Goal: Task Accomplishment & Management: Use online tool/utility

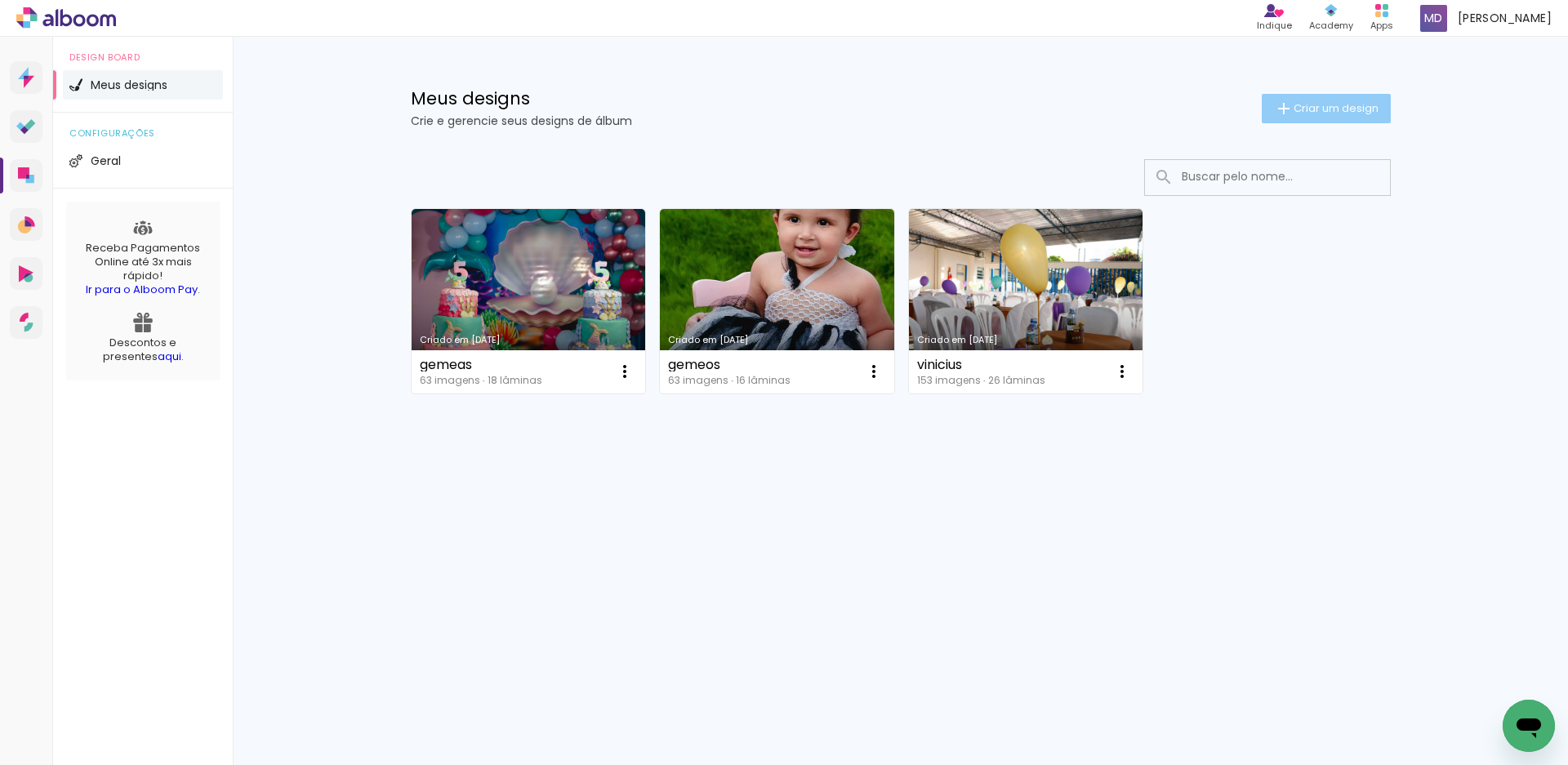
click at [1324, 109] on span "Criar um design" at bounding box center [1335, 107] width 85 height 10
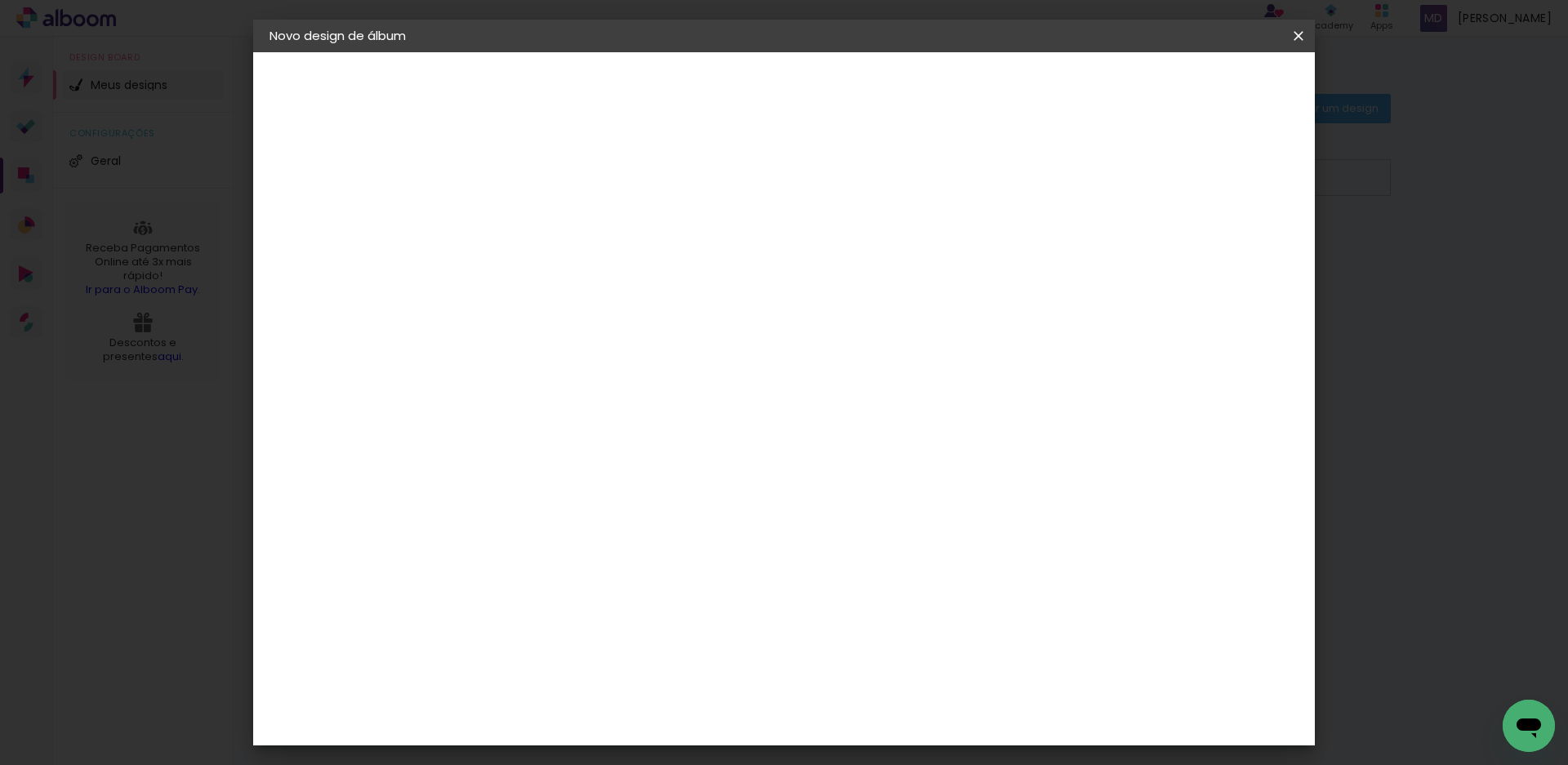
click at [537, 223] on input at bounding box center [537, 219] width 0 height 26
type input "Aparecida"
type paper-input "Aparecida"
click at [0, 0] on slot "Avançar" at bounding box center [0, 0] width 0 height 0
click at [0, 0] on slot "Tamanho Livre" at bounding box center [0, 0] width 0 height 0
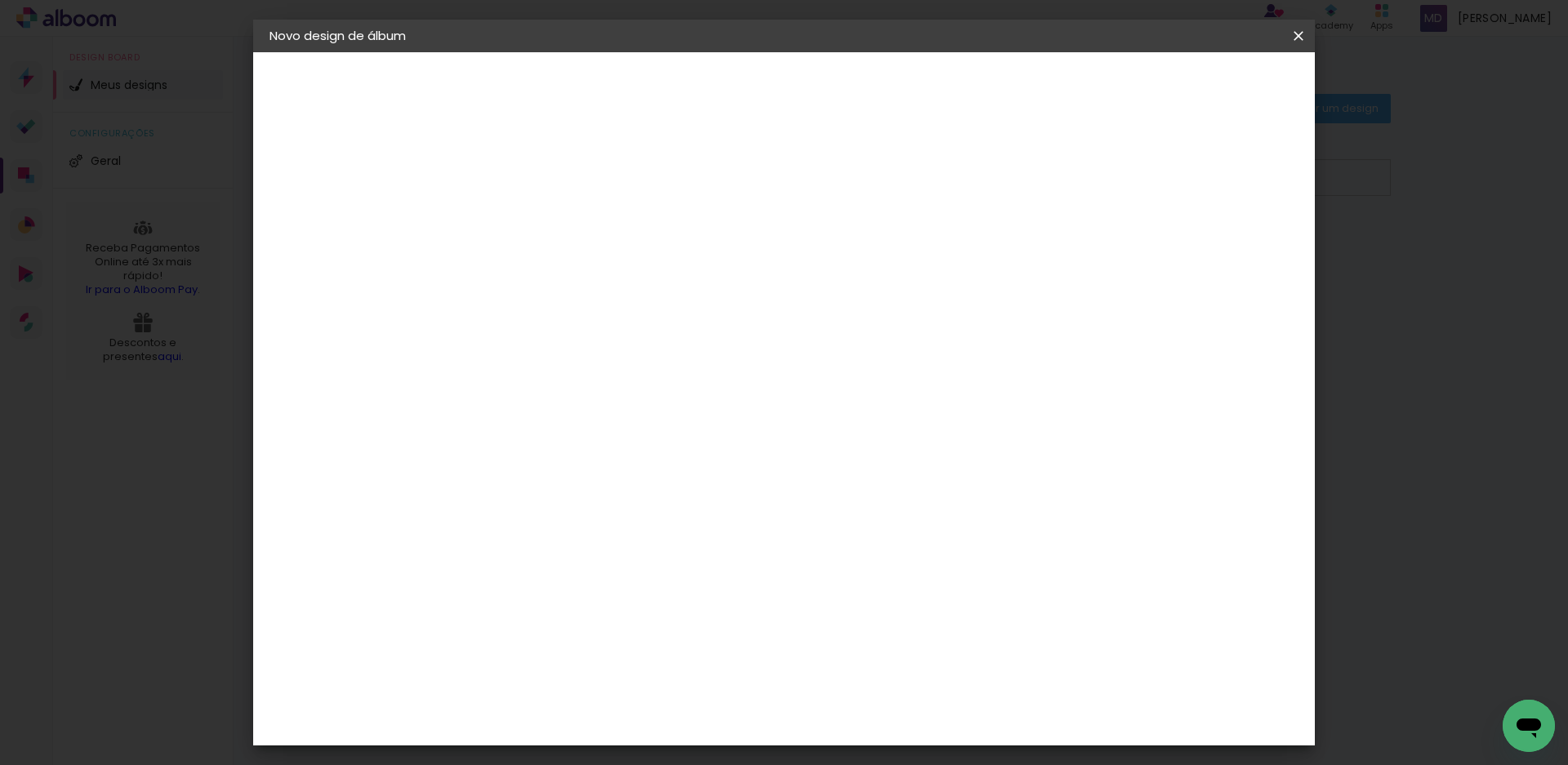
click at [0, 0] on slot "Avançar" at bounding box center [0, 0] width 0 height 0
click at [723, 253] on span "30" at bounding box center [713, 255] width 27 height 25
click at [714, 256] on span "30" at bounding box center [713, 255] width 27 height 25
click at [724, 256] on span "30" at bounding box center [713, 255] width 27 height 25
click at [721, 257] on span "30" at bounding box center [713, 255] width 27 height 25
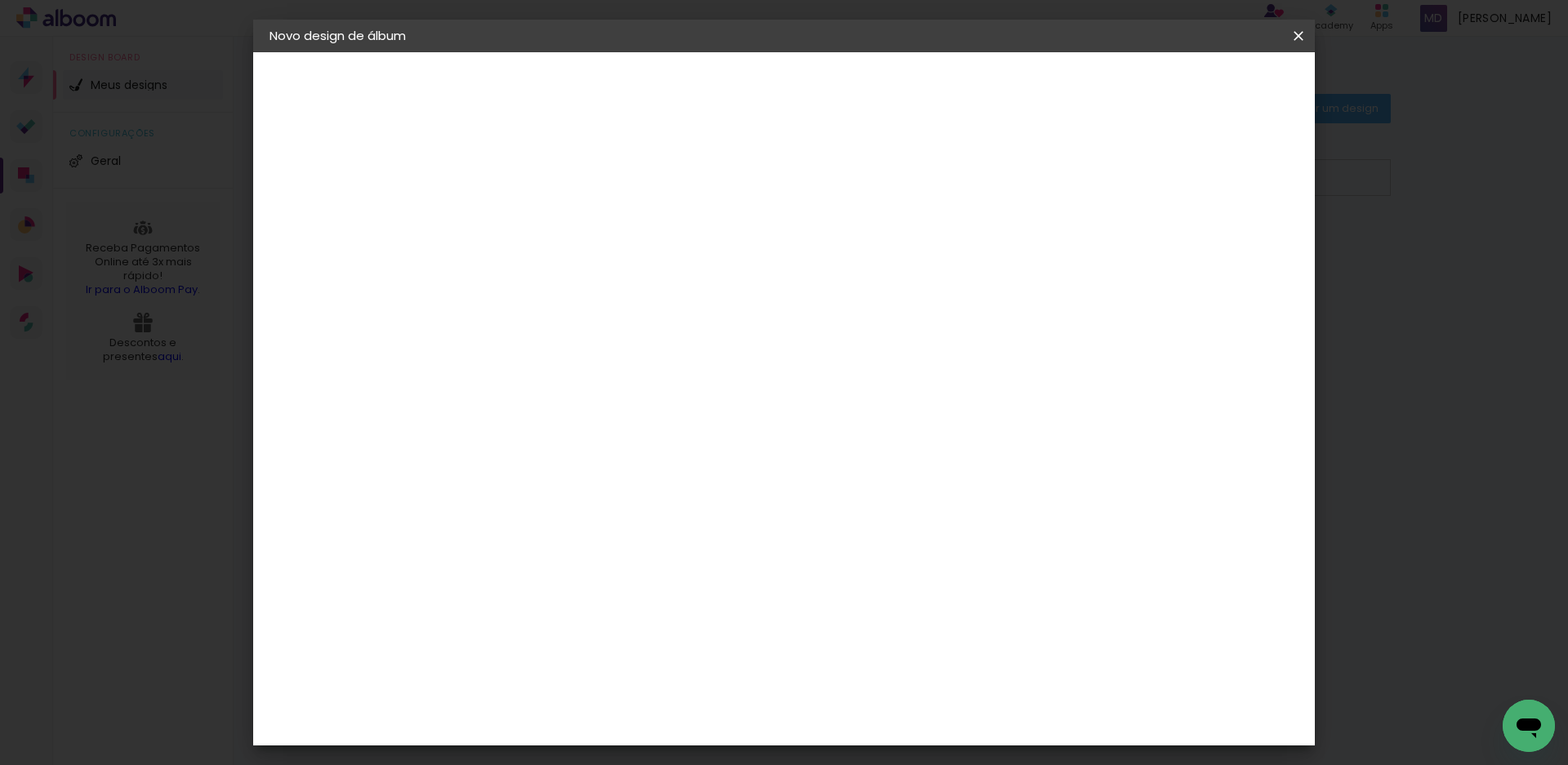
click at [721, 257] on span "30" at bounding box center [713, 255] width 27 height 25
click at [510, 185] on input "2" at bounding box center [525, 188] width 56 height 21
click at [1213, 254] on input "5" at bounding box center [1213, 247] width 29 height 25
click at [1114, 189] on div at bounding box center [1106, 187] width 14 height 14
type paper-checkbox "on"
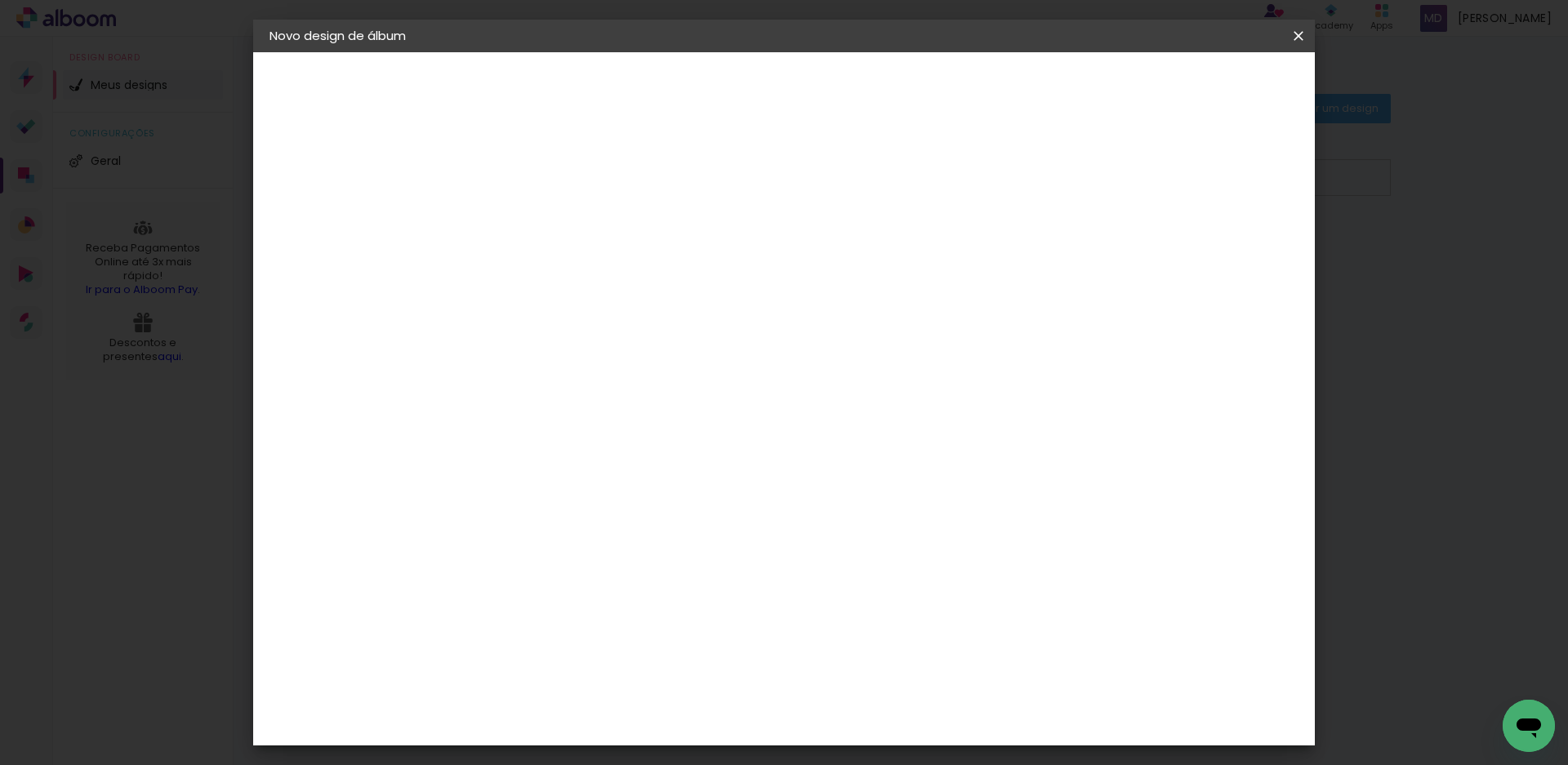
click at [1114, 189] on div at bounding box center [1106, 187] width 14 height 14
click at [348, 200] on div "Tamanho livre" at bounding box center [331, 201] width 56 height 23
click at [0, 0] on slot "Tamanho Livre" at bounding box center [0, 0] width 0 height 0
click at [0, 0] on slot "Avançar" at bounding box center [0, 0] width 0 height 0
click at [505, 466] on input "30" at bounding box center [485, 464] width 43 height 25
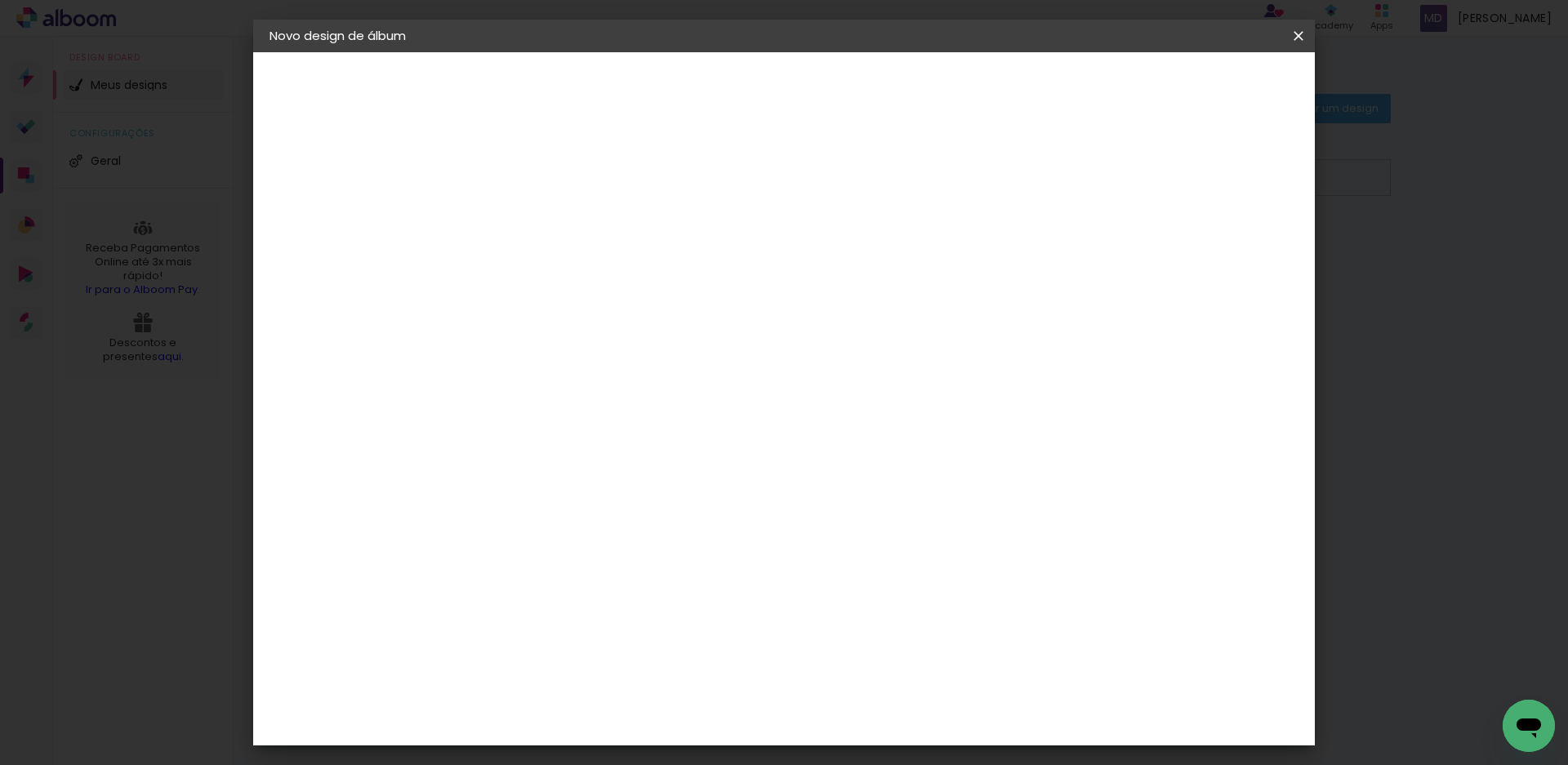
type input "3"
type input "20"
type paper-input "20"
click at [720, 254] on span "30" at bounding box center [713, 255] width 27 height 25
click at [721, 251] on span "30" at bounding box center [713, 255] width 27 height 25
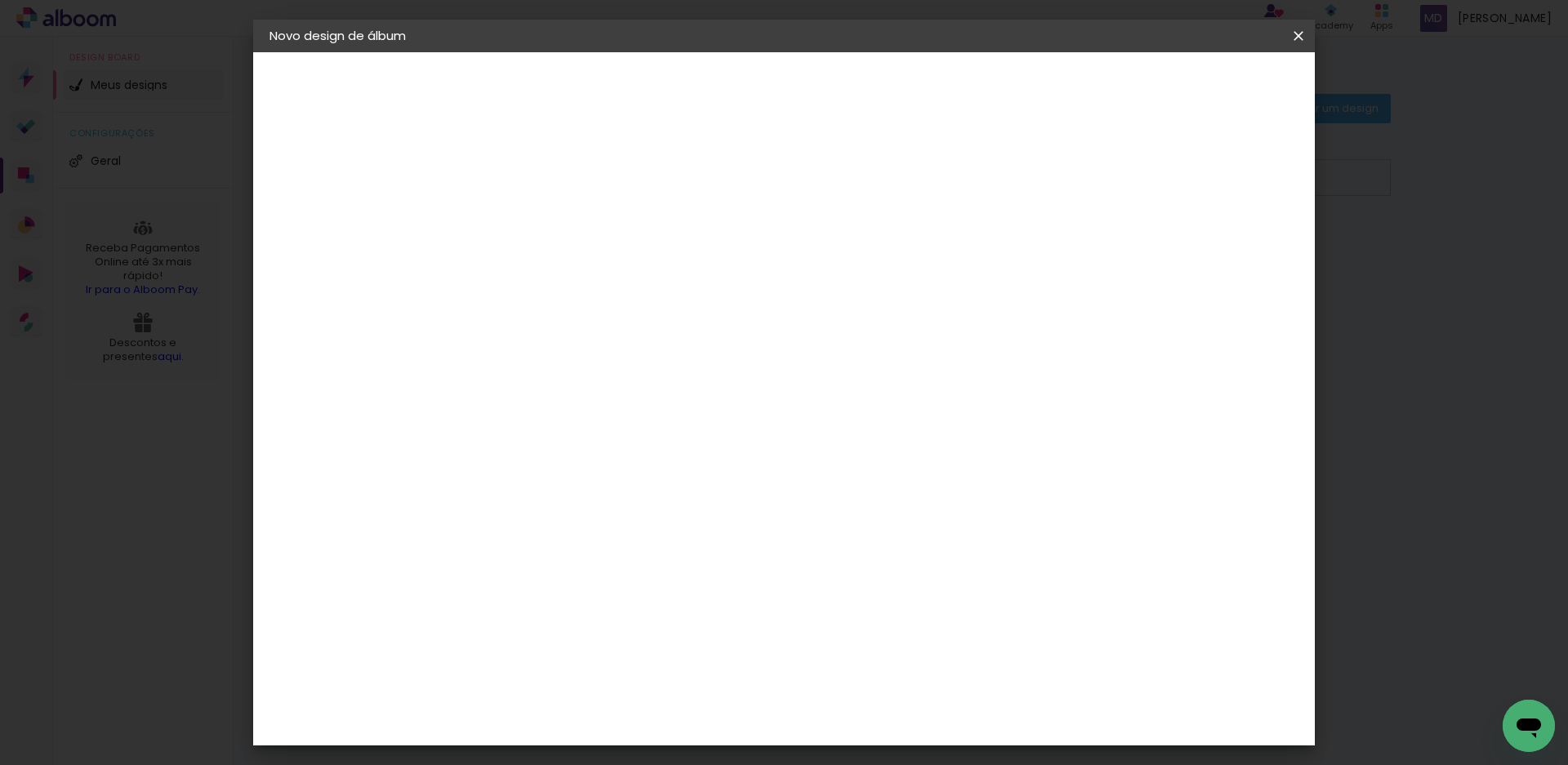
click at [721, 255] on span "30" at bounding box center [713, 255] width 27 height 25
click at [896, 575] on div "cm" at bounding box center [905, 574] width 20 height 25
click at [888, 575] on input "60" at bounding box center [874, 574] width 43 height 25
type input "50"
type paper-input "50"
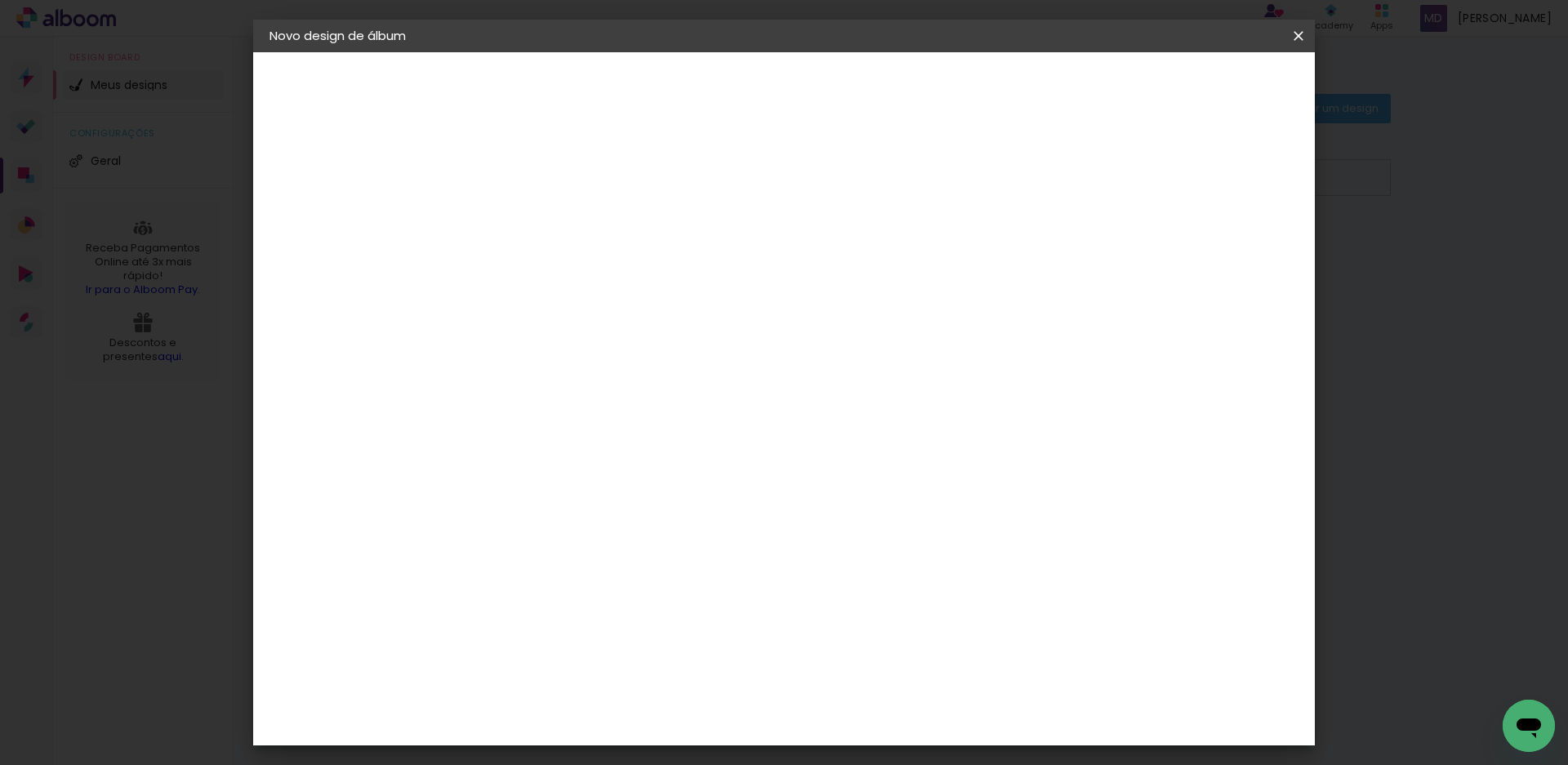
click at [1114, 187] on div at bounding box center [1106, 187] width 14 height 14
click at [1195, 84] on span "Iniciar design" at bounding box center [1158, 86] width 74 height 11
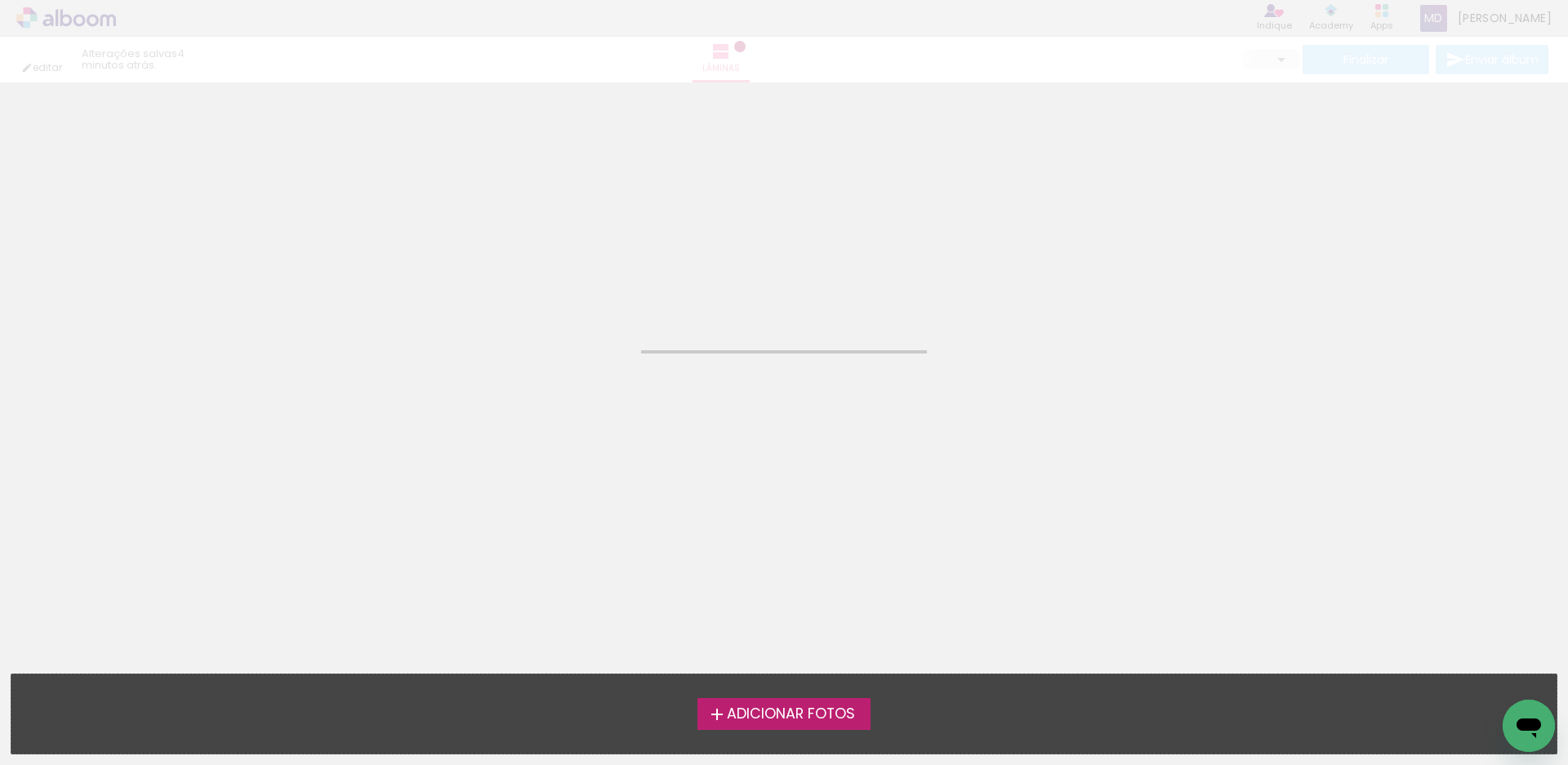
click at [826, 720] on span "Adicionar Fotos" at bounding box center [790, 714] width 128 height 14
click at [0, 0] on input "file" at bounding box center [0, 0] width 0 height 0
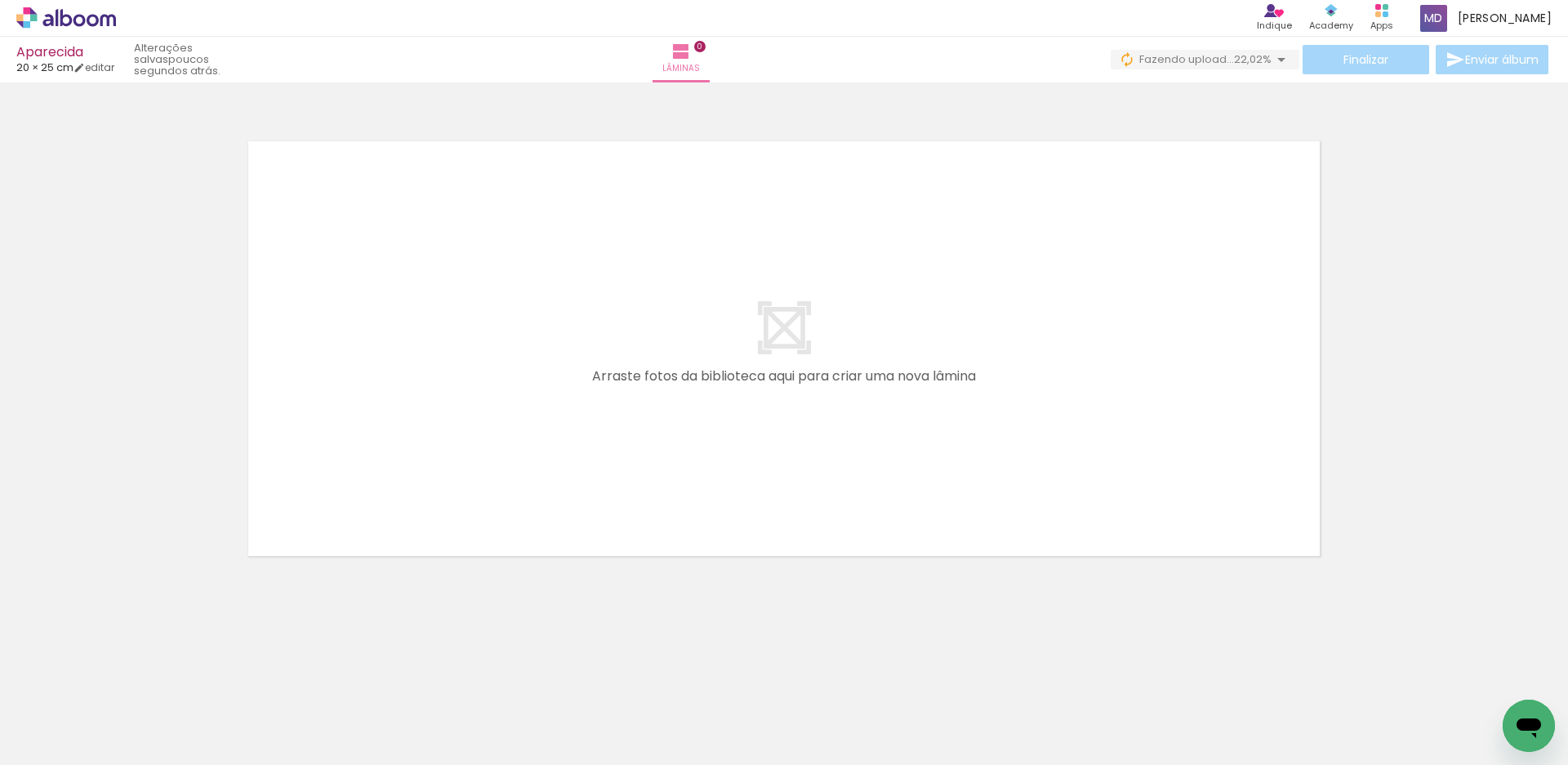
click at [33, 744] on iron-icon at bounding box center [24, 742] width 20 height 20
click at [0, 0] on input "file" at bounding box center [0, 0] width 0 height 0
click at [53, 747] on span "Adicionar Fotos" at bounding box center [58, 742] width 49 height 18
click at [0, 0] on input "file" at bounding box center [0, 0] width 0 height 0
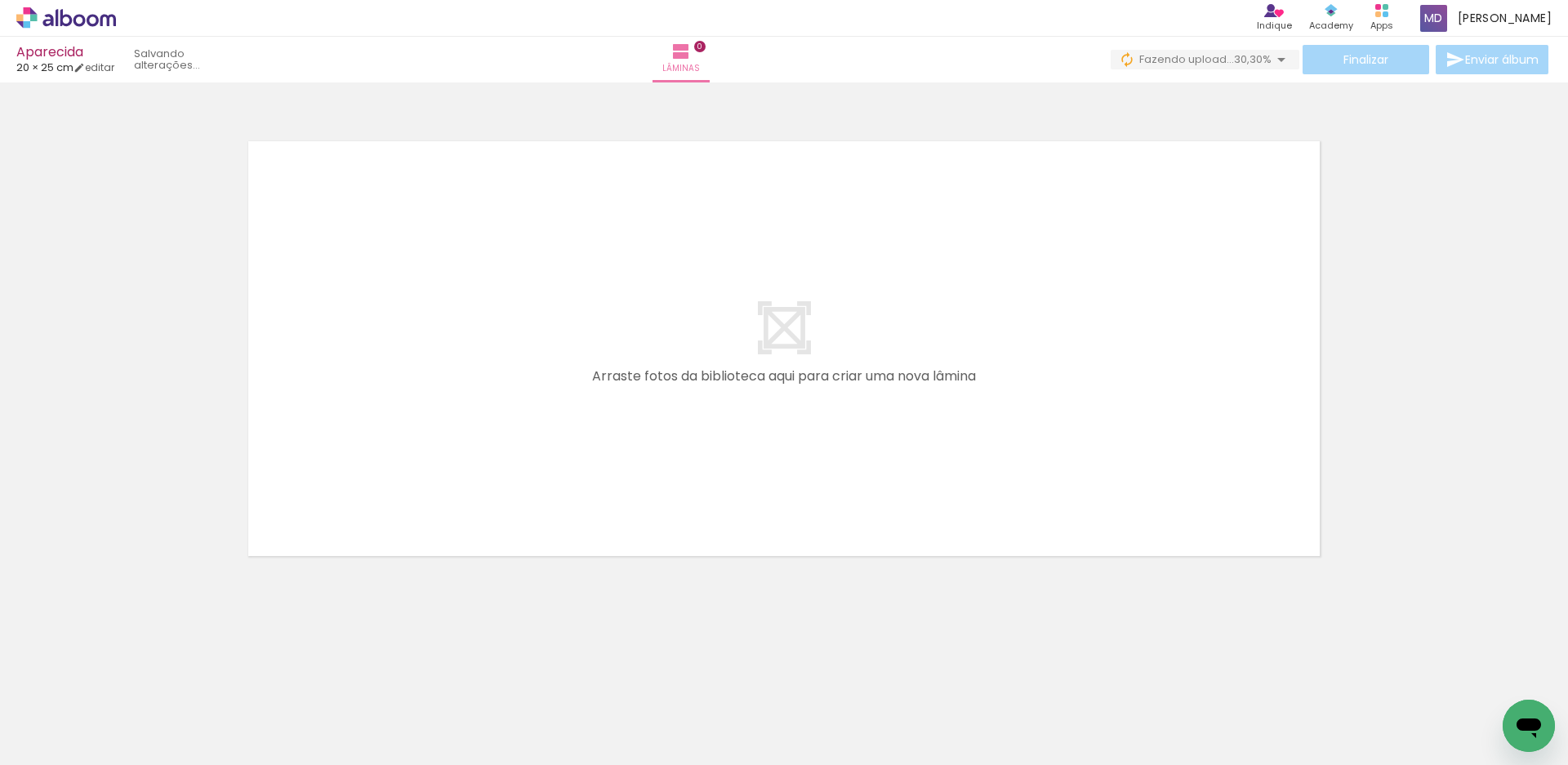
click at [1231, 718] on div at bounding box center [1227, 710] width 81 height 57
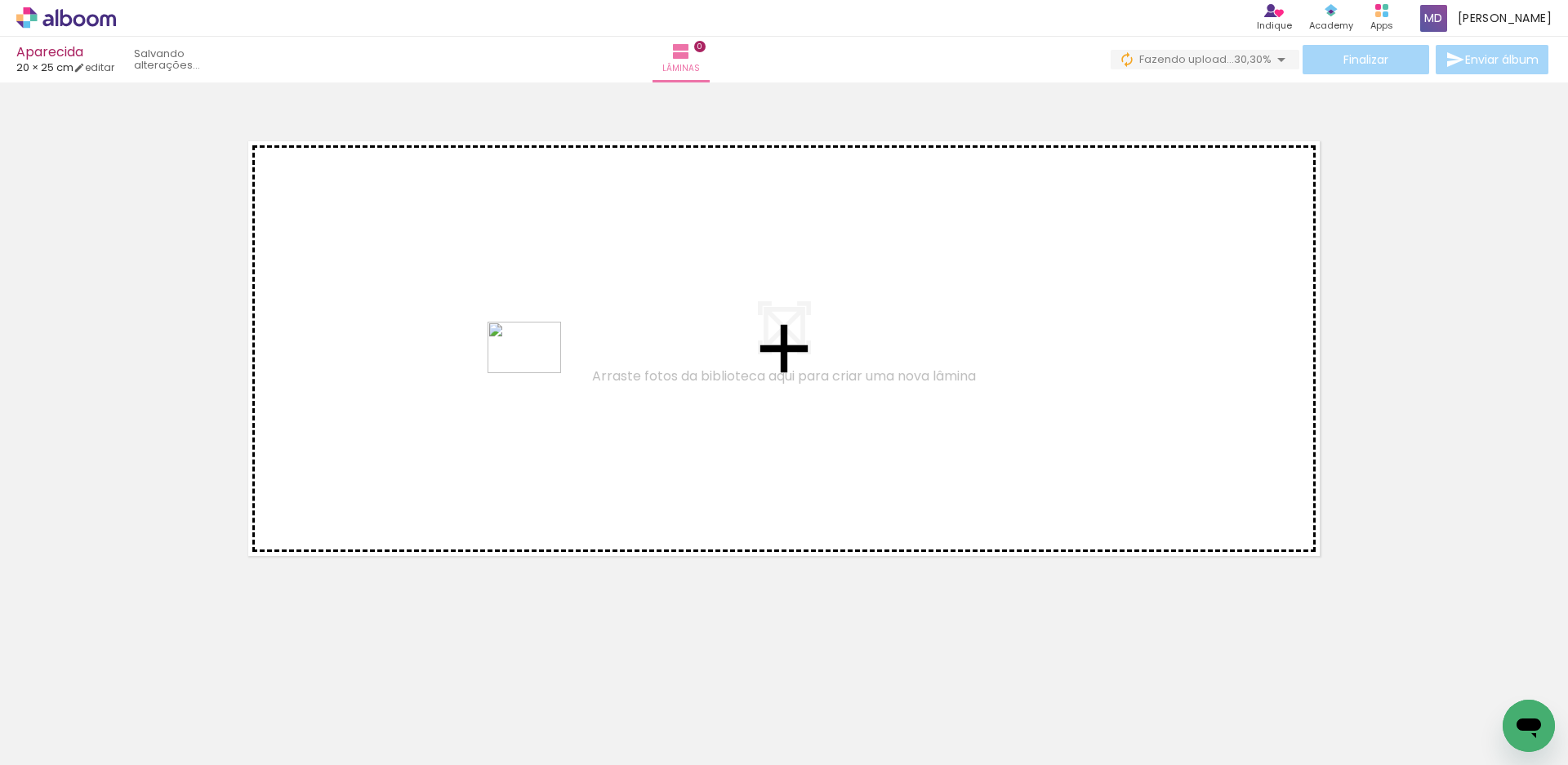
drag, startPoint x: 1231, startPoint y: 719, endPoint x: 537, endPoint y: 370, distance: 776.8
click at [537, 370] on quentale-workspace at bounding box center [784, 382] width 1568 height 765
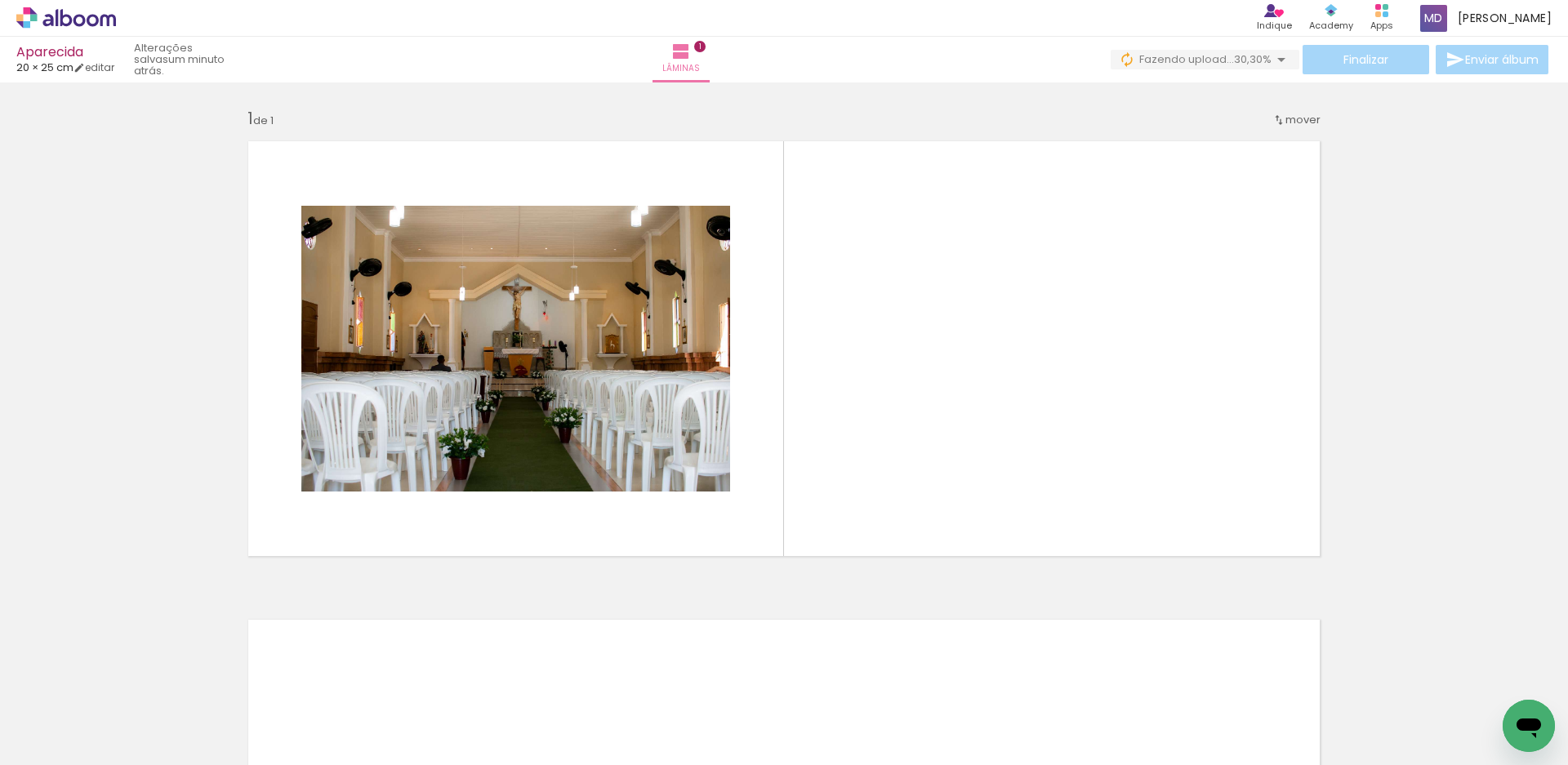
scroll to position [0, 5614]
click at [876, 709] on div at bounding box center [862, 710] width 81 height 57
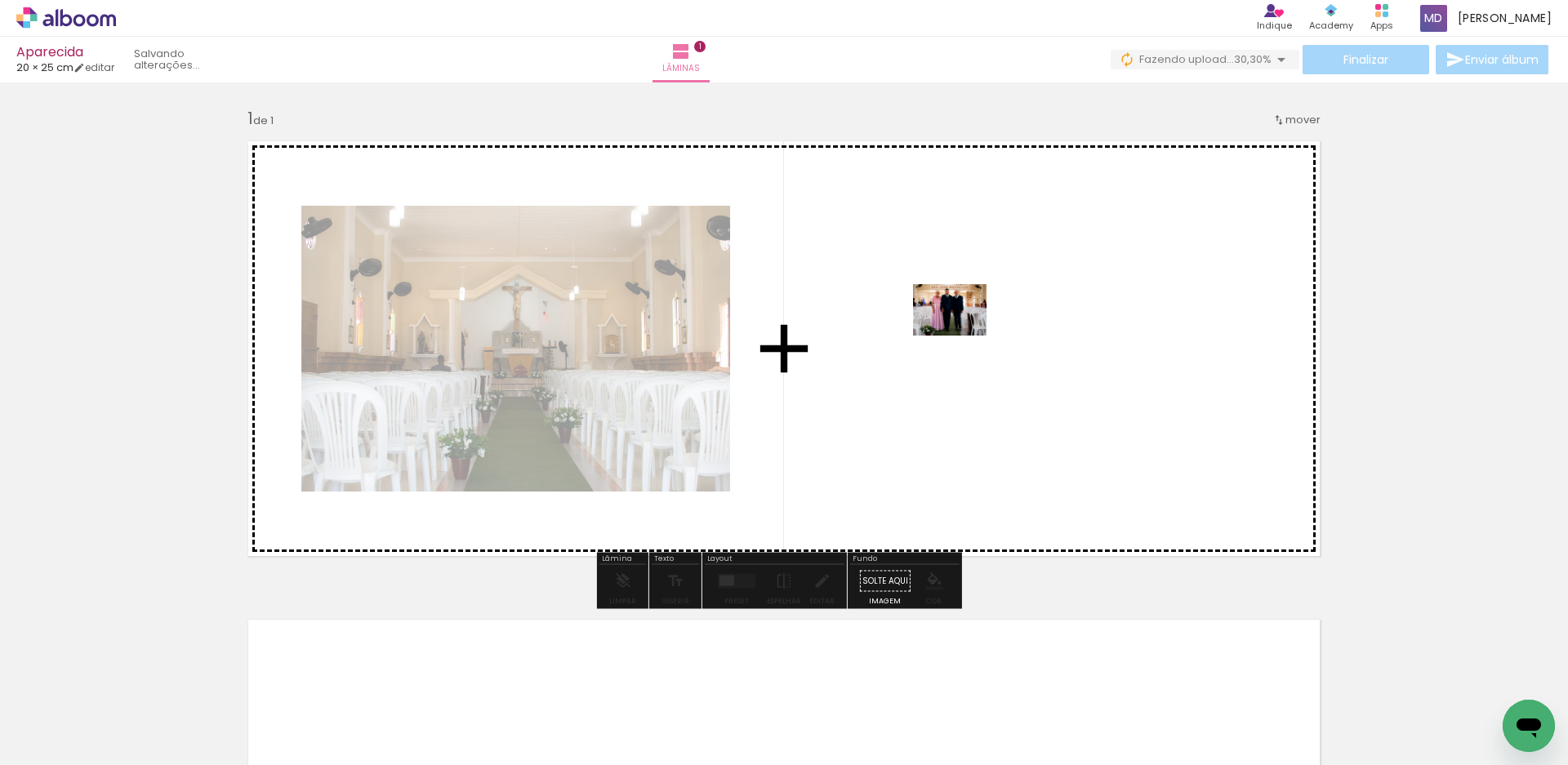
drag, startPoint x: 866, startPoint y: 723, endPoint x: 962, endPoint y: 333, distance: 401.6
click at [962, 333] on quentale-workspace at bounding box center [784, 382] width 1568 height 765
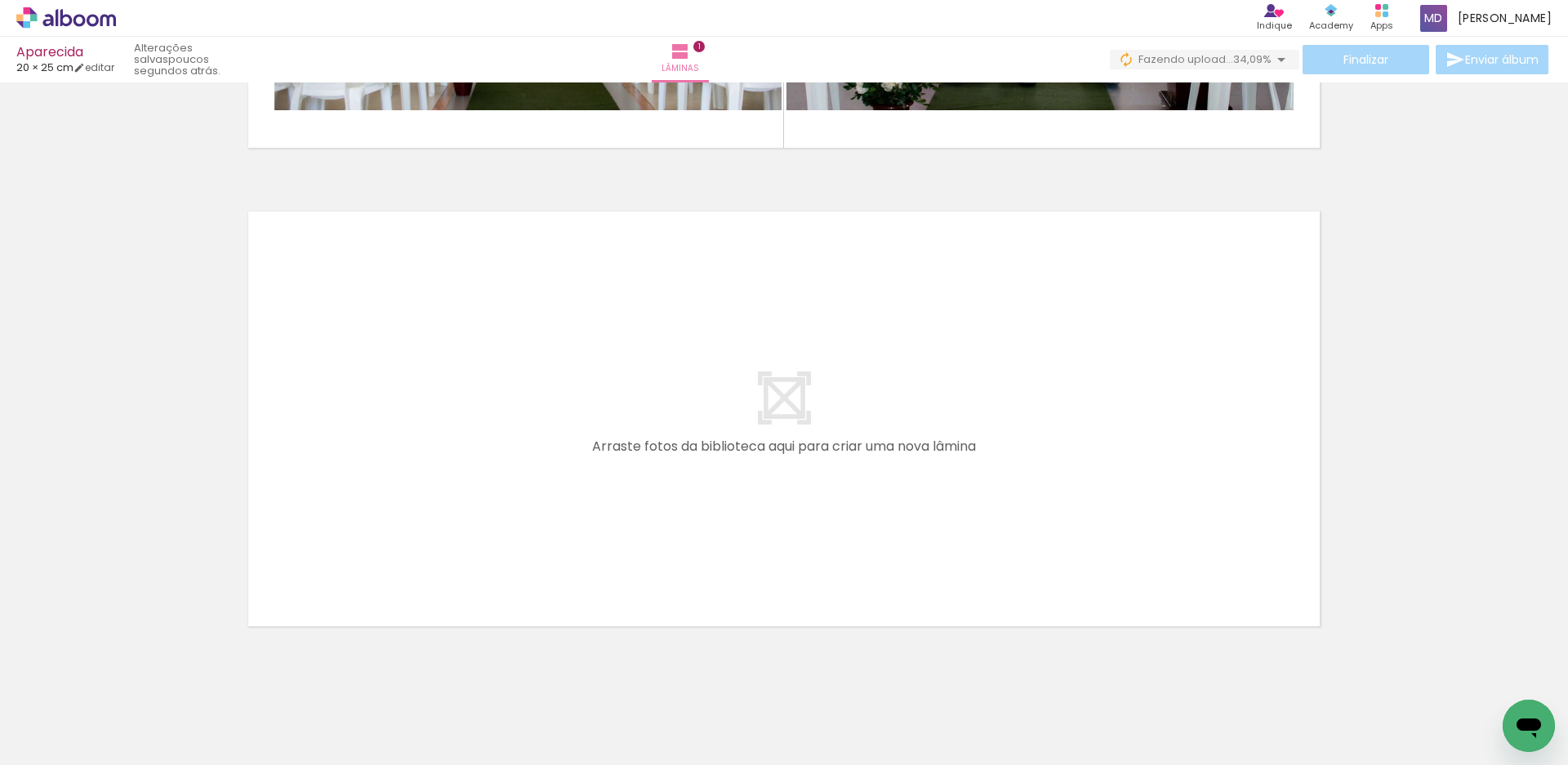
scroll to position [440, 0]
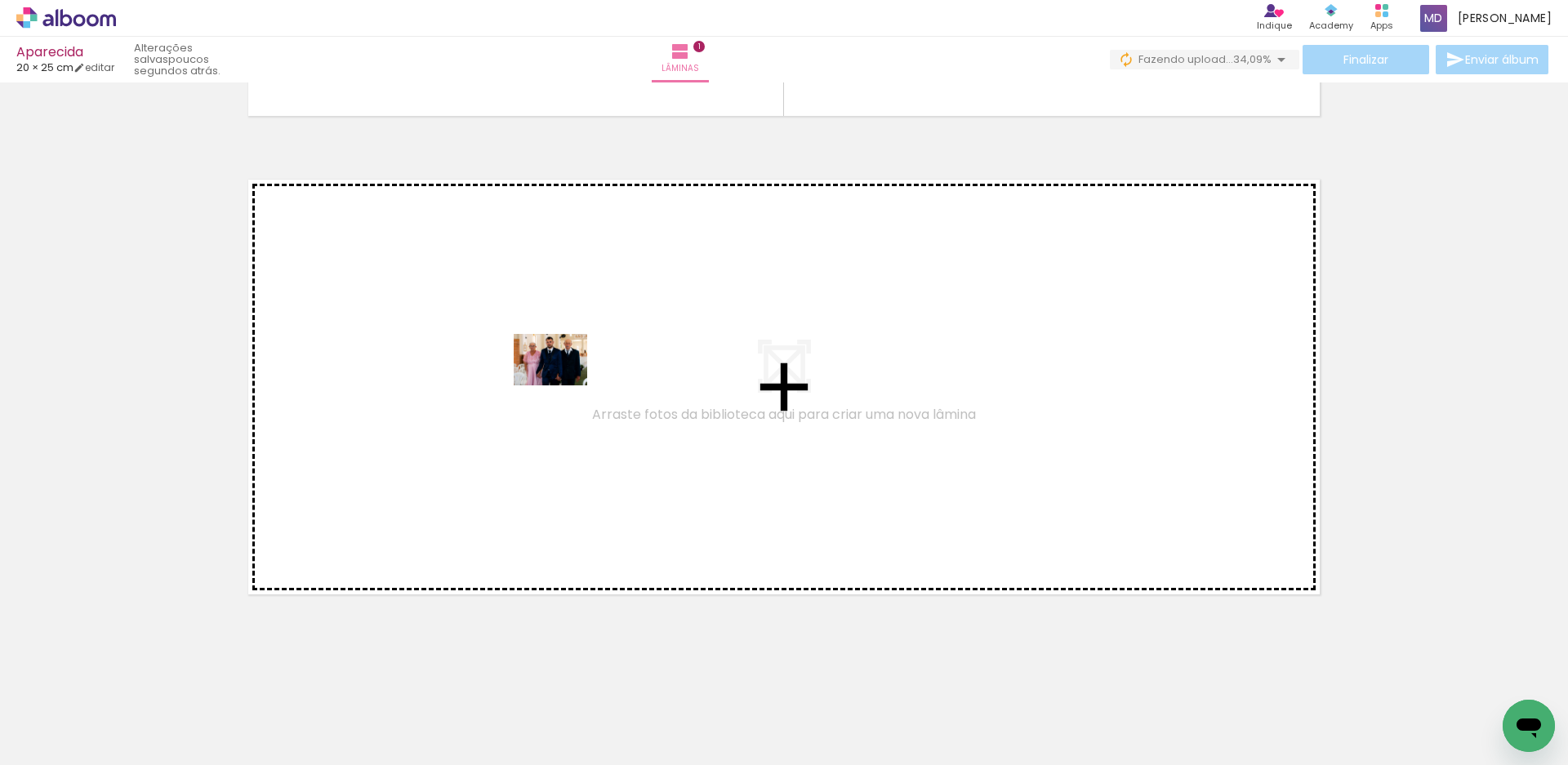
drag, startPoint x: 968, startPoint y: 720, endPoint x: 563, endPoint y: 382, distance: 527.5
click at [563, 382] on quentale-workspace at bounding box center [784, 382] width 1568 height 765
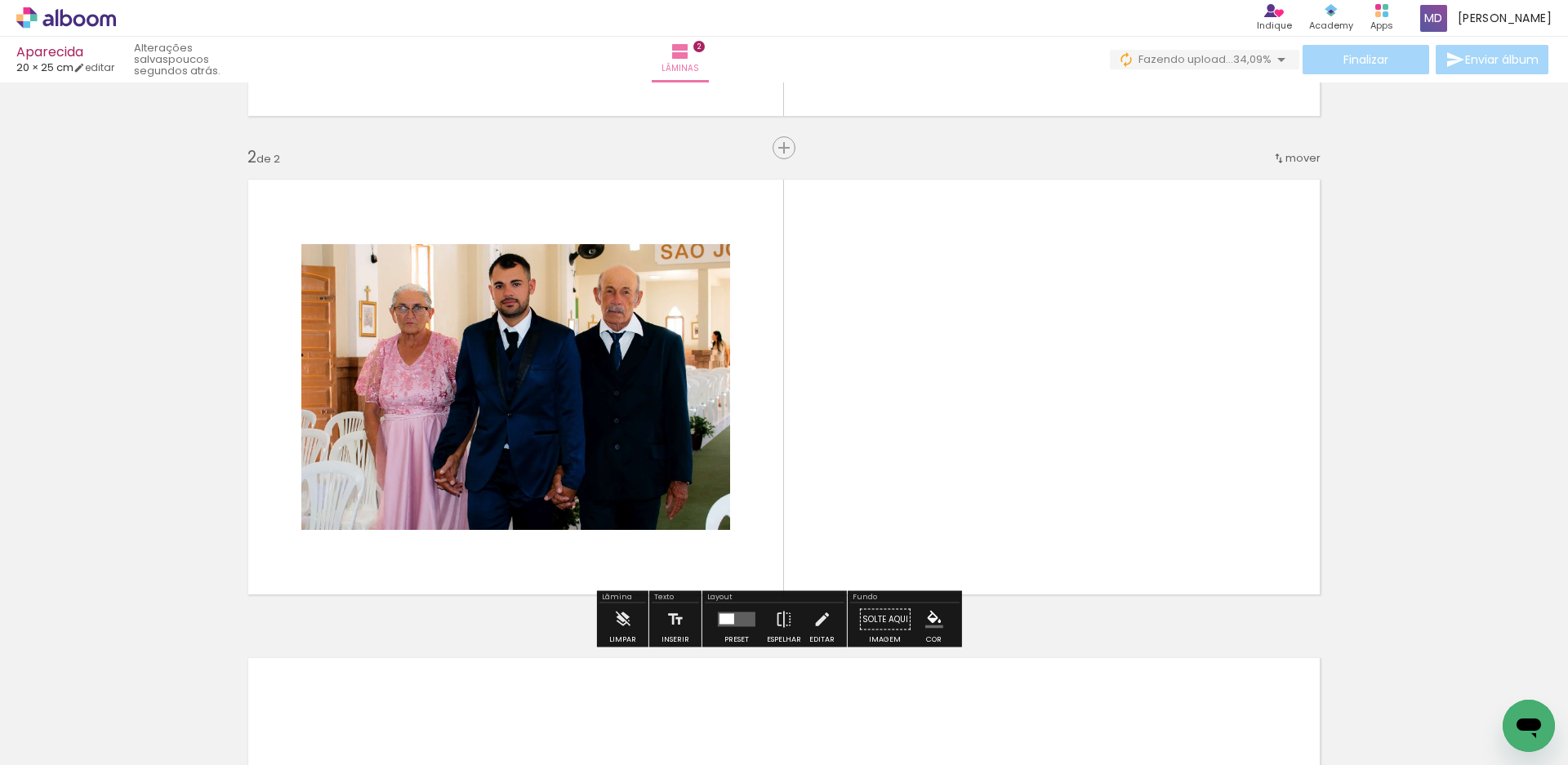
scroll to position [454, 0]
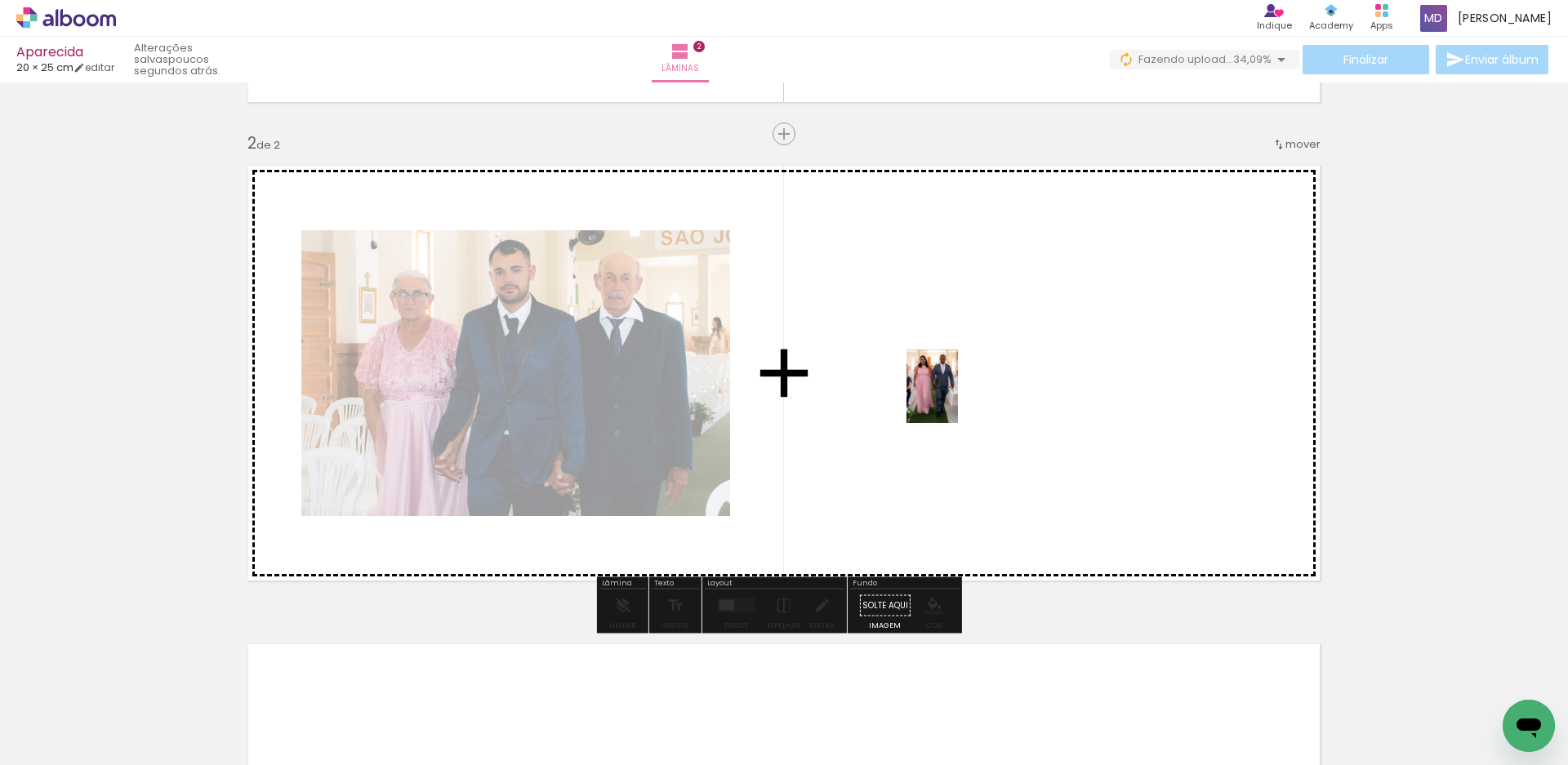
drag, startPoint x: 1227, startPoint y: 725, endPoint x: 955, endPoint y: 399, distance: 424.6
click at [955, 399] on quentale-workspace at bounding box center [784, 382] width 1568 height 765
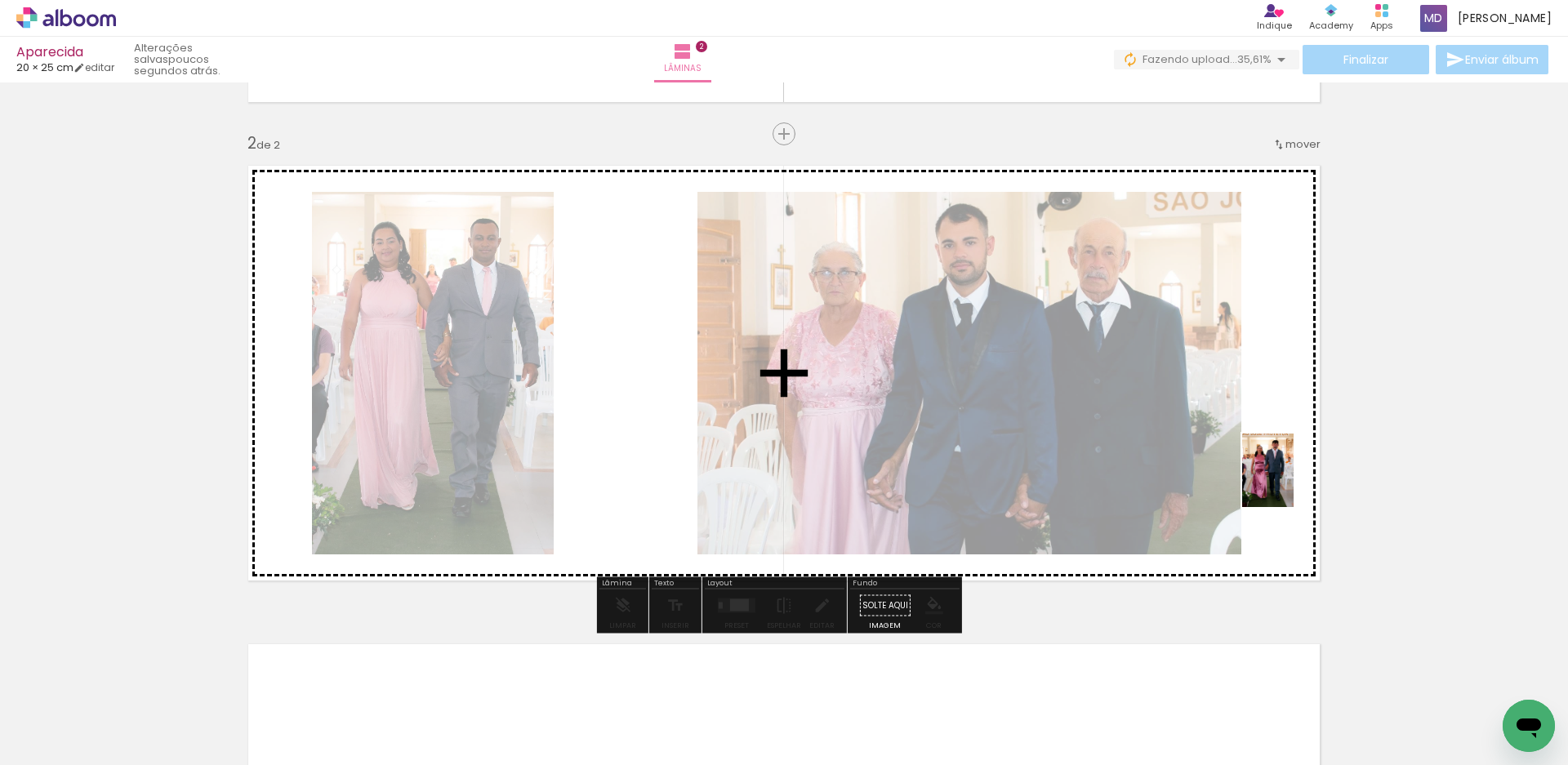
drag, startPoint x: 1316, startPoint y: 723, endPoint x: 1292, endPoint y: 482, distance: 242.2
click at [1292, 482] on quentale-workspace at bounding box center [784, 382] width 1568 height 765
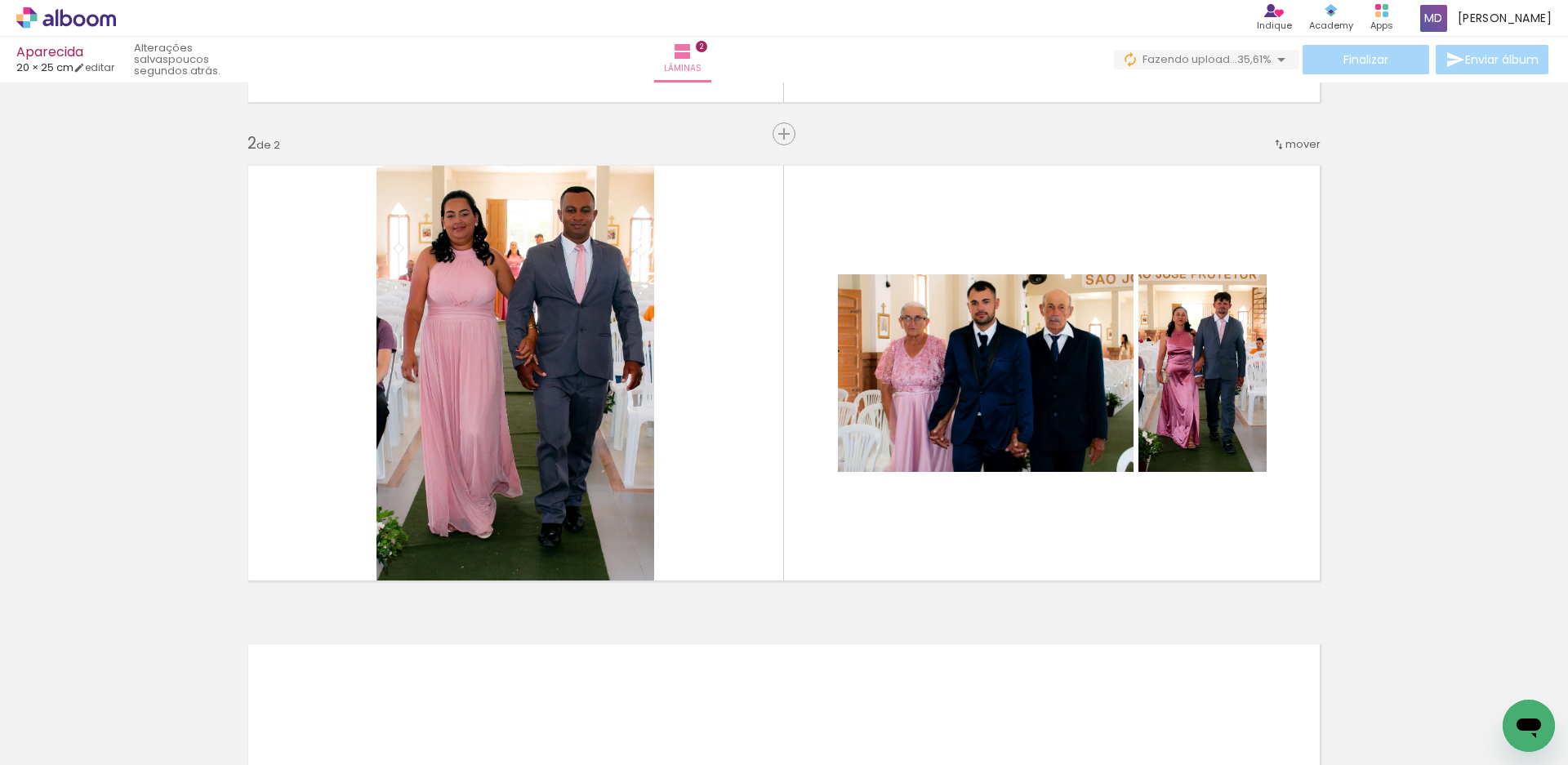
scroll to position [0, 5979]
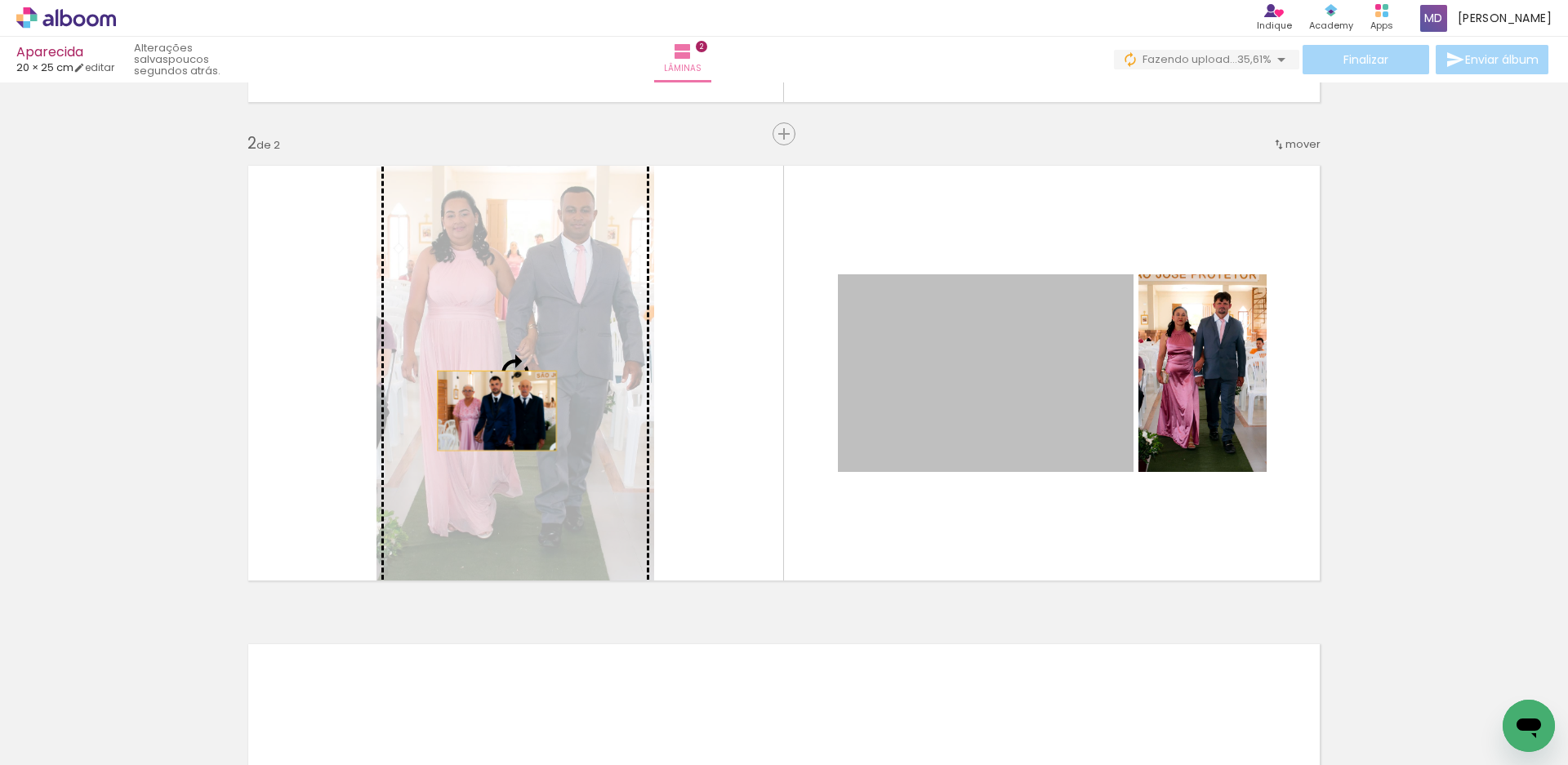
drag, startPoint x: 1012, startPoint y: 404, endPoint x: 490, endPoint y: 411, distance: 522.0
click at [0, 0] on slot at bounding box center [0, 0] width 0 height 0
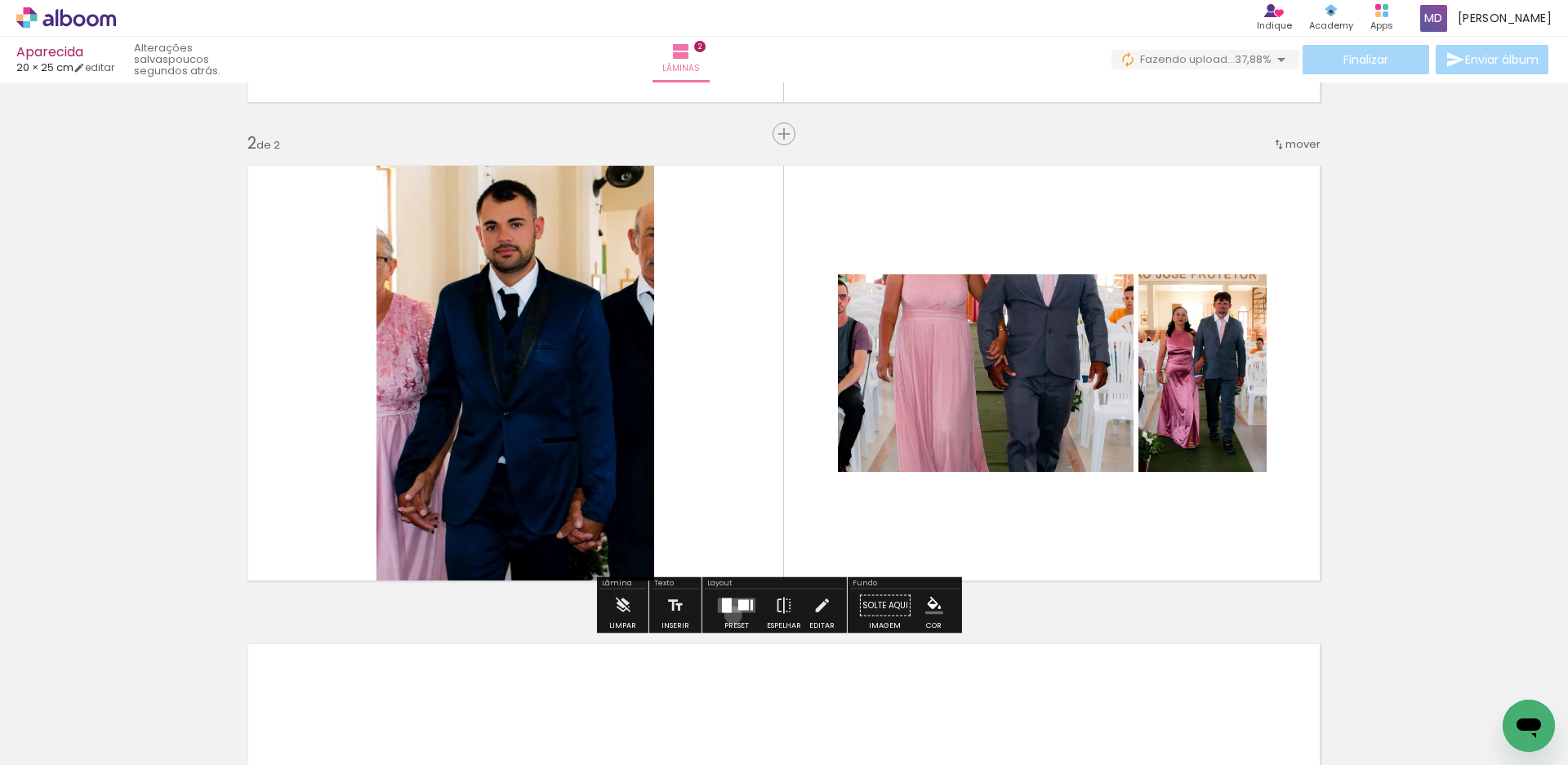
click at [729, 615] on div at bounding box center [737, 606] width 44 height 32
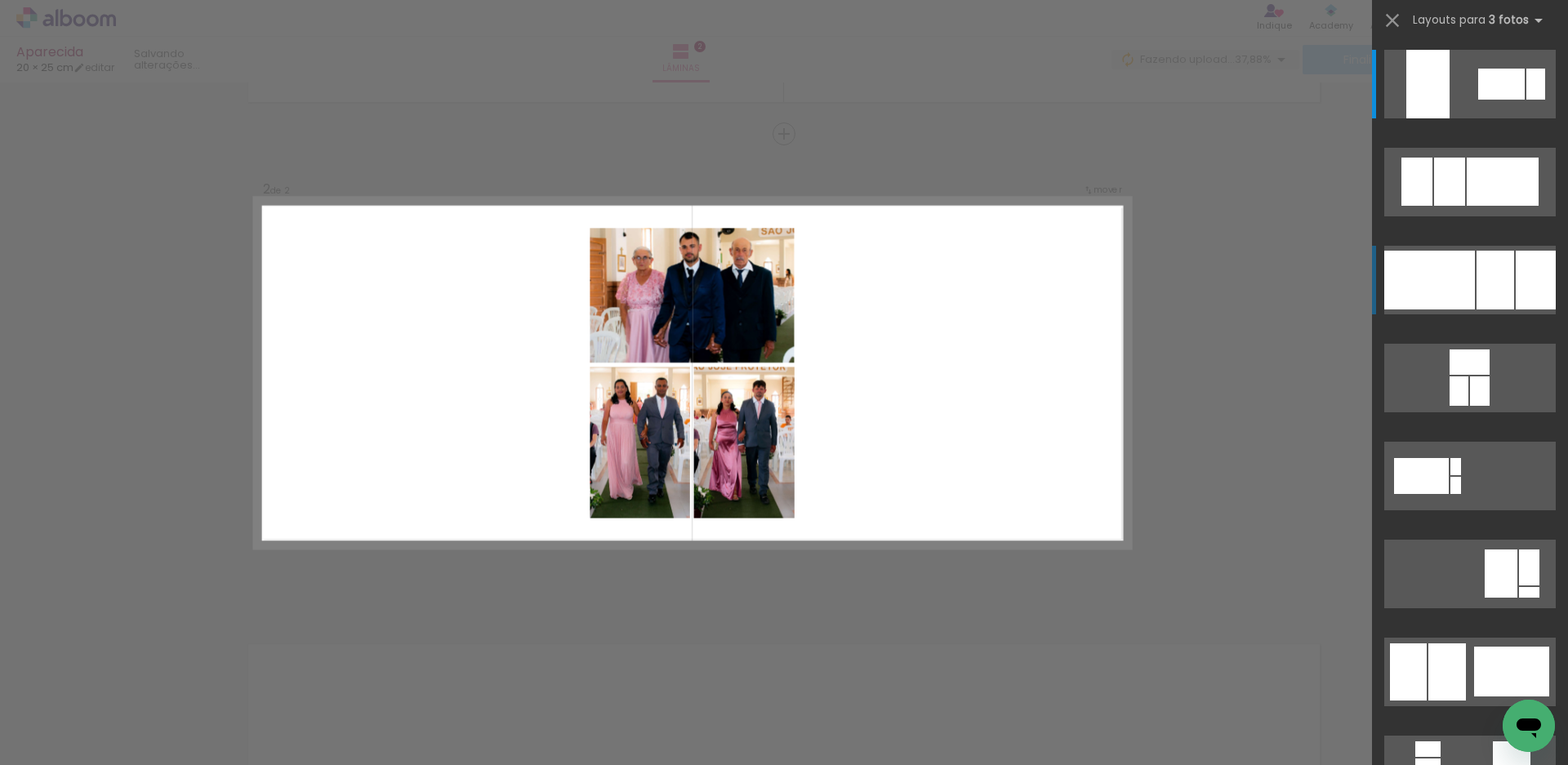
click at [1427, 279] on div at bounding box center [1429, 280] width 90 height 59
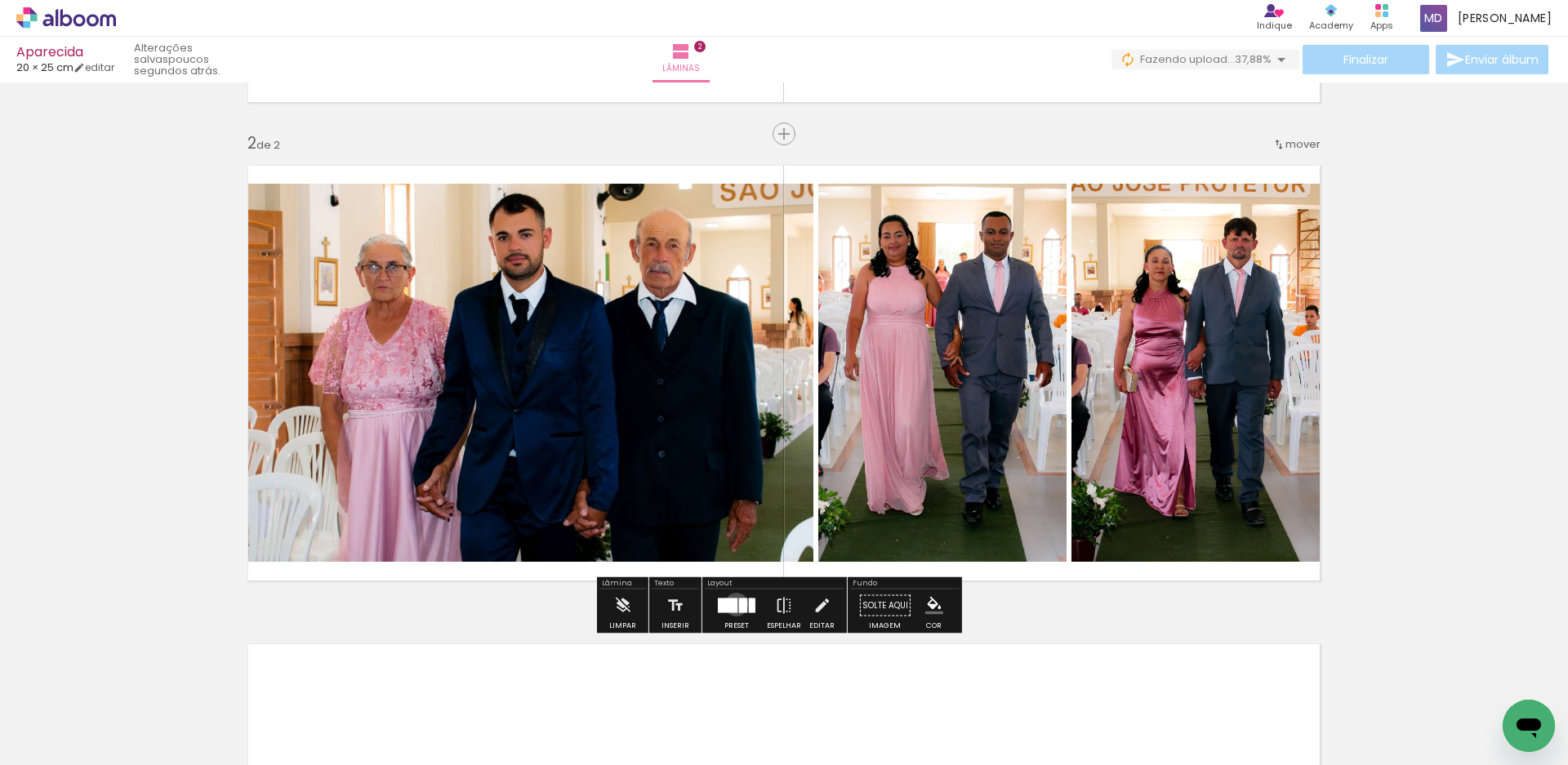
click at [733, 604] on div at bounding box center [727, 605] width 20 height 14
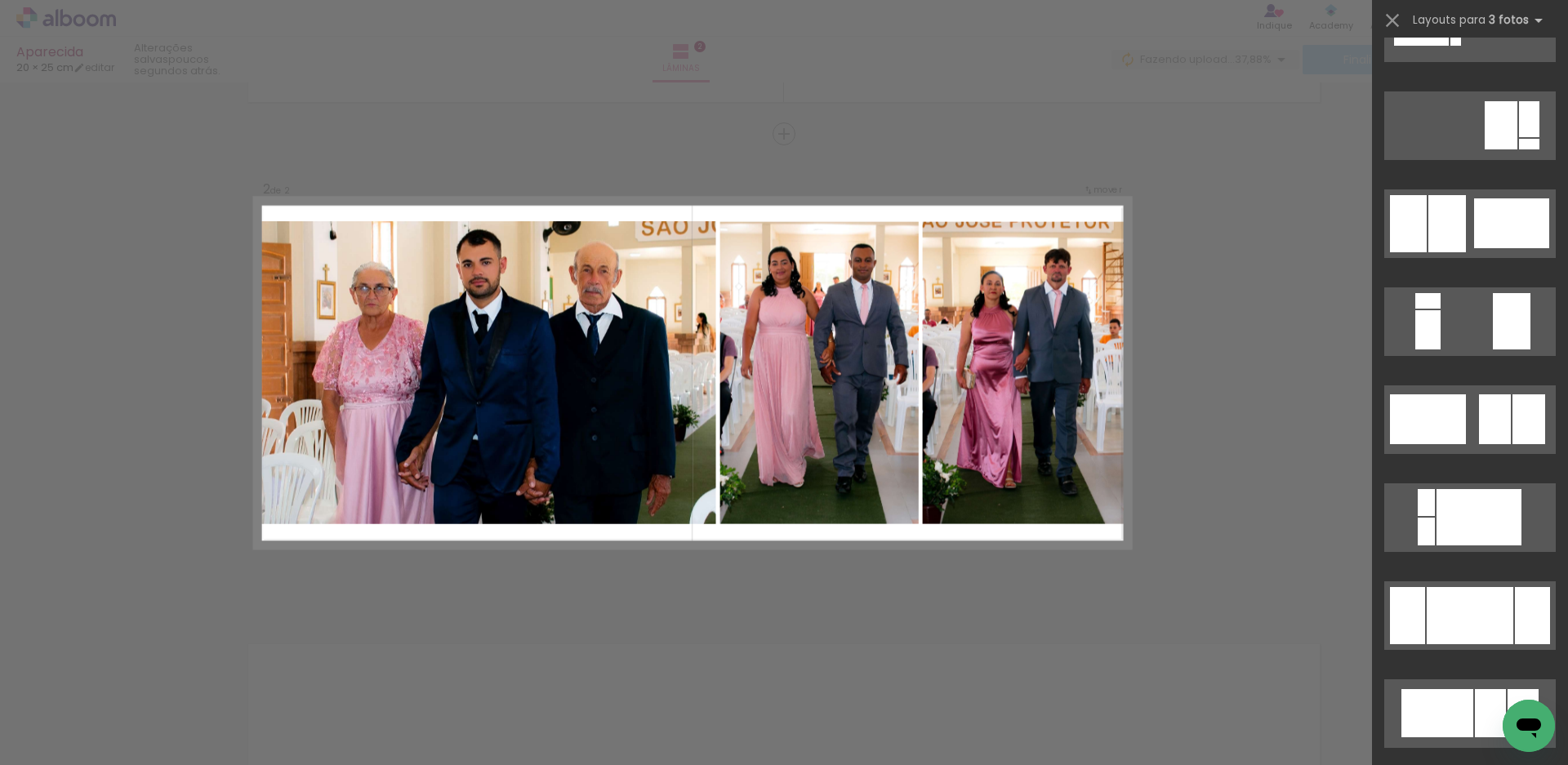
scroll to position [549, 0]
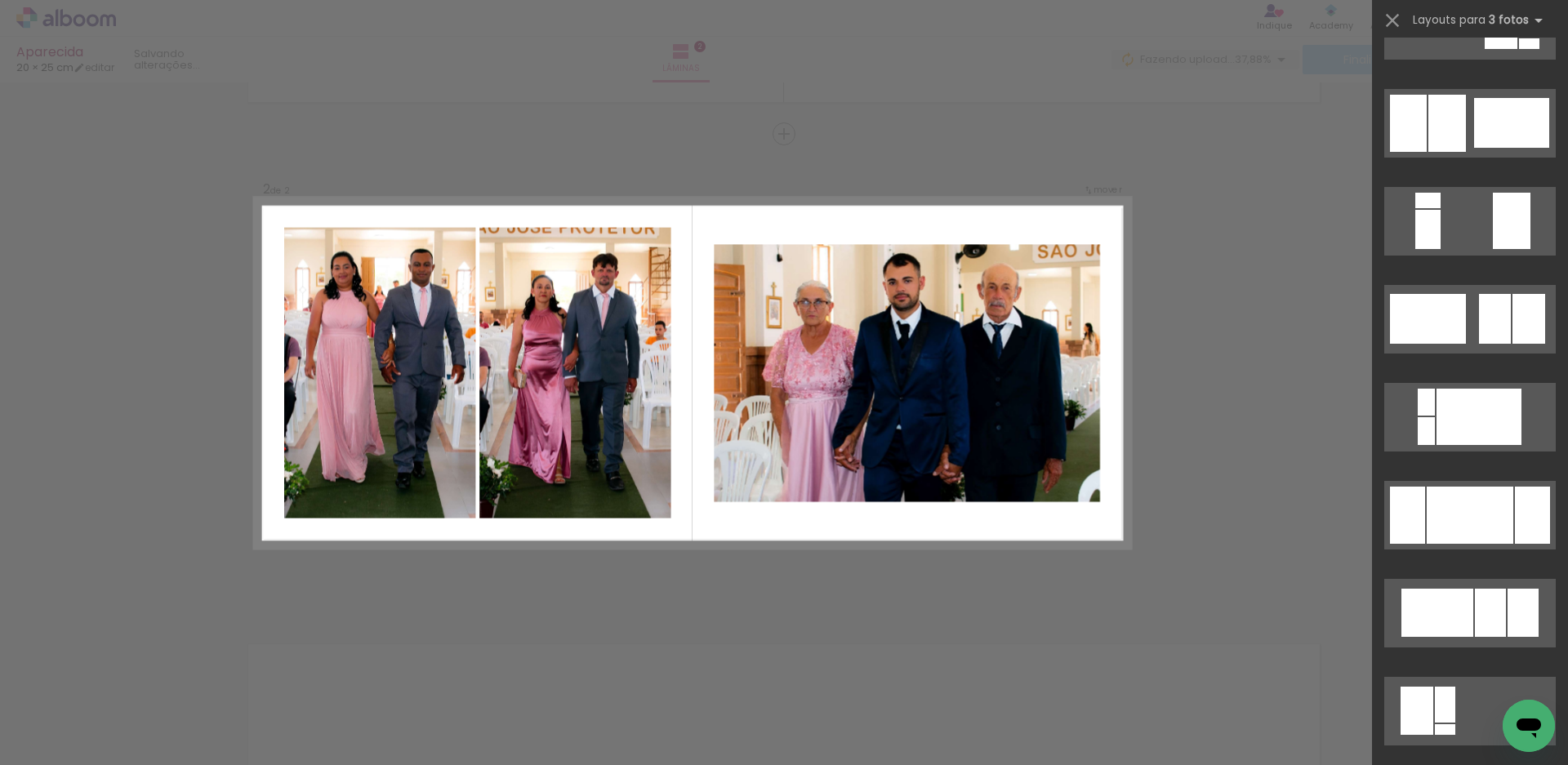
click at [1237, 517] on div "Confirmar Cancelar" at bounding box center [784, 365] width 1568 height 1474
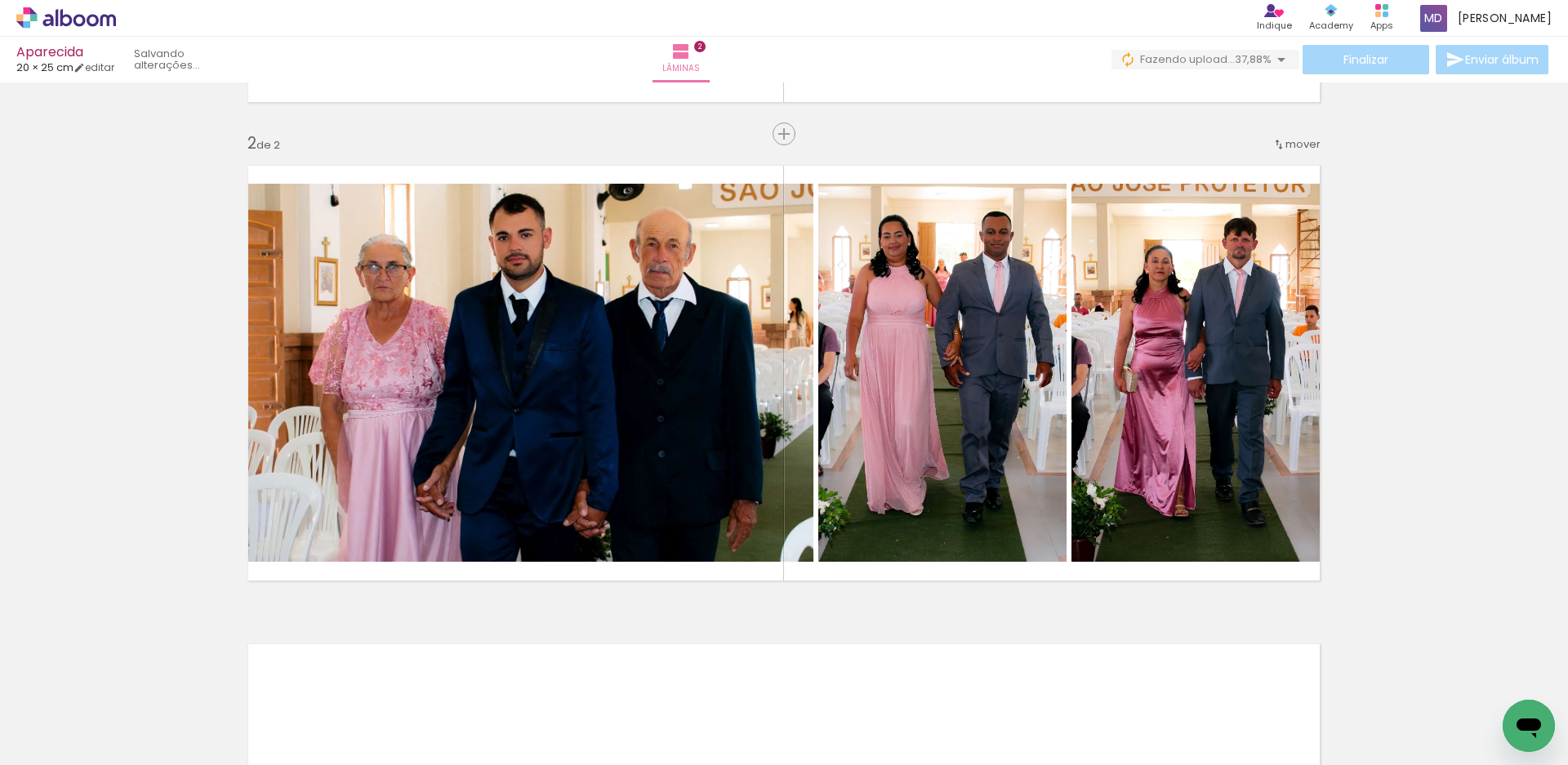
drag, startPoint x: 1474, startPoint y: 343, endPoint x: 1486, endPoint y: 351, distance: 14.4
click at [1474, 343] on div "Inserir lâmina 1 de 2 Inserir lâmina 2 de 2" at bounding box center [784, 352] width 1568 height 1436
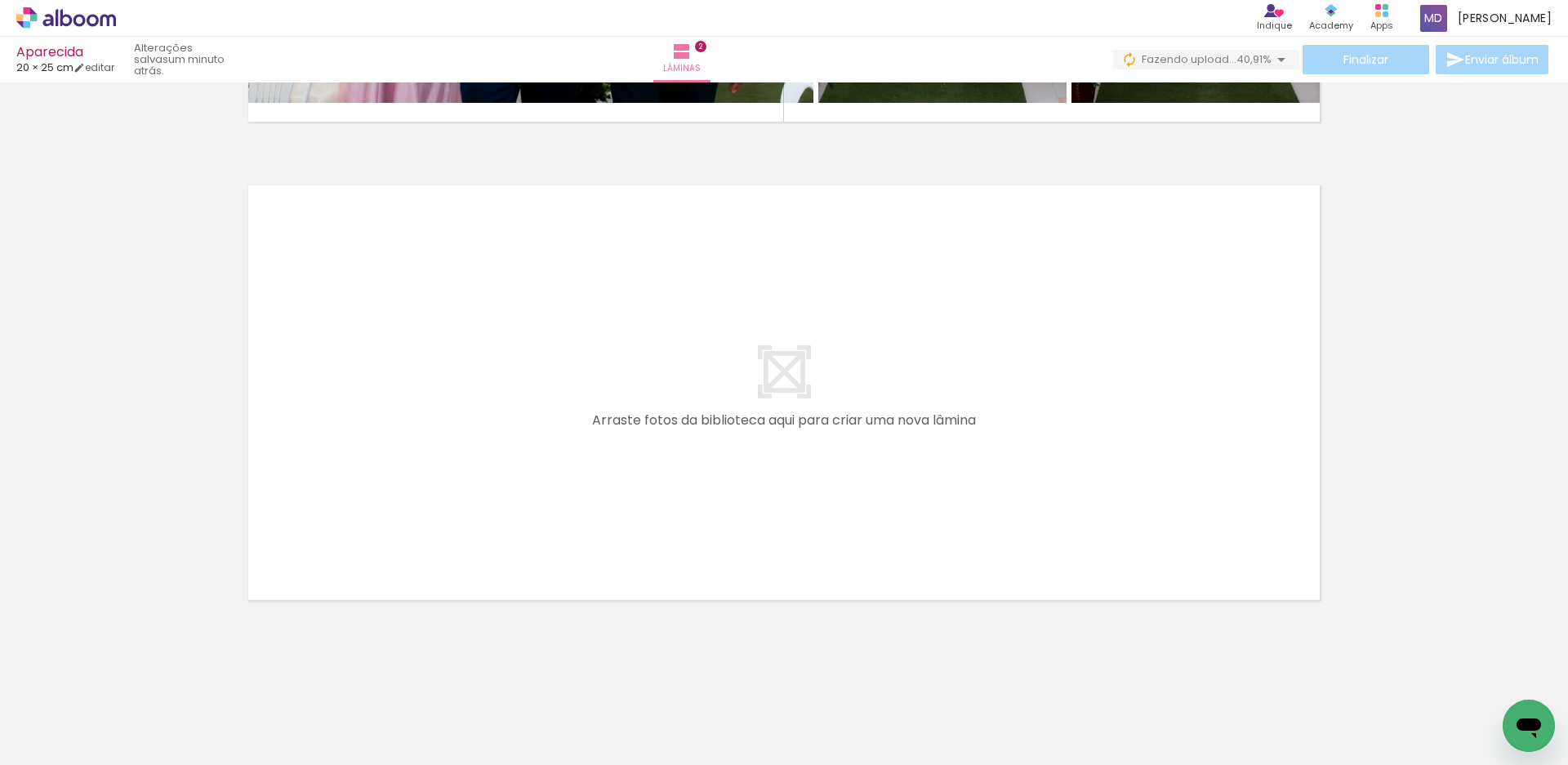
scroll to position [919, 0]
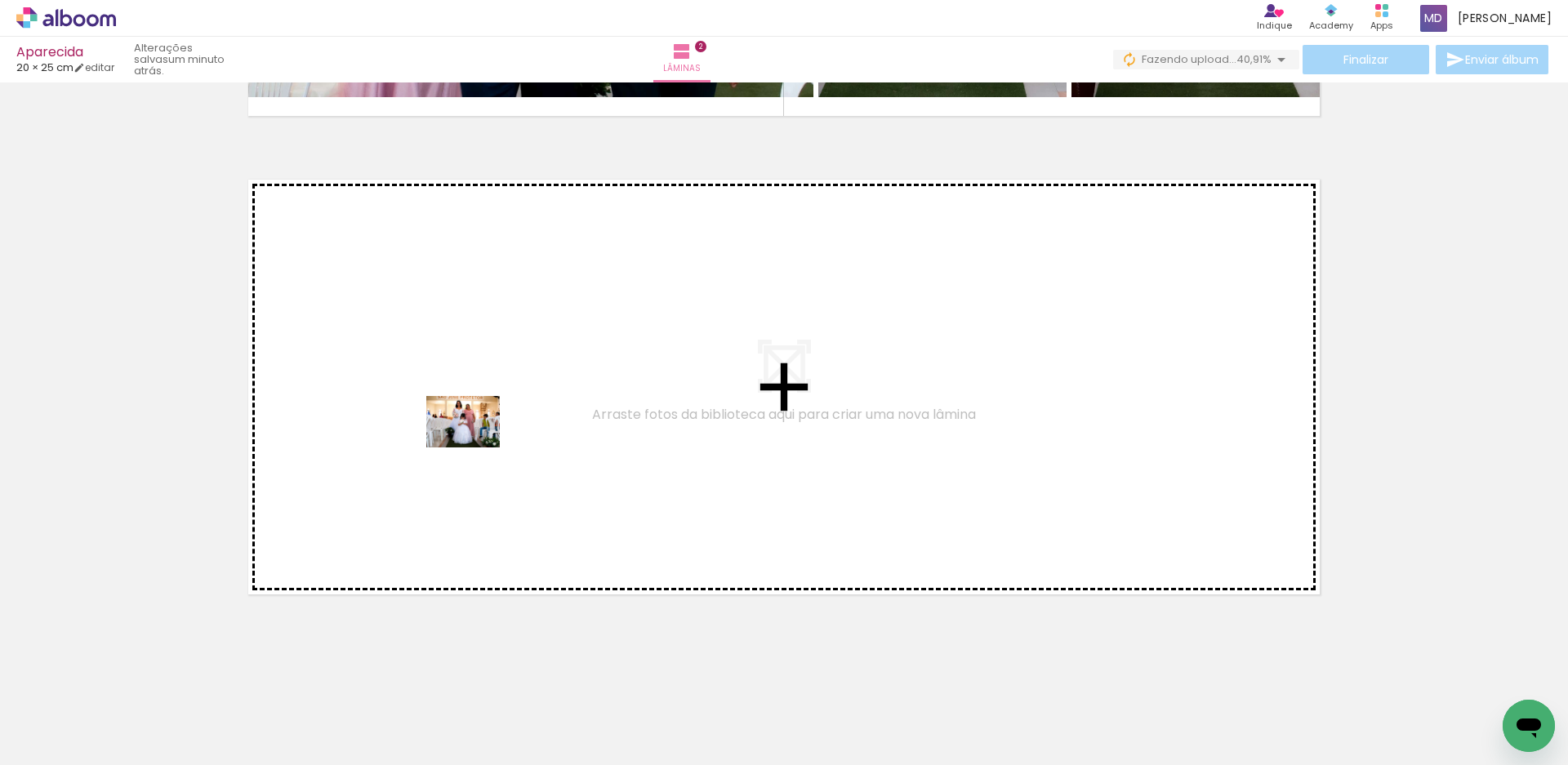
drag, startPoint x: 1055, startPoint y: 722, endPoint x: 470, endPoint y: 442, distance: 648.6
click at [470, 442] on quentale-workspace at bounding box center [784, 382] width 1568 height 765
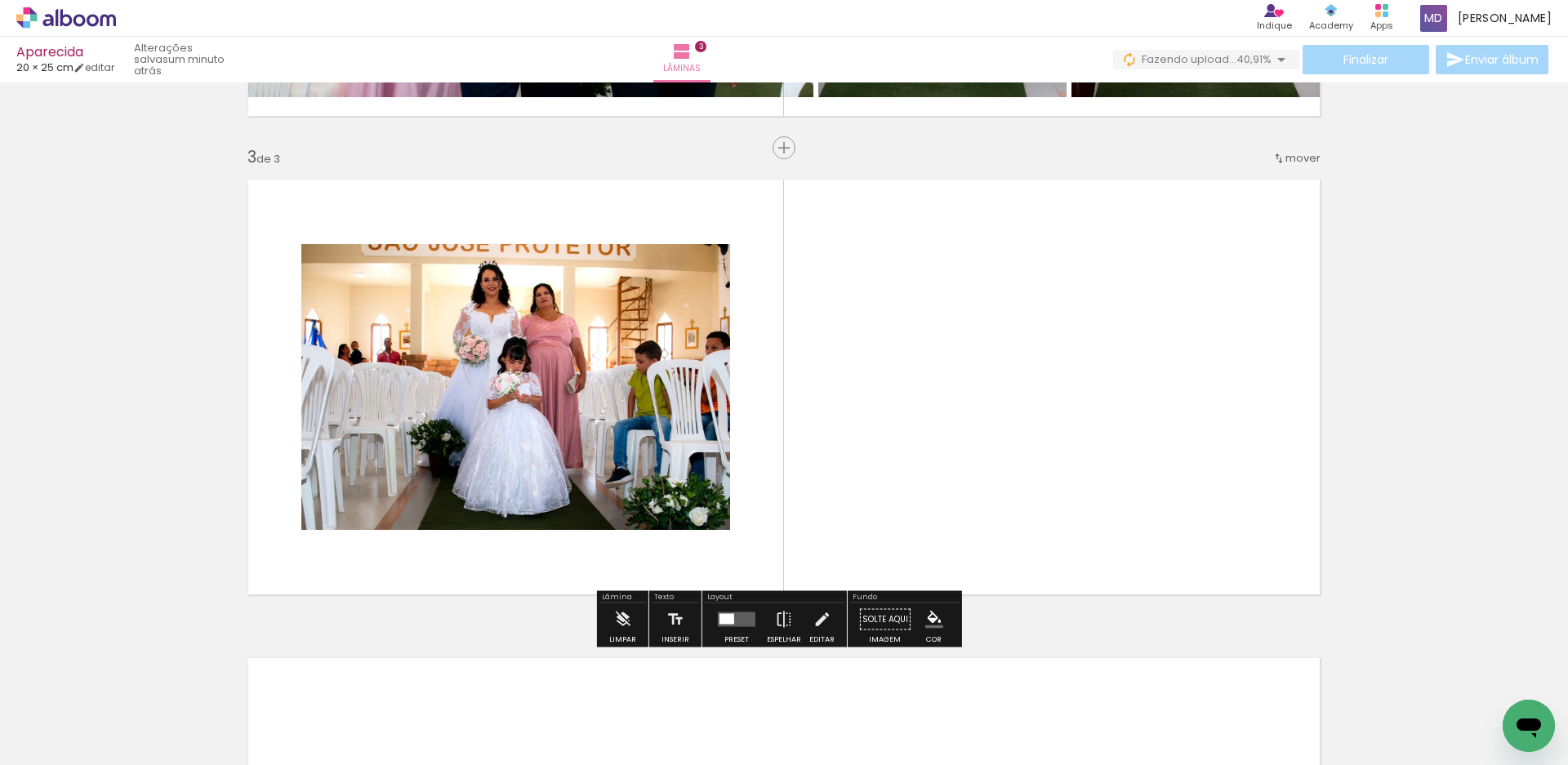
scroll to position [932, 0]
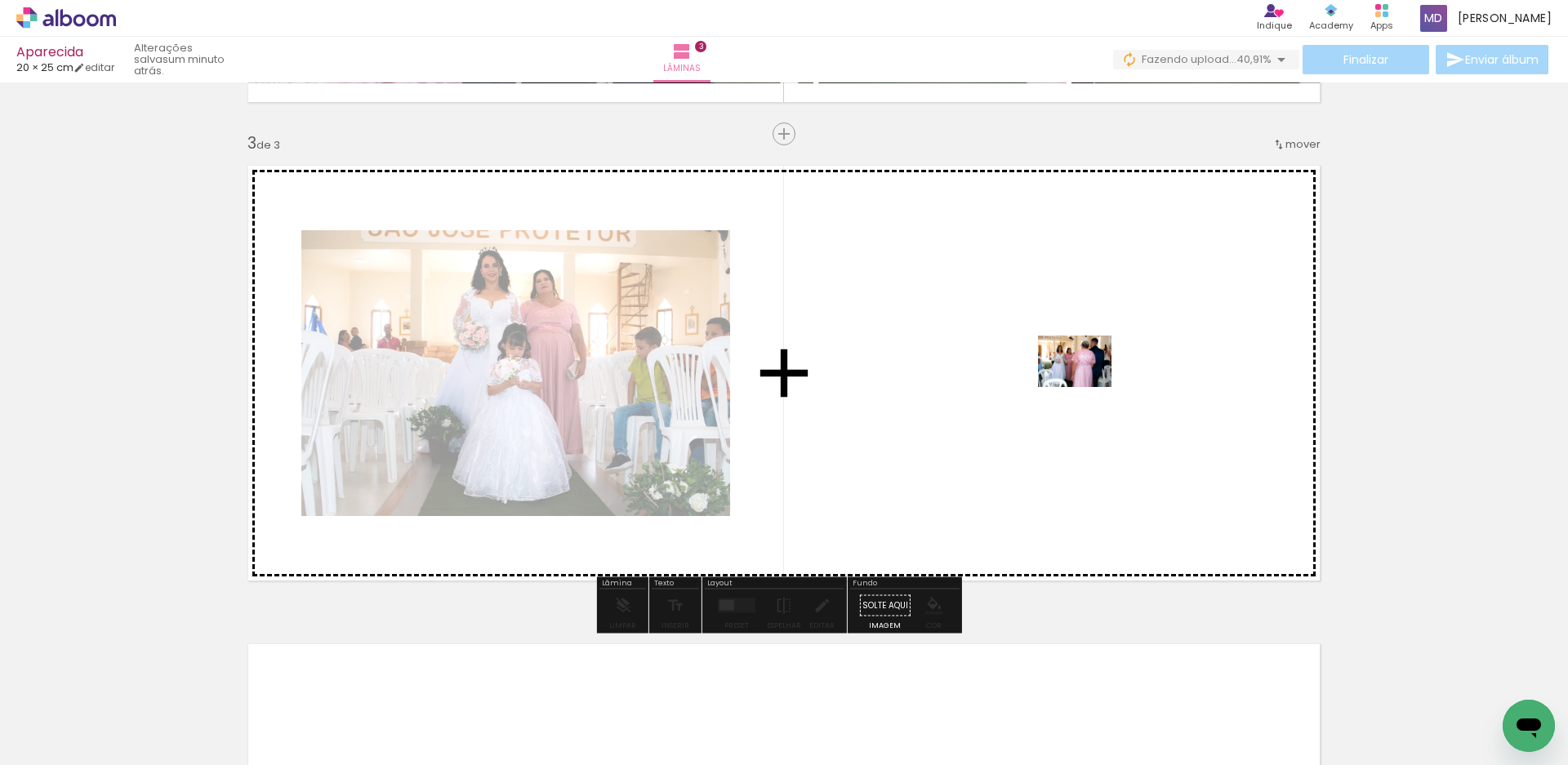
drag, startPoint x: 1159, startPoint y: 731, endPoint x: 1087, endPoint y: 384, distance: 354.4
click at [1087, 384] on quentale-workspace at bounding box center [784, 382] width 1568 height 765
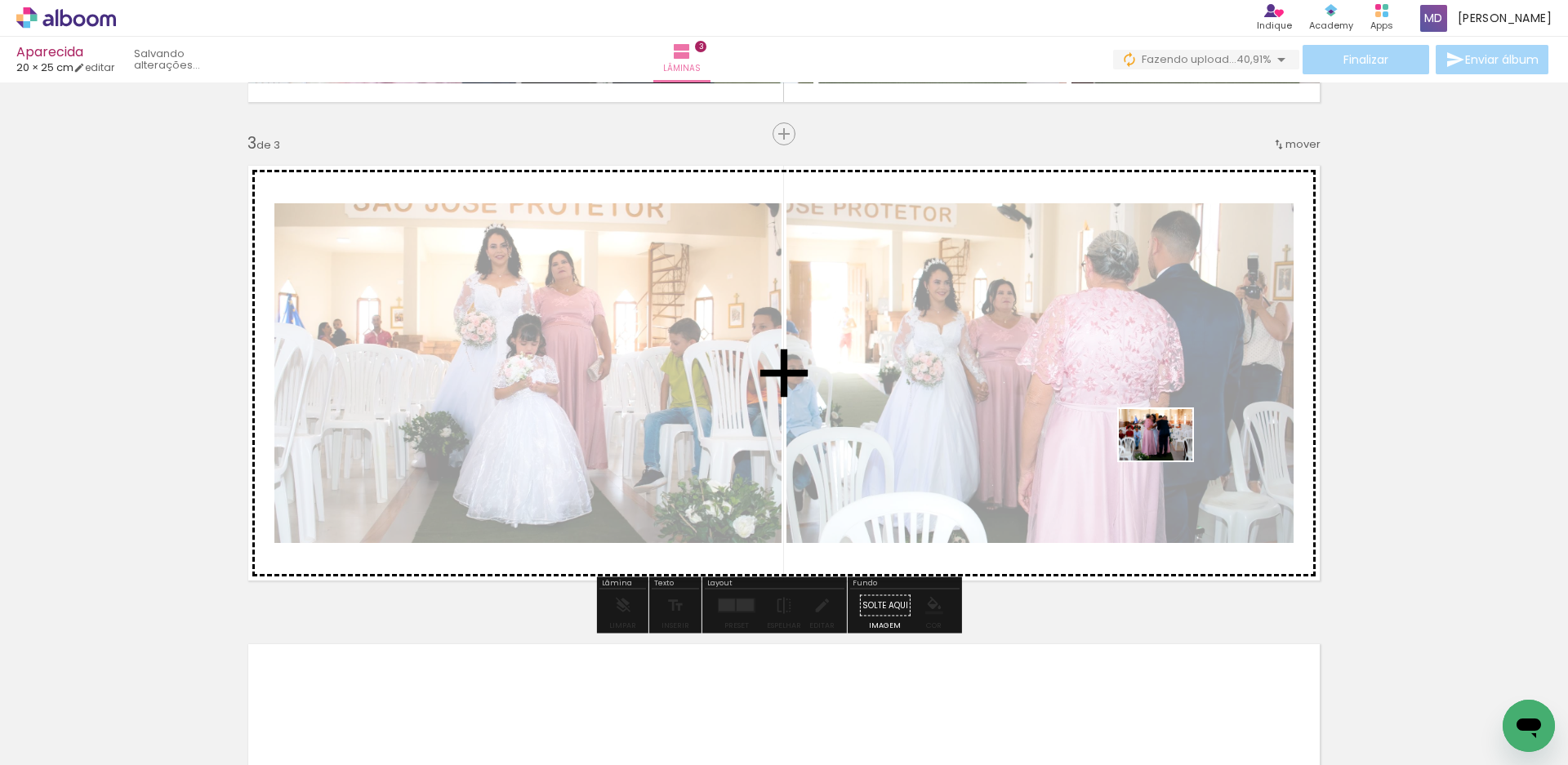
drag, startPoint x: 1228, startPoint y: 719, endPoint x: 1168, endPoint y: 458, distance: 267.8
click at [1168, 458] on quentale-workspace at bounding box center [784, 382] width 1568 height 765
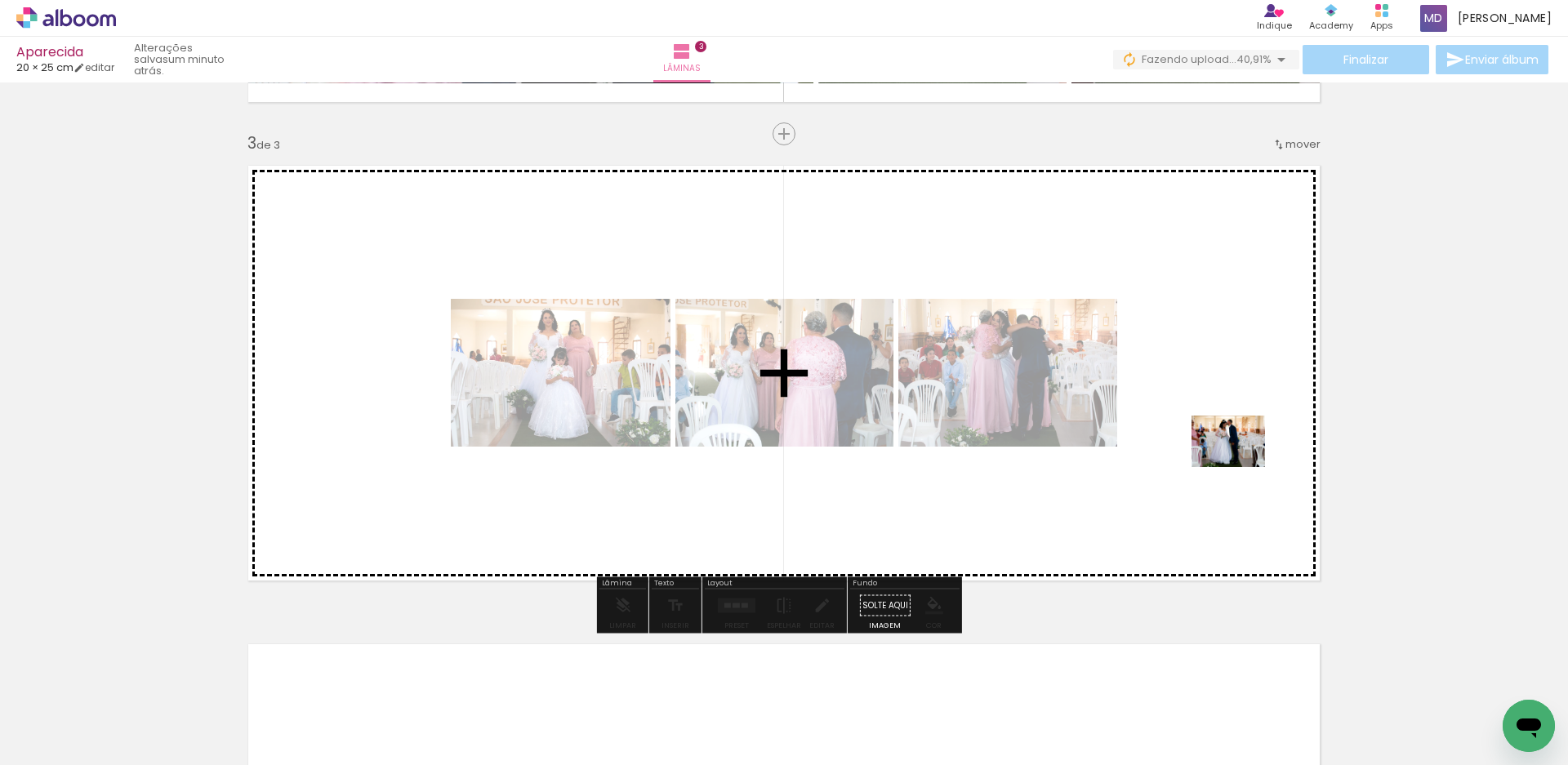
drag, startPoint x: 1334, startPoint y: 713, endPoint x: 1236, endPoint y: 447, distance: 283.5
click at [1236, 447] on quentale-workspace at bounding box center [784, 382] width 1568 height 765
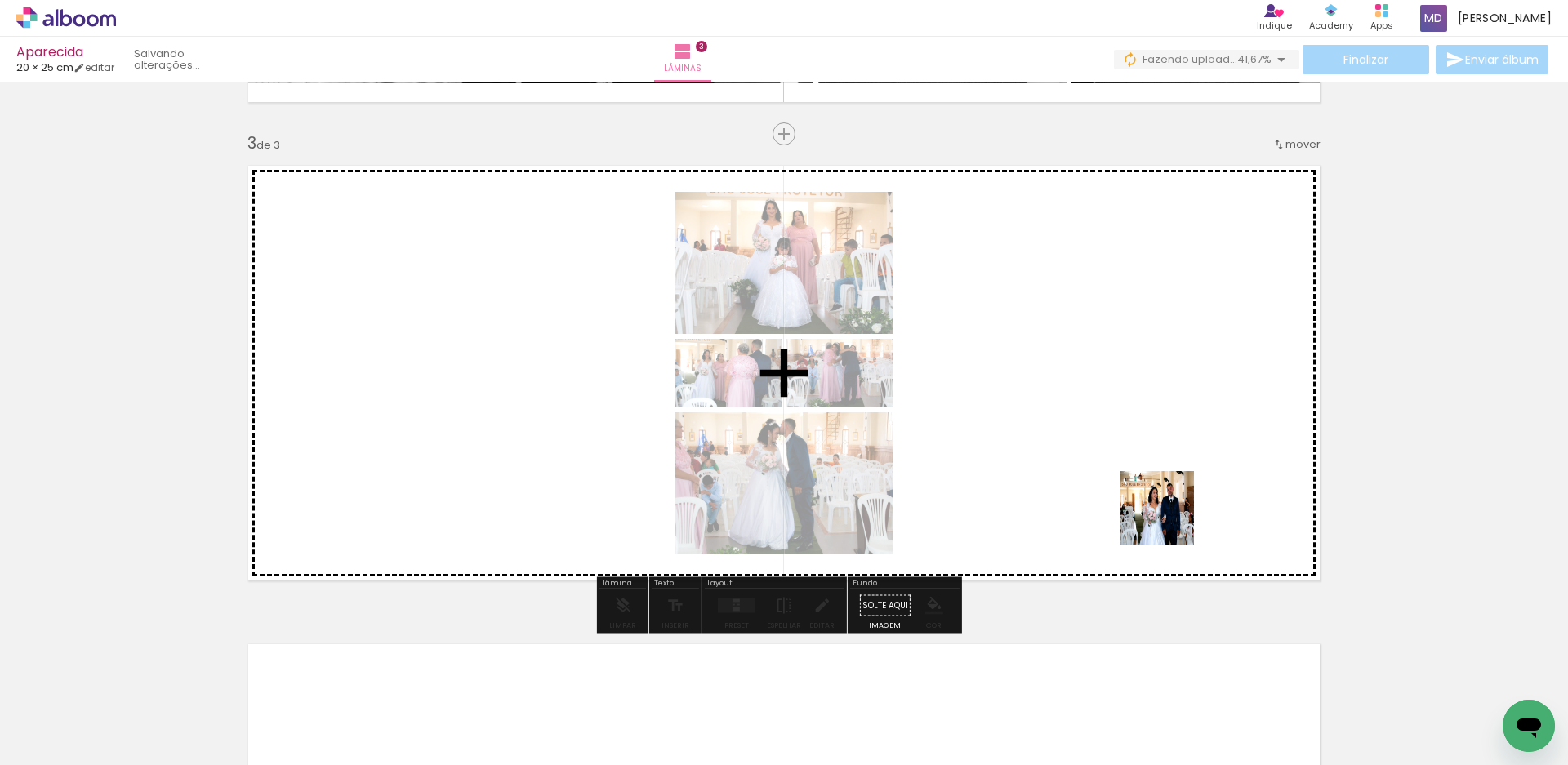
drag, startPoint x: 1412, startPoint y: 725, endPoint x: 1148, endPoint y: 489, distance: 354.1
click at [1148, 489] on quentale-workspace at bounding box center [784, 382] width 1568 height 765
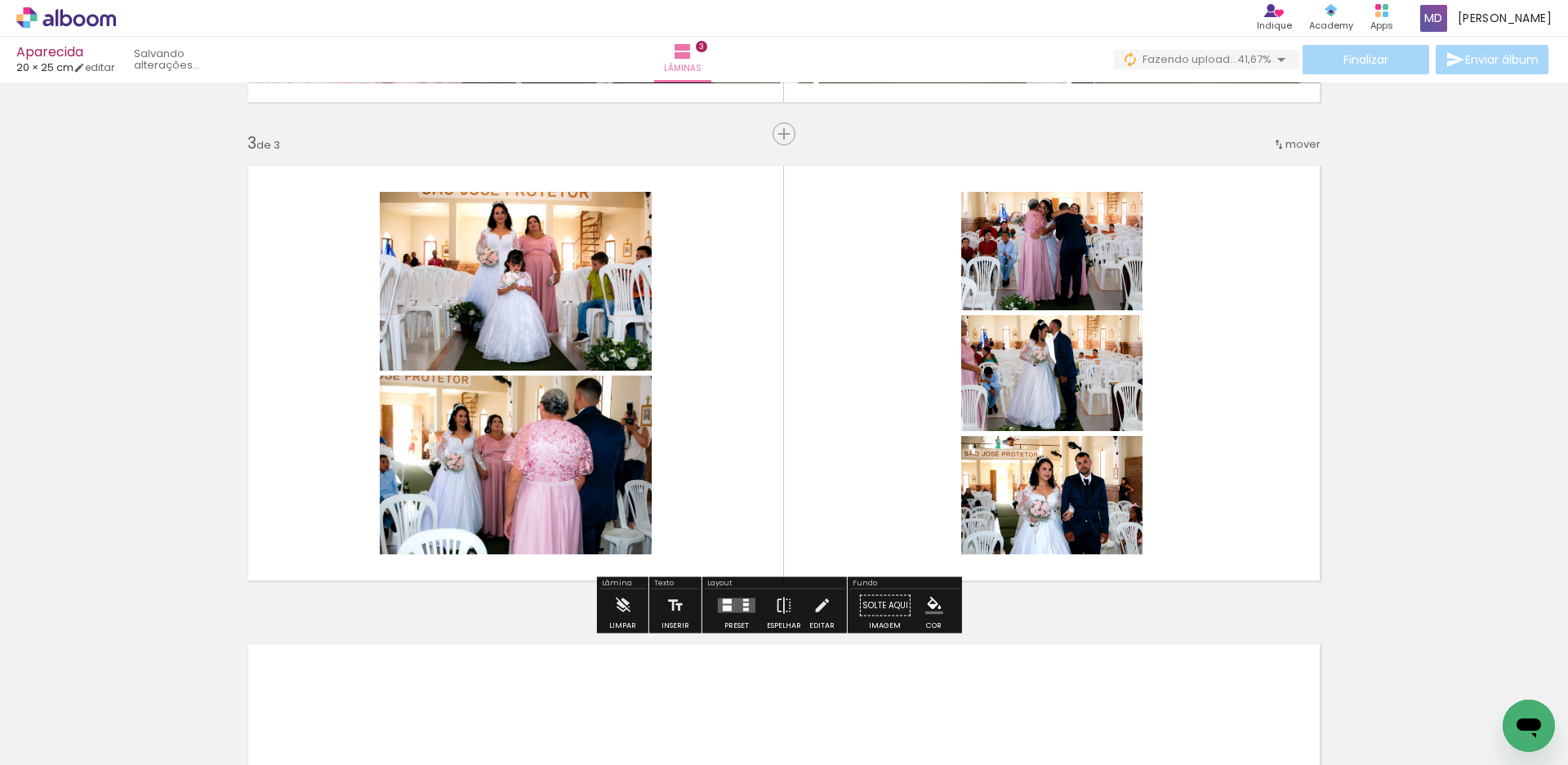
click at [726, 609] on div at bounding box center [727, 608] width 9 height 6
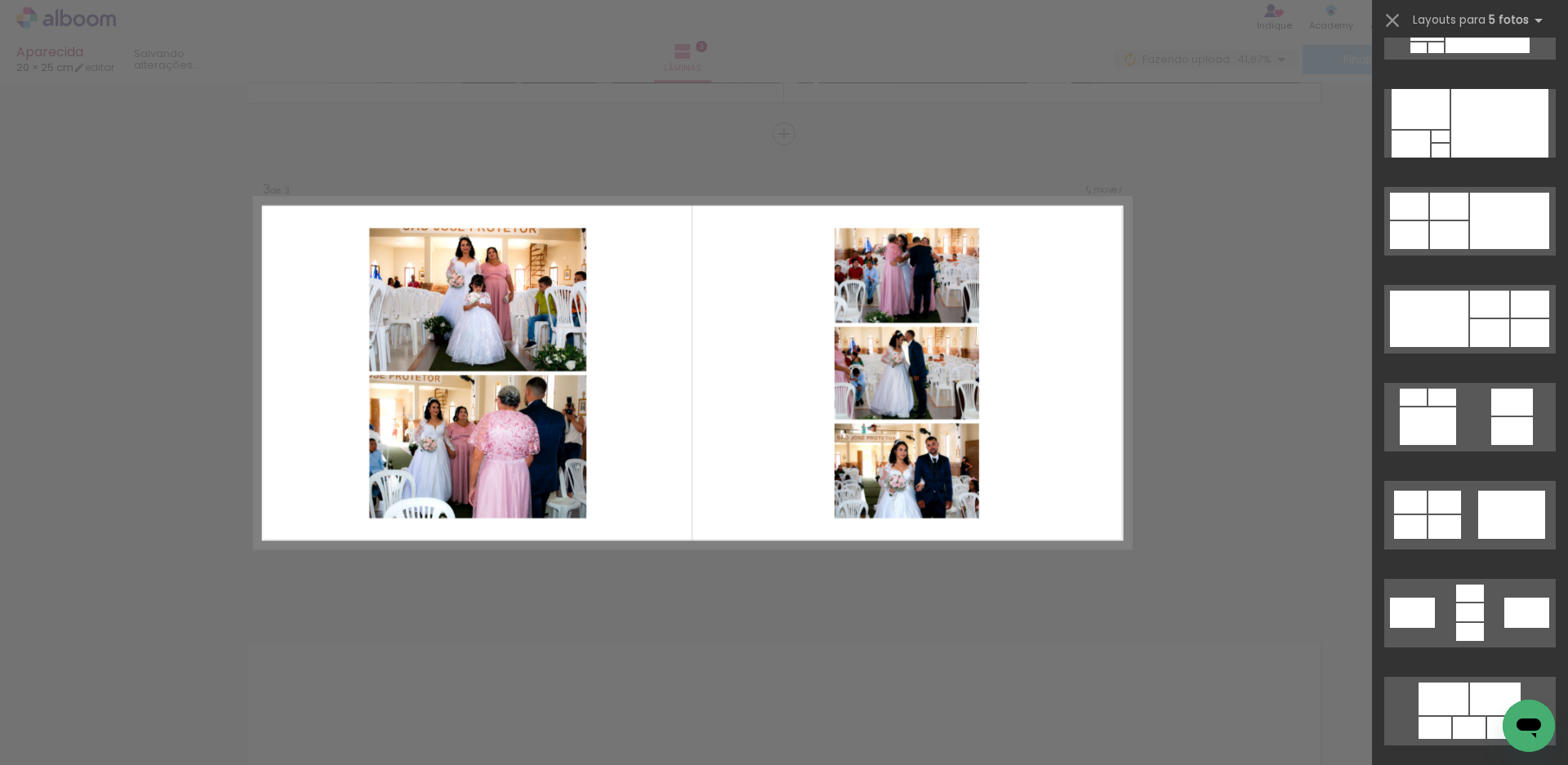
scroll to position [0, 0]
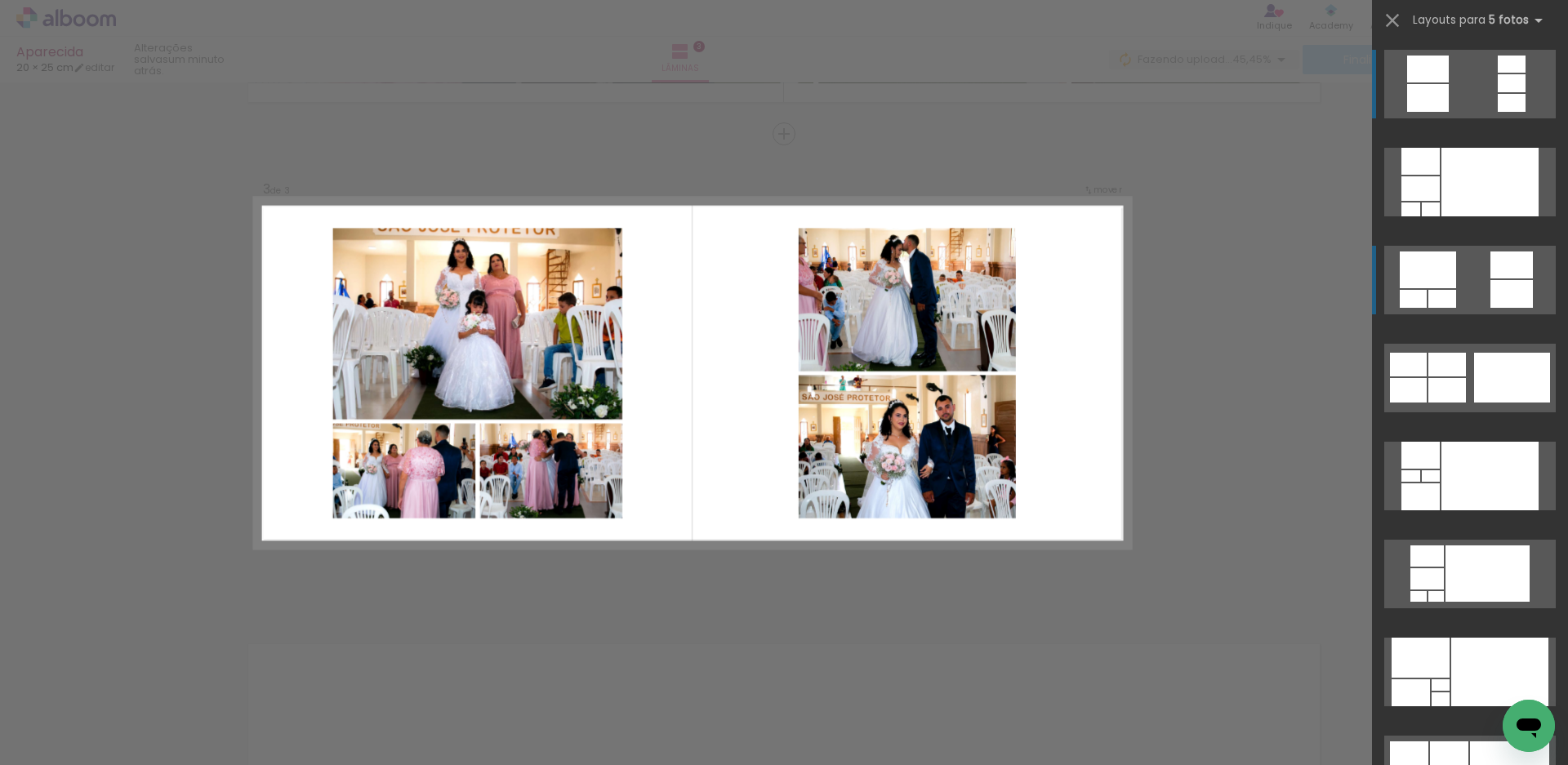
click at [1417, 283] on div at bounding box center [1427, 270] width 56 height 37
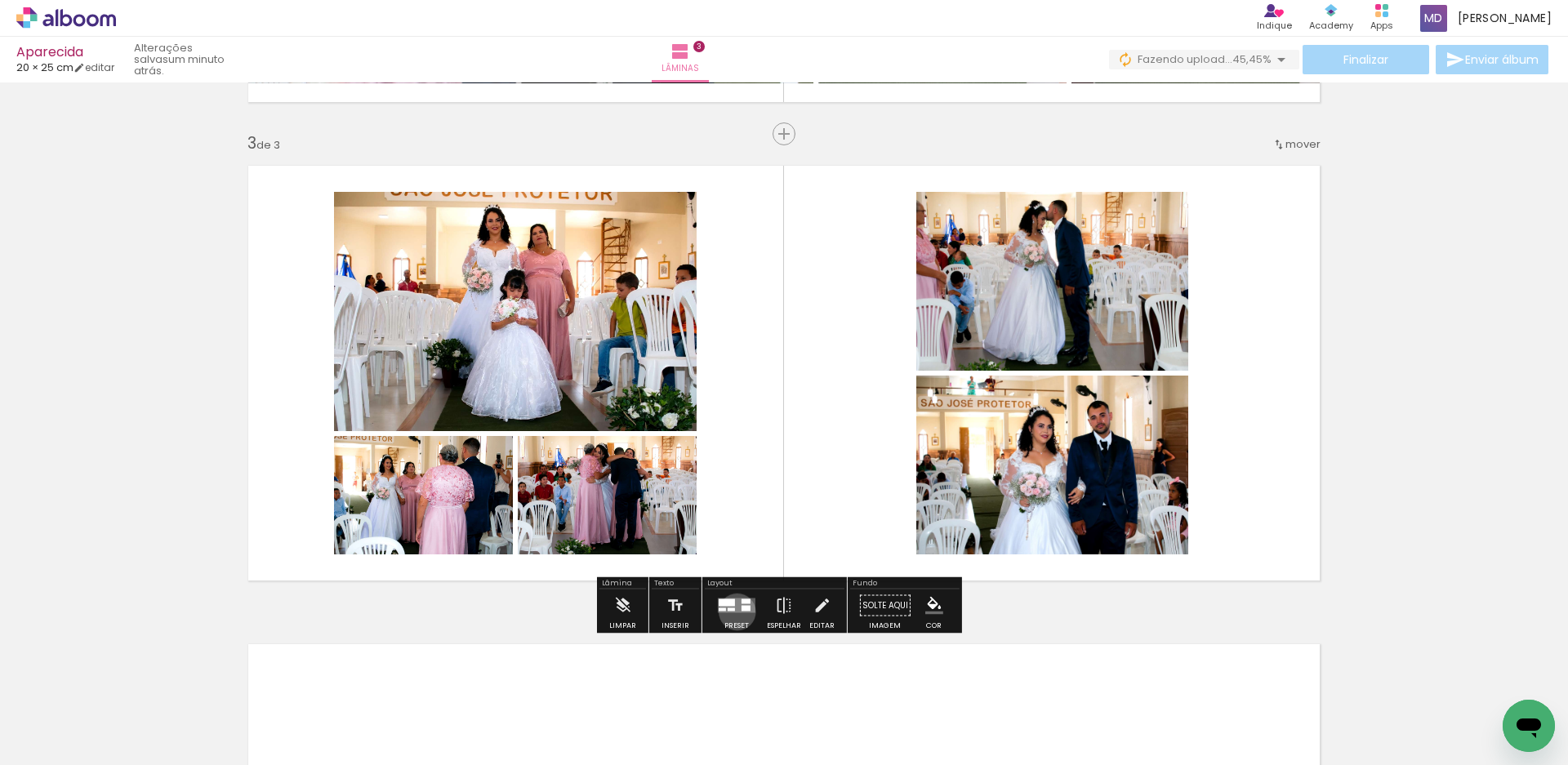
click at [733, 611] on quentale-layouter at bounding box center [737, 605] width 38 height 14
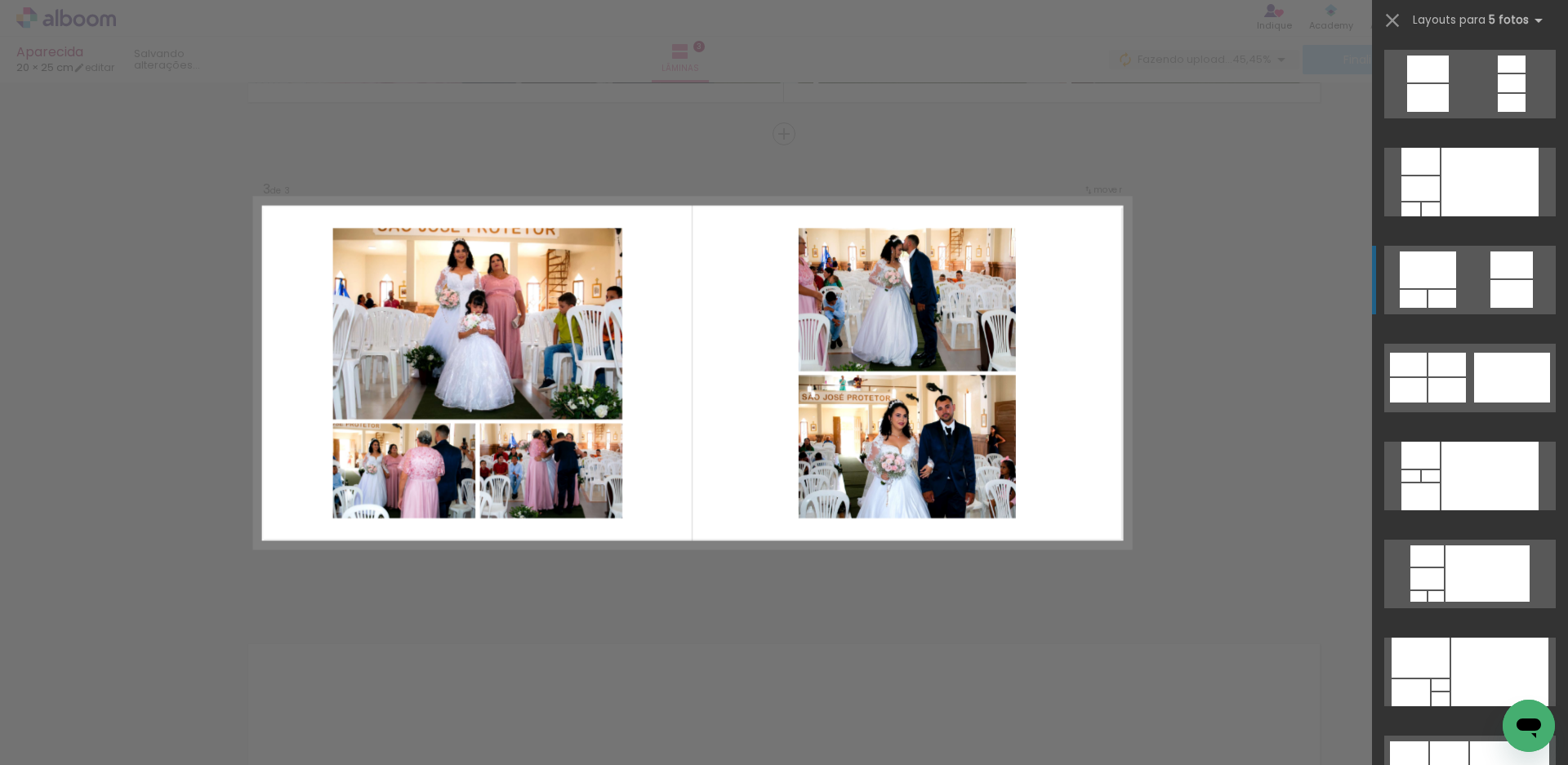
scroll to position [196, 0]
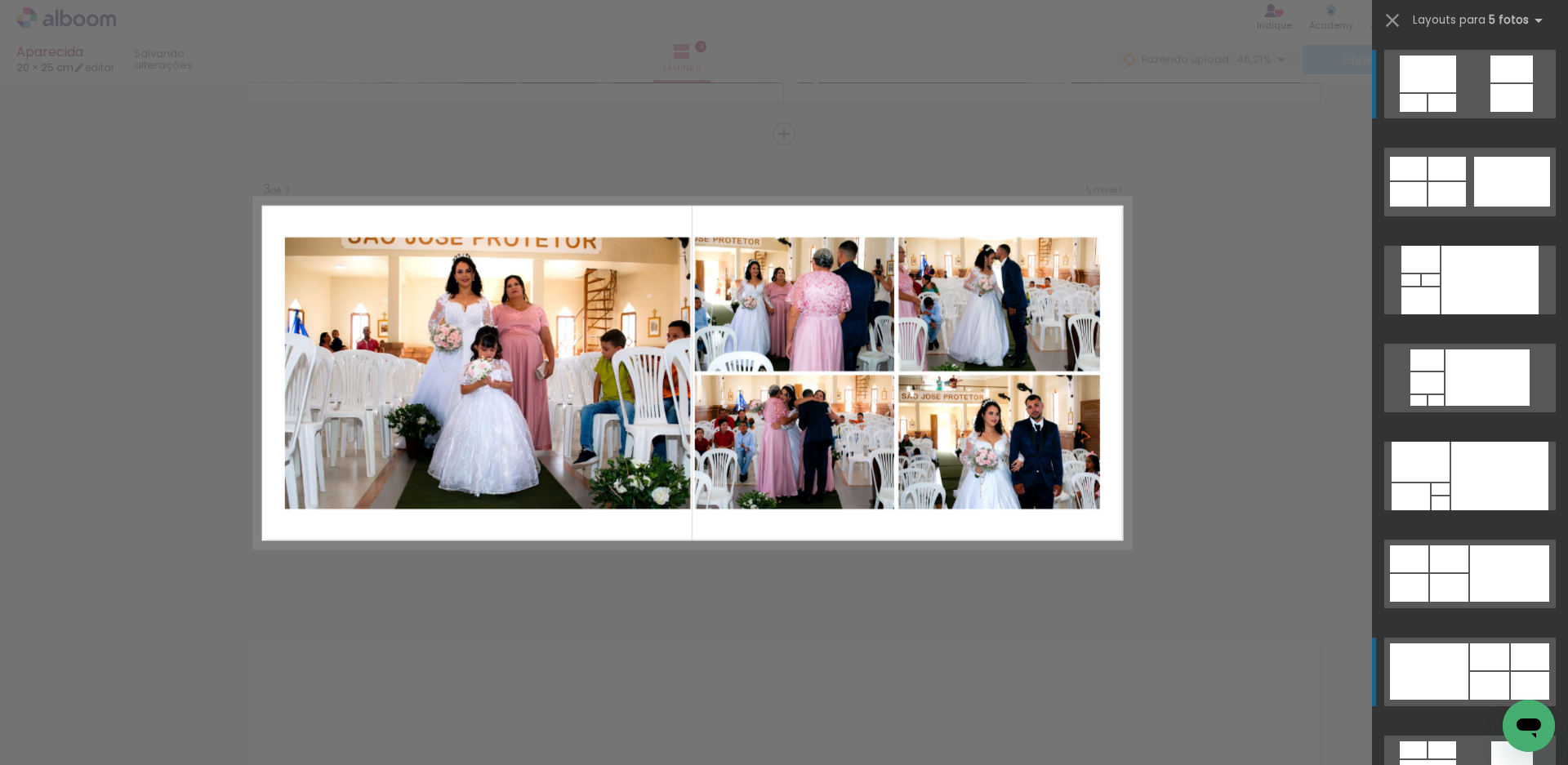
click at [1498, 674] on div at bounding box center [1489, 685] width 39 height 28
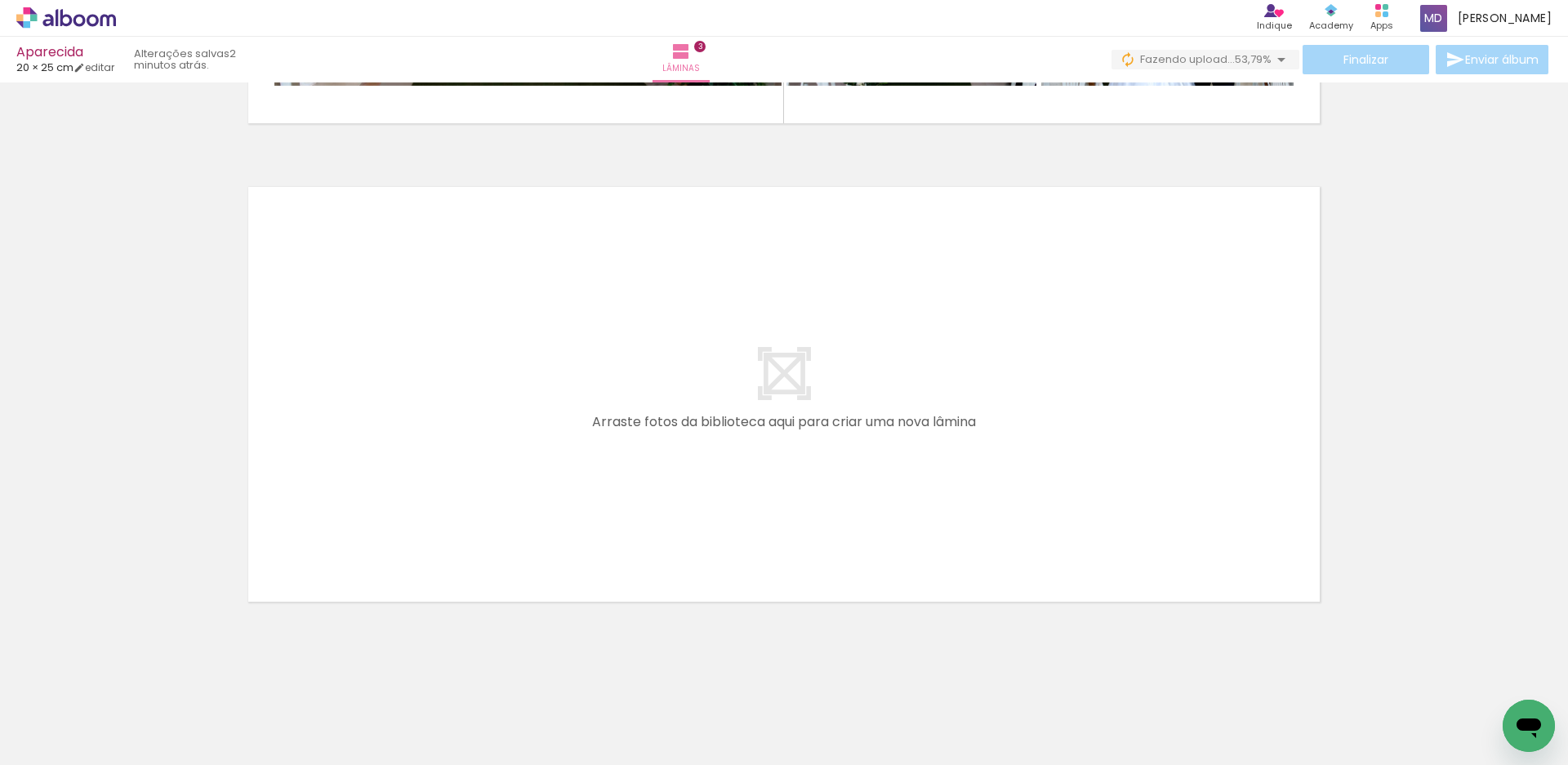
scroll to position [0, 6668]
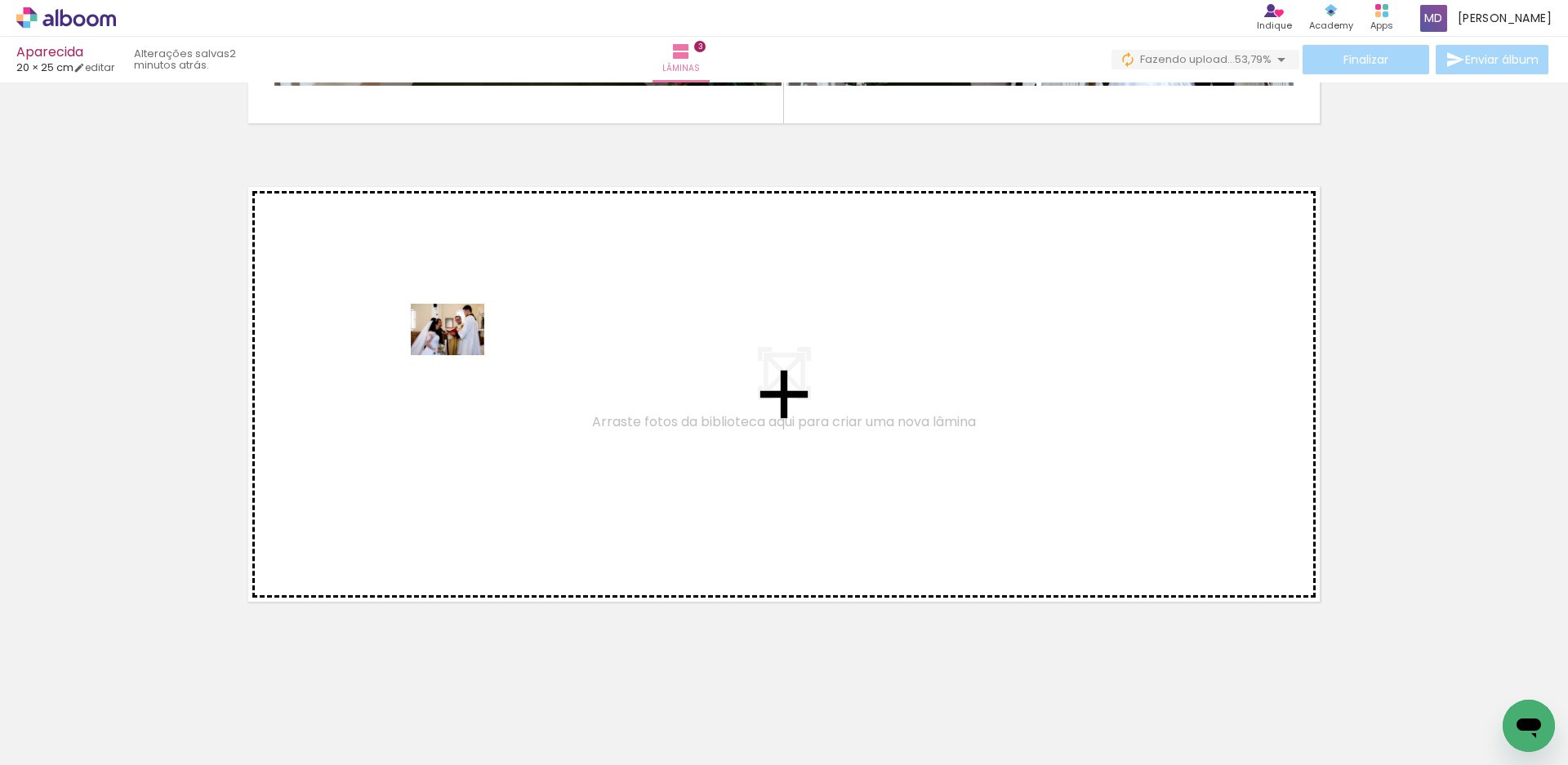
drag, startPoint x: 818, startPoint y: 710, endPoint x: 460, endPoint y: 353, distance: 505.6
click at [460, 353] on quentale-workspace at bounding box center [784, 382] width 1568 height 765
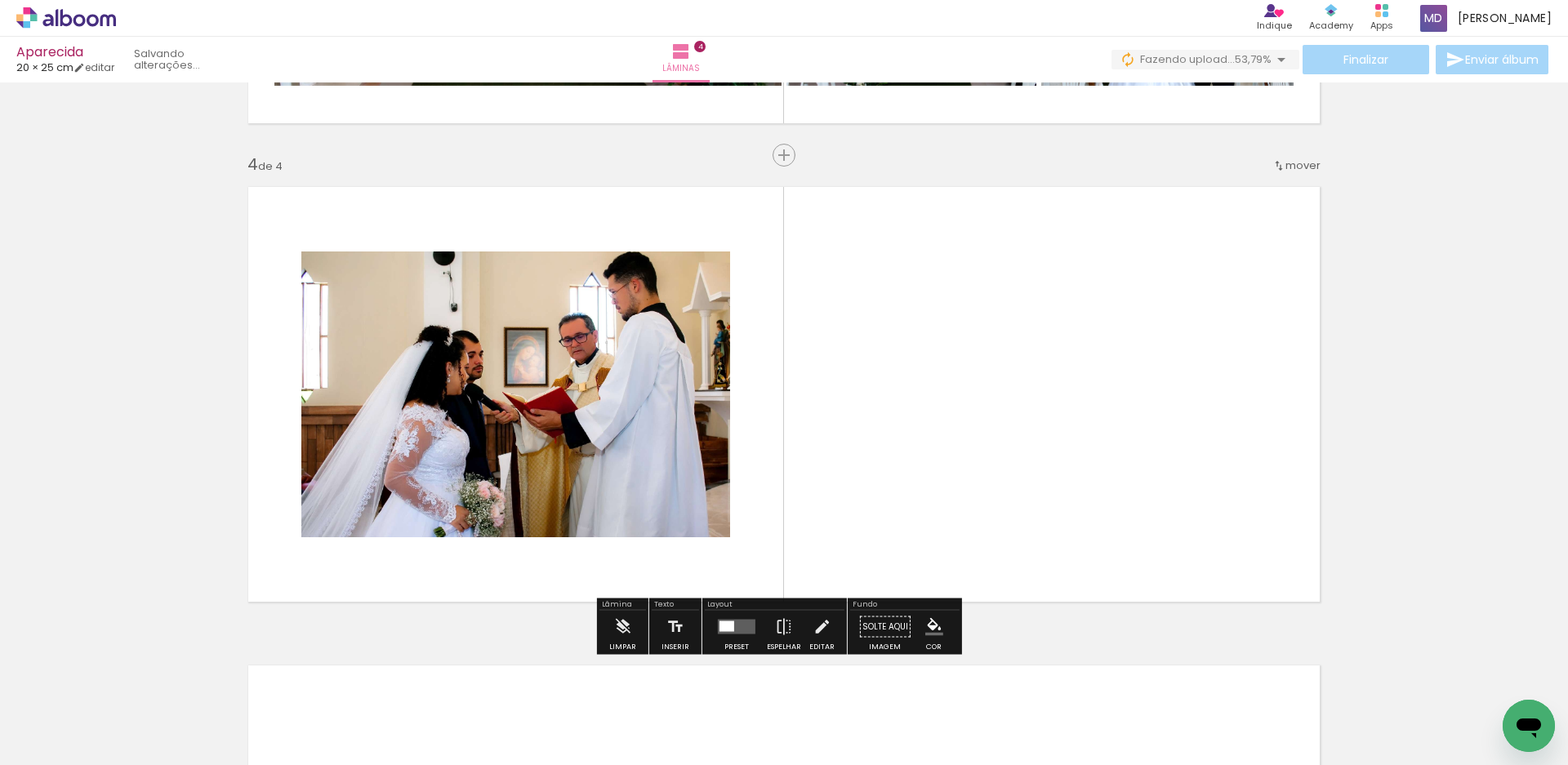
scroll to position [1410, 0]
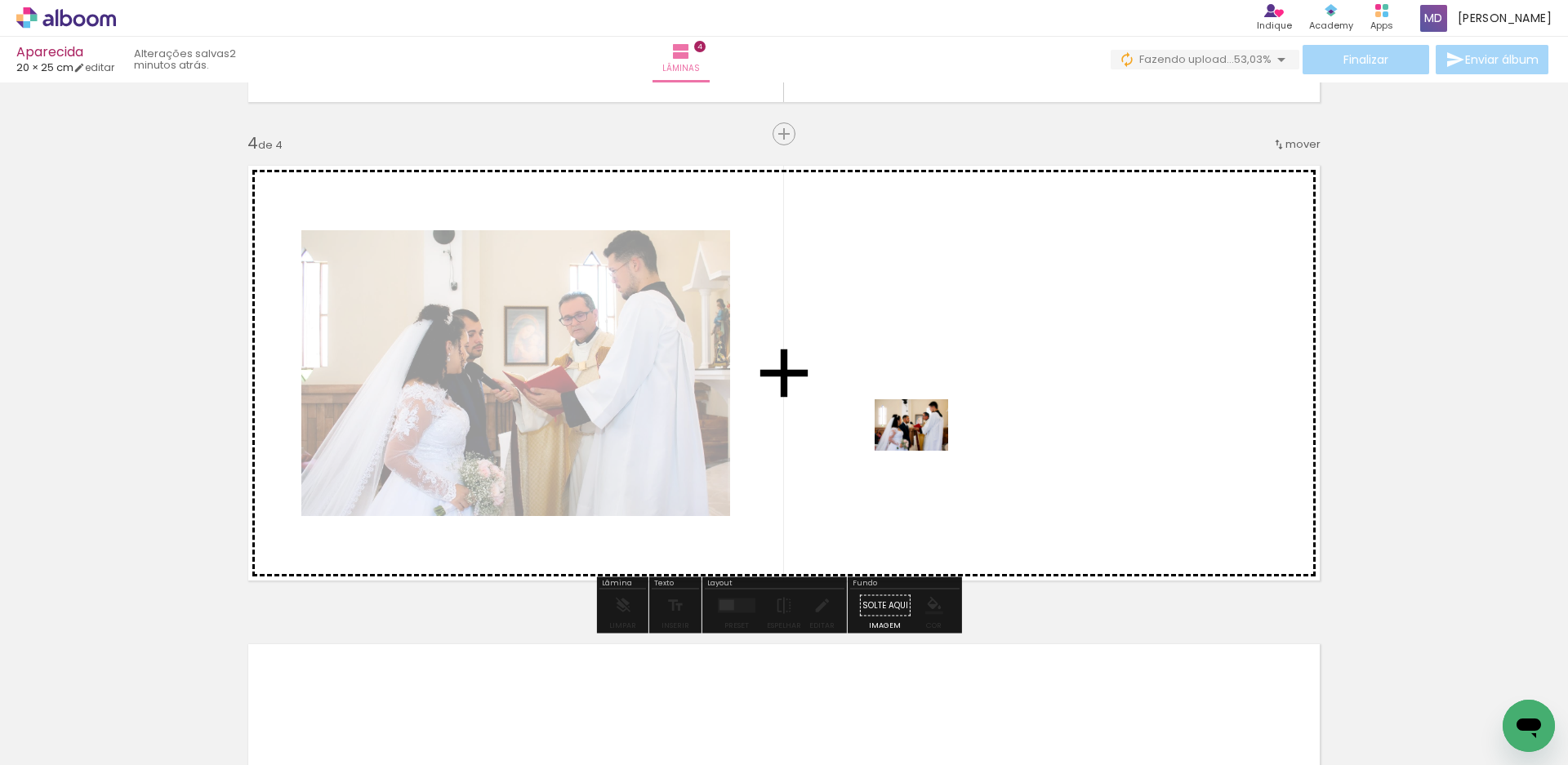
drag, startPoint x: 920, startPoint y: 731, endPoint x: 924, endPoint y: 448, distance: 283.0
click at [924, 448] on quentale-workspace at bounding box center [784, 382] width 1568 height 765
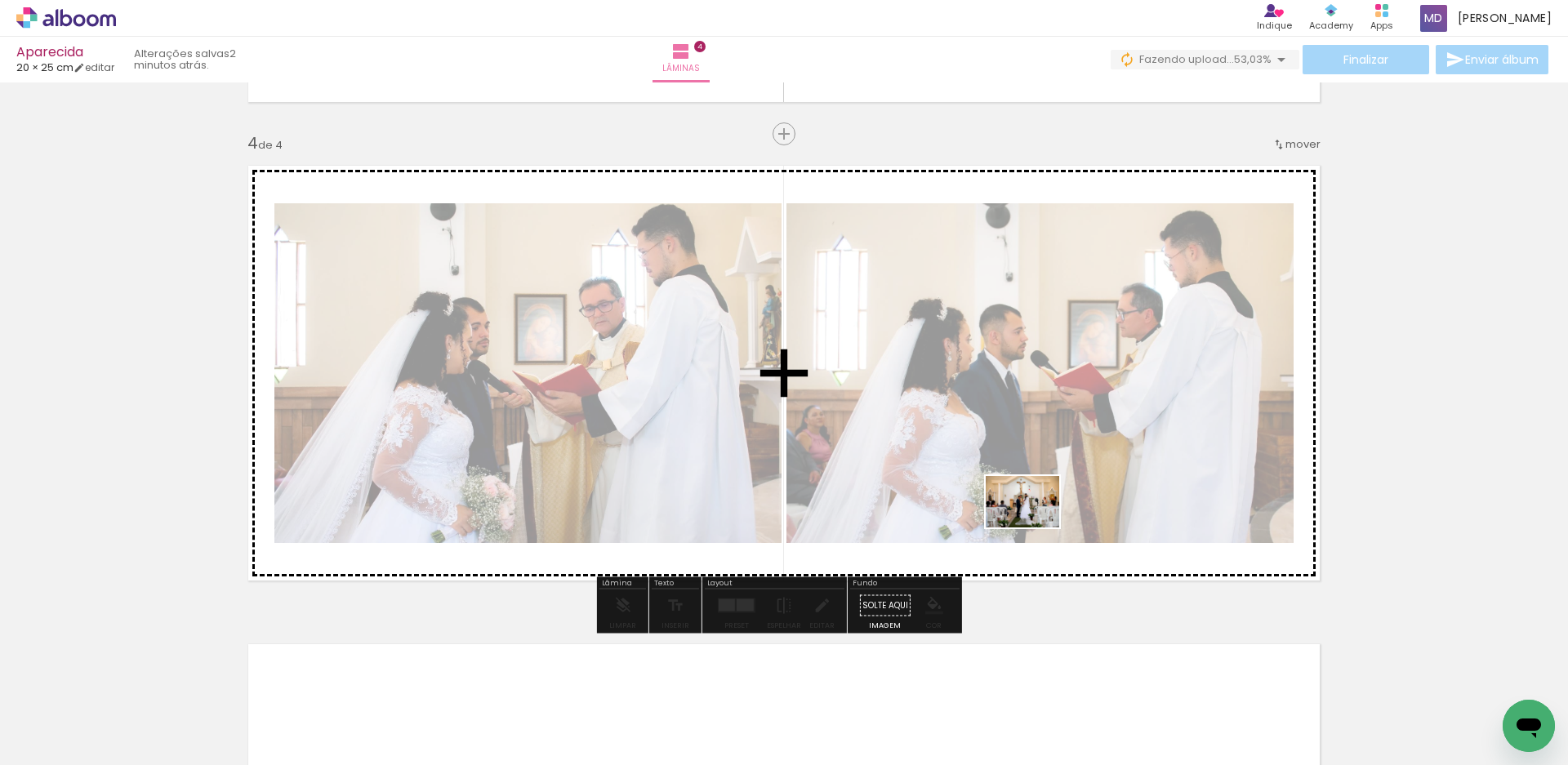
drag, startPoint x: 1001, startPoint y: 695, endPoint x: 1035, endPoint y: 525, distance: 173.4
click at [1035, 525] on quentale-workspace at bounding box center [784, 382] width 1568 height 765
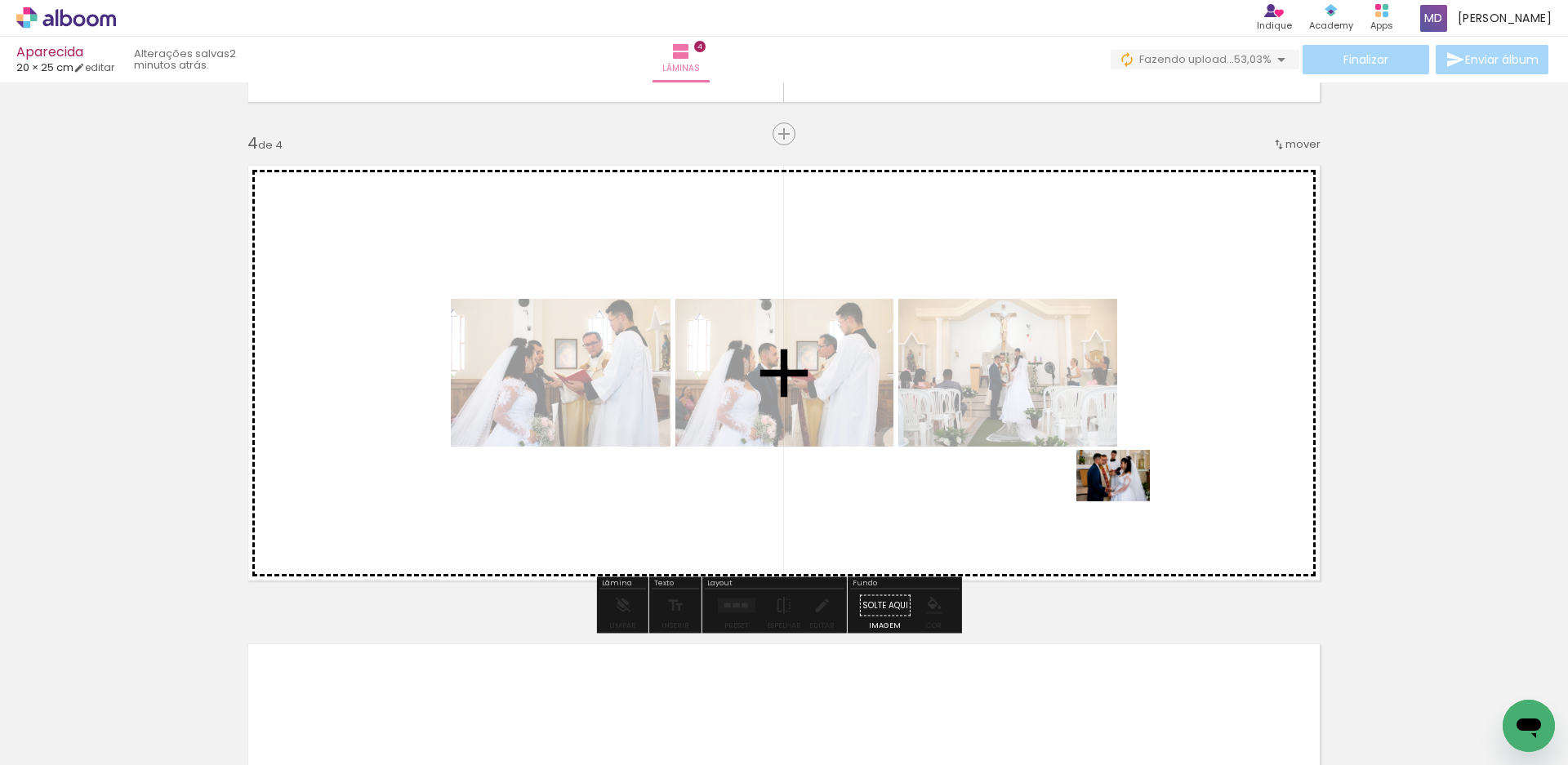
drag, startPoint x: 1089, startPoint y: 721, endPoint x: 1125, endPoint y: 499, distance: 224.9
click at [1125, 499] on quentale-workspace at bounding box center [784, 382] width 1568 height 765
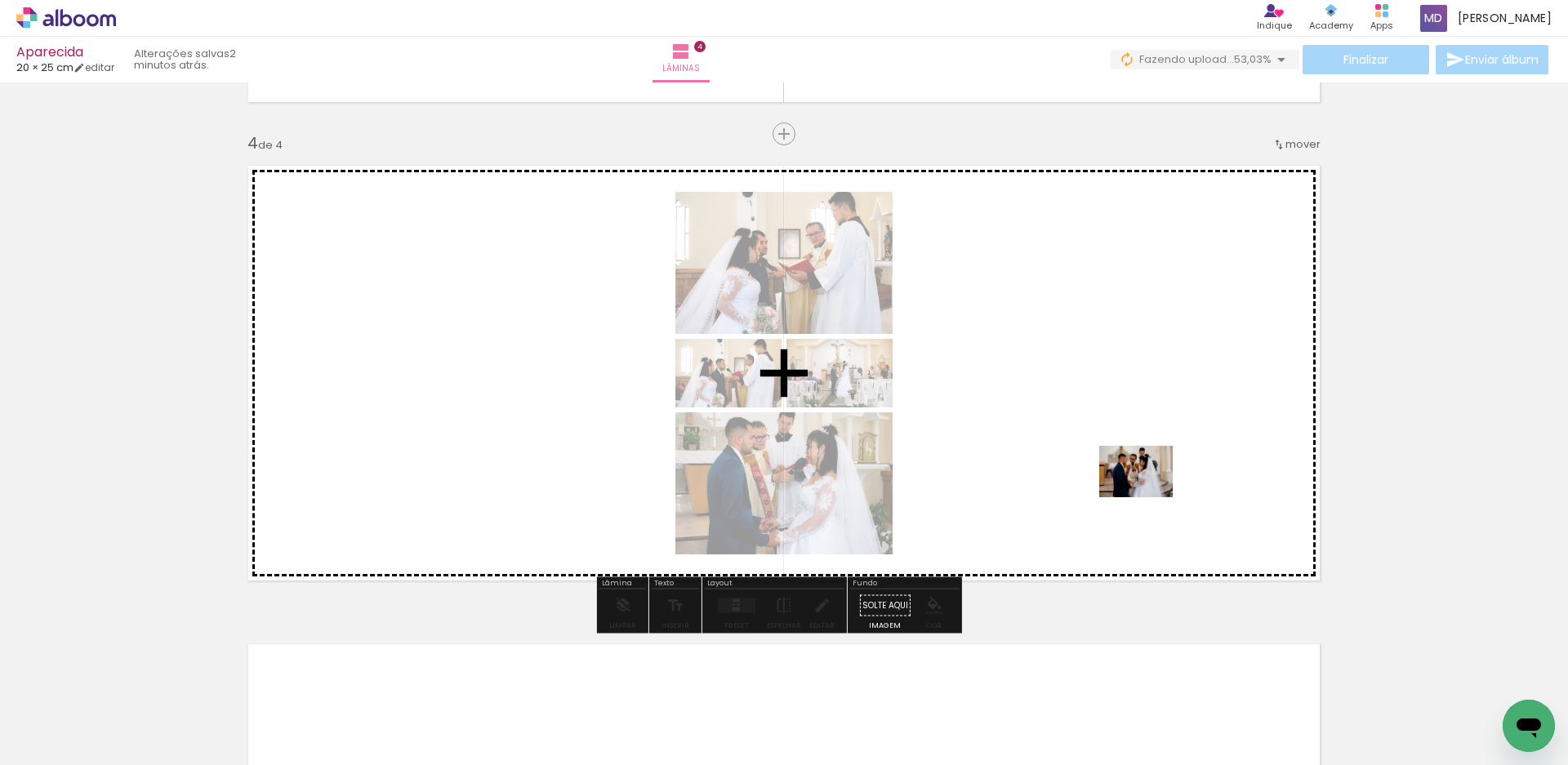
drag, startPoint x: 1186, startPoint y: 723, endPoint x: 1148, endPoint y: 487, distance: 239.0
click at [1148, 487] on quentale-workspace at bounding box center [784, 382] width 1568 height 765
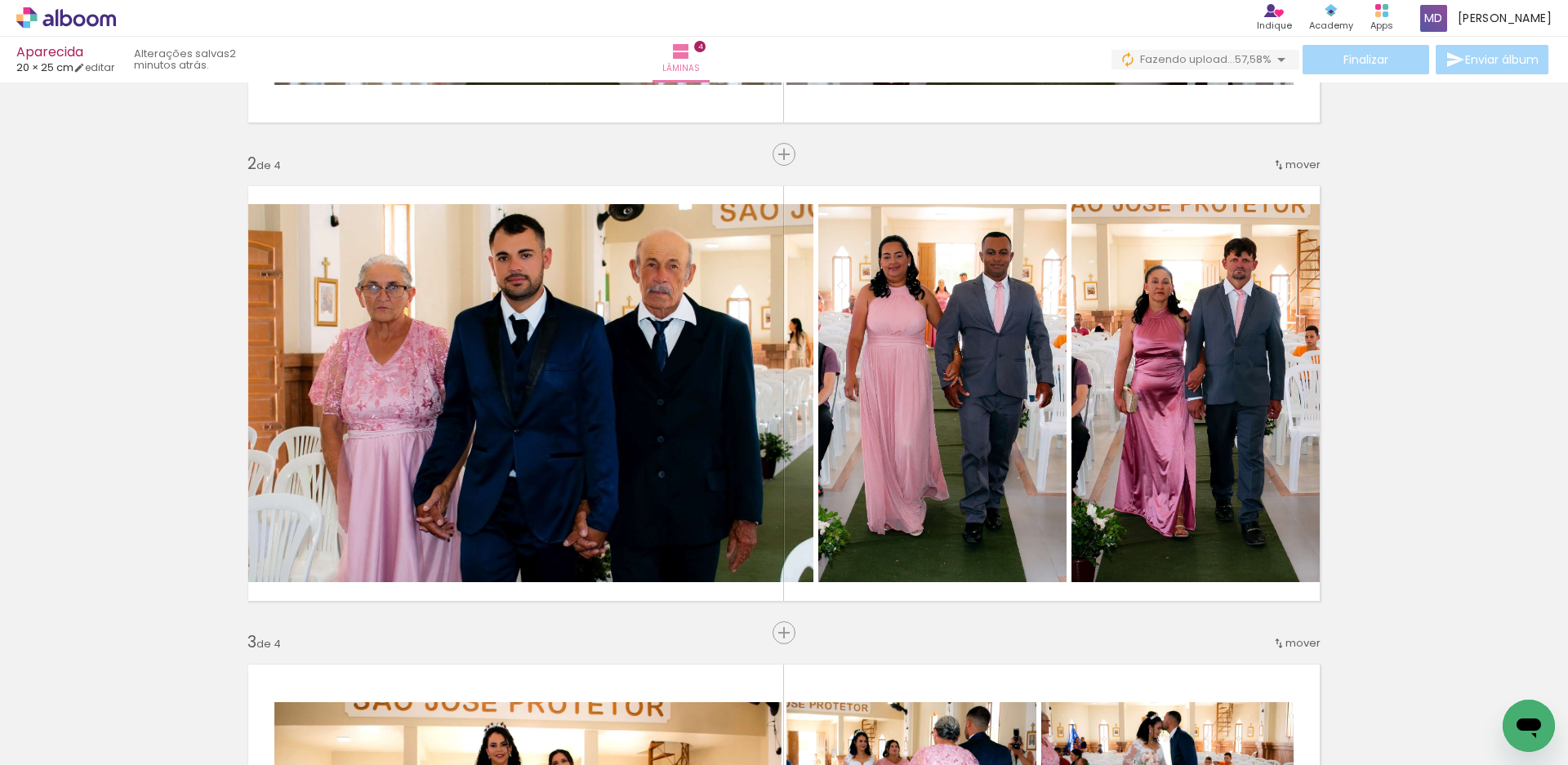
scroll to position [458, 0]
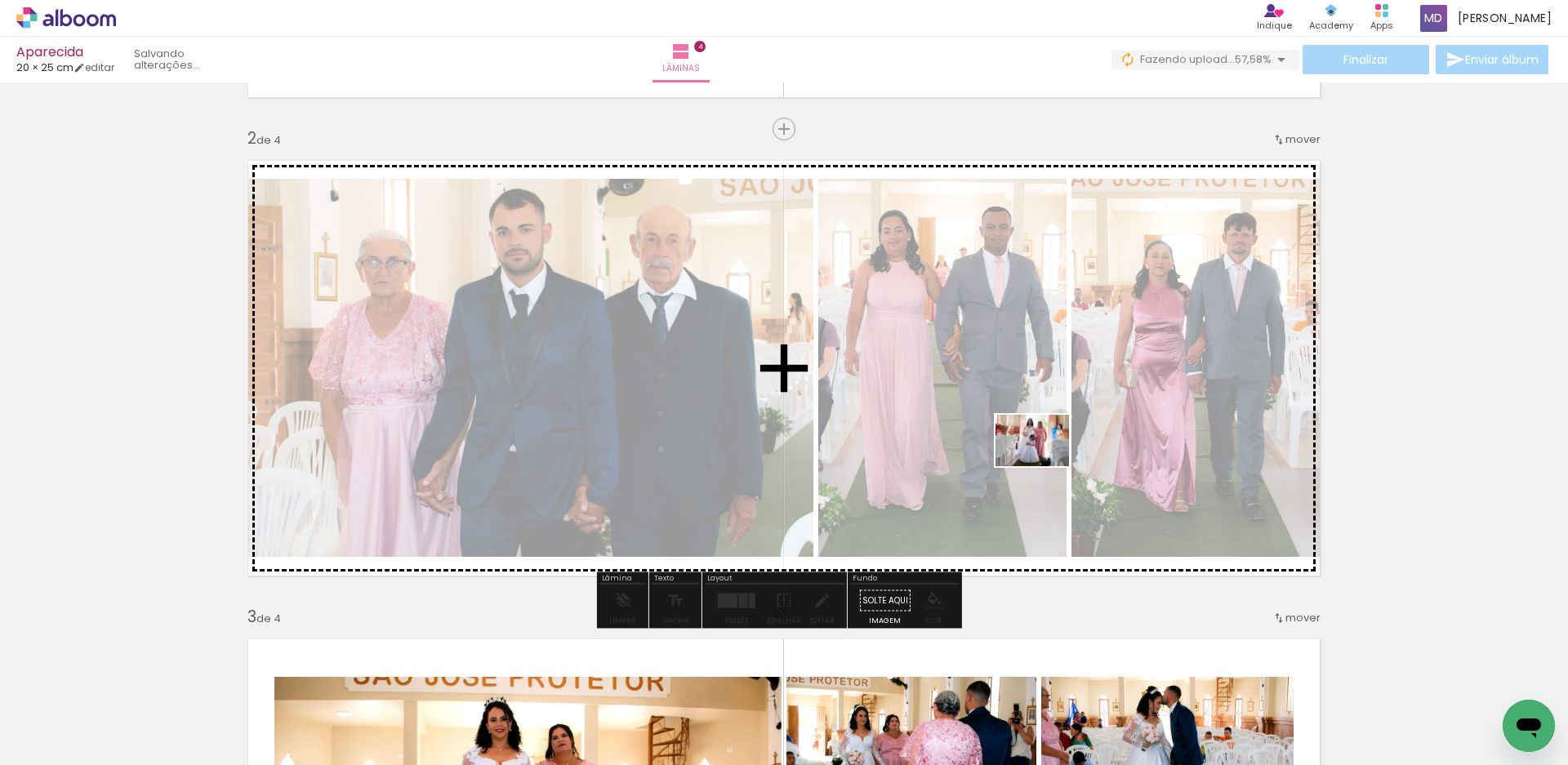
drag, startPoint x: 897, startPoint y: 709, endPoint x: 1045, endPoint y: 464, distance: 286.2
click at [1045, 464] on quentale-workspace at bounding box center [784, 382] width 1568 height 765
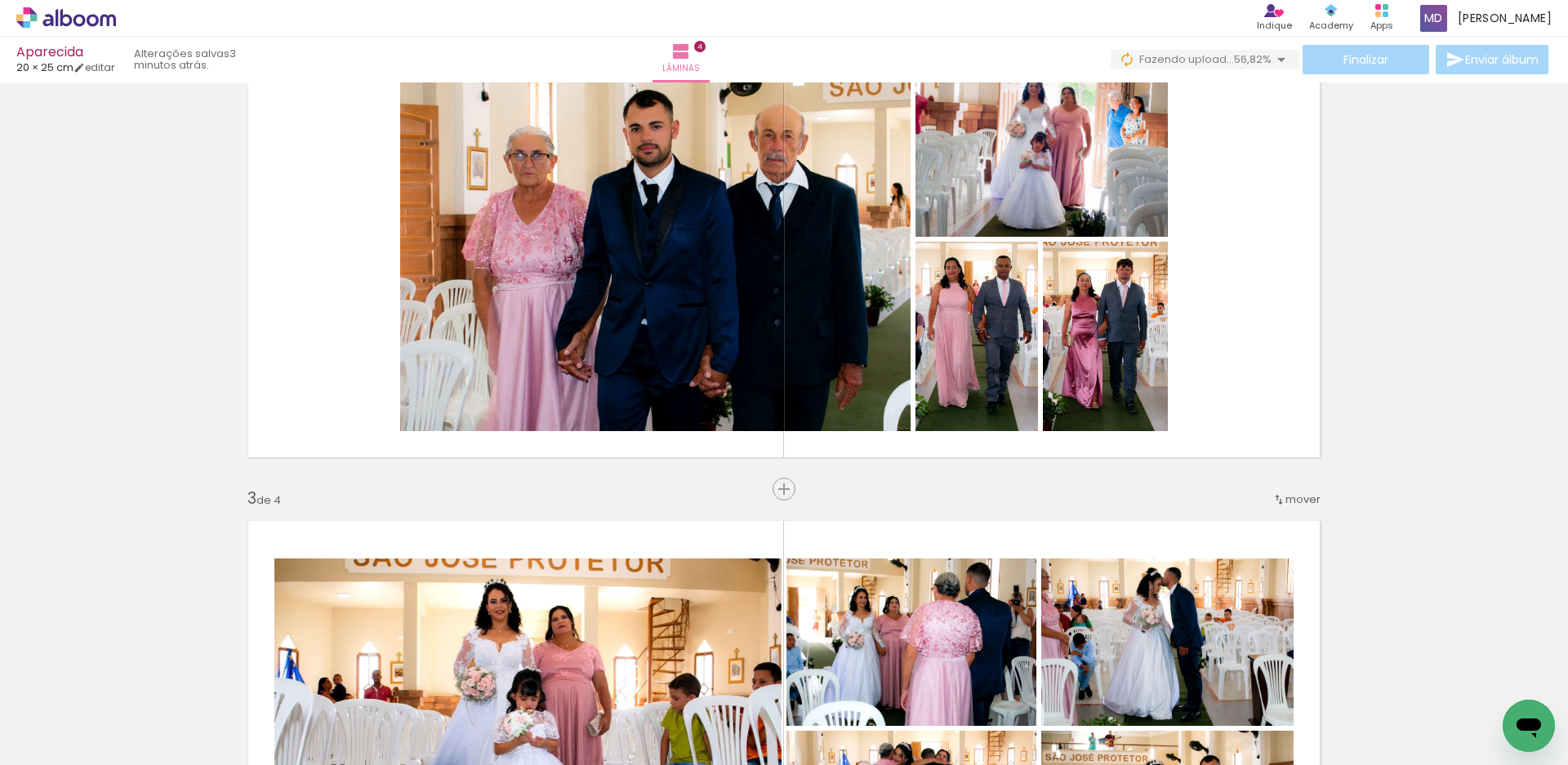
scroll to position [476, 0]
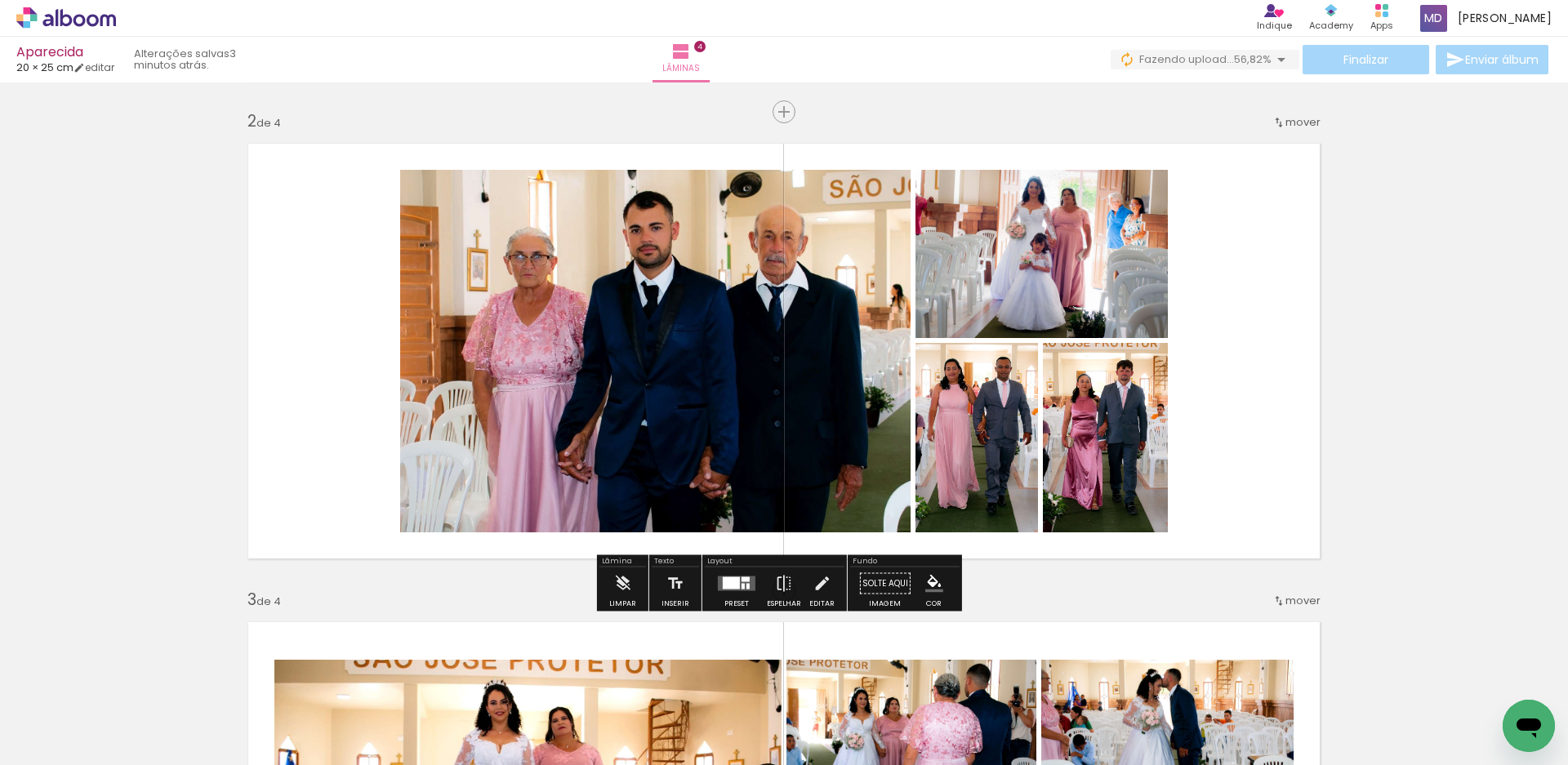
click at [1253, 359] on quentale-layouter at bounding box center [784, 350] width 1095 height 438
click at [735, 586] on div at bounding box center [731, 583] width 17 height 12
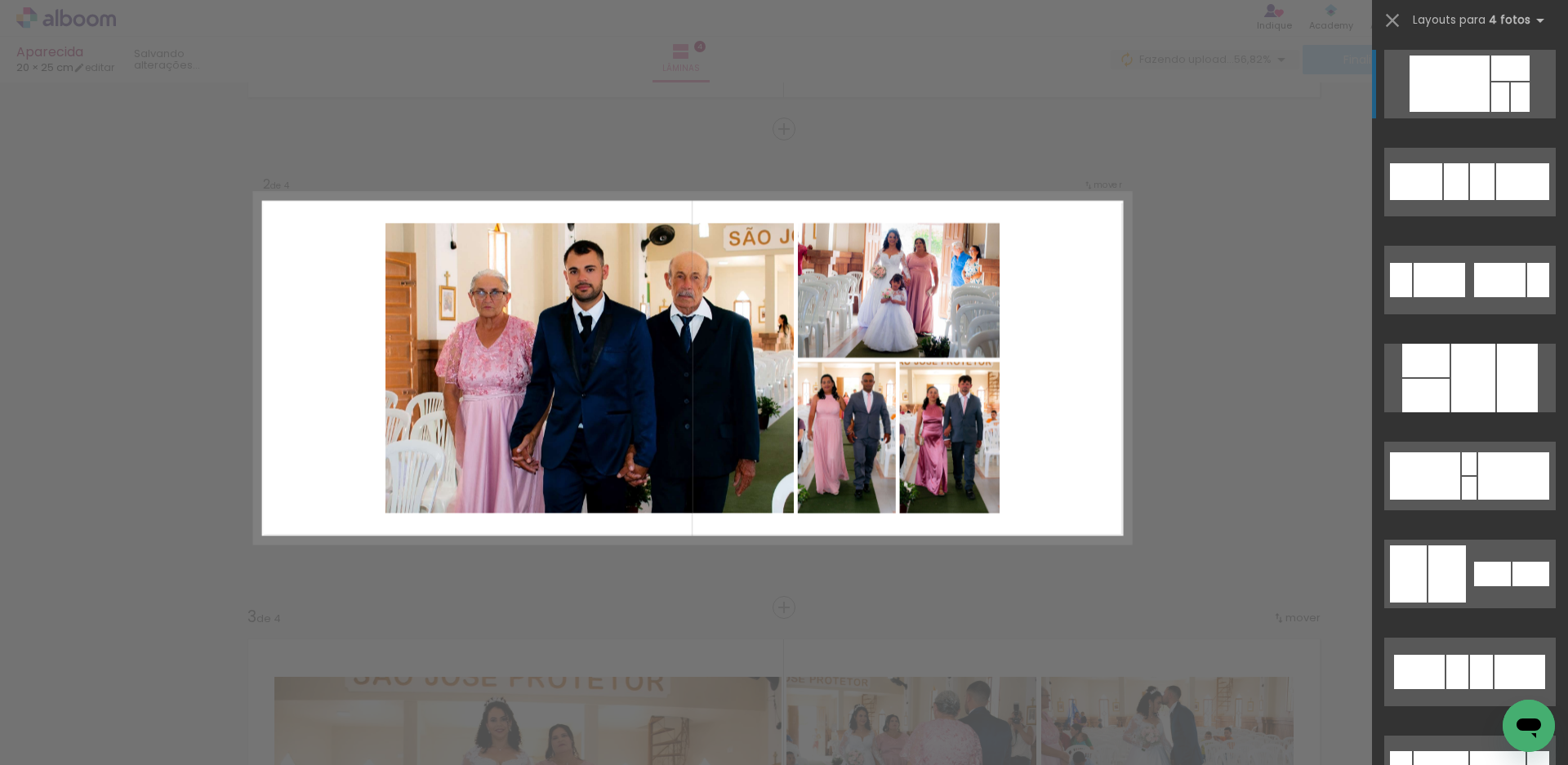
scroll to position [454, 0]
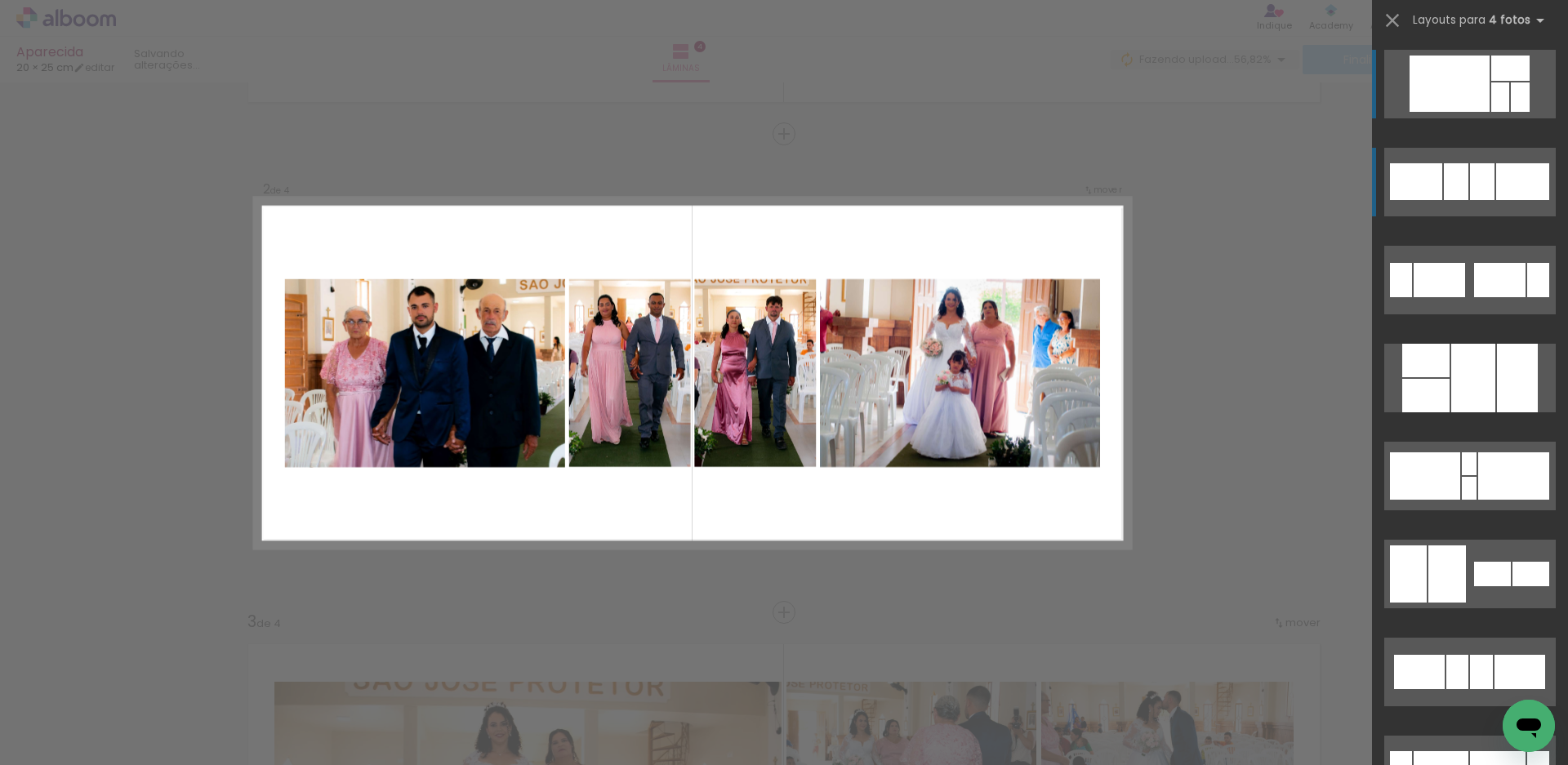
click at [1415, 184] on div at bounding box center [1416, 181] width 52 height 37
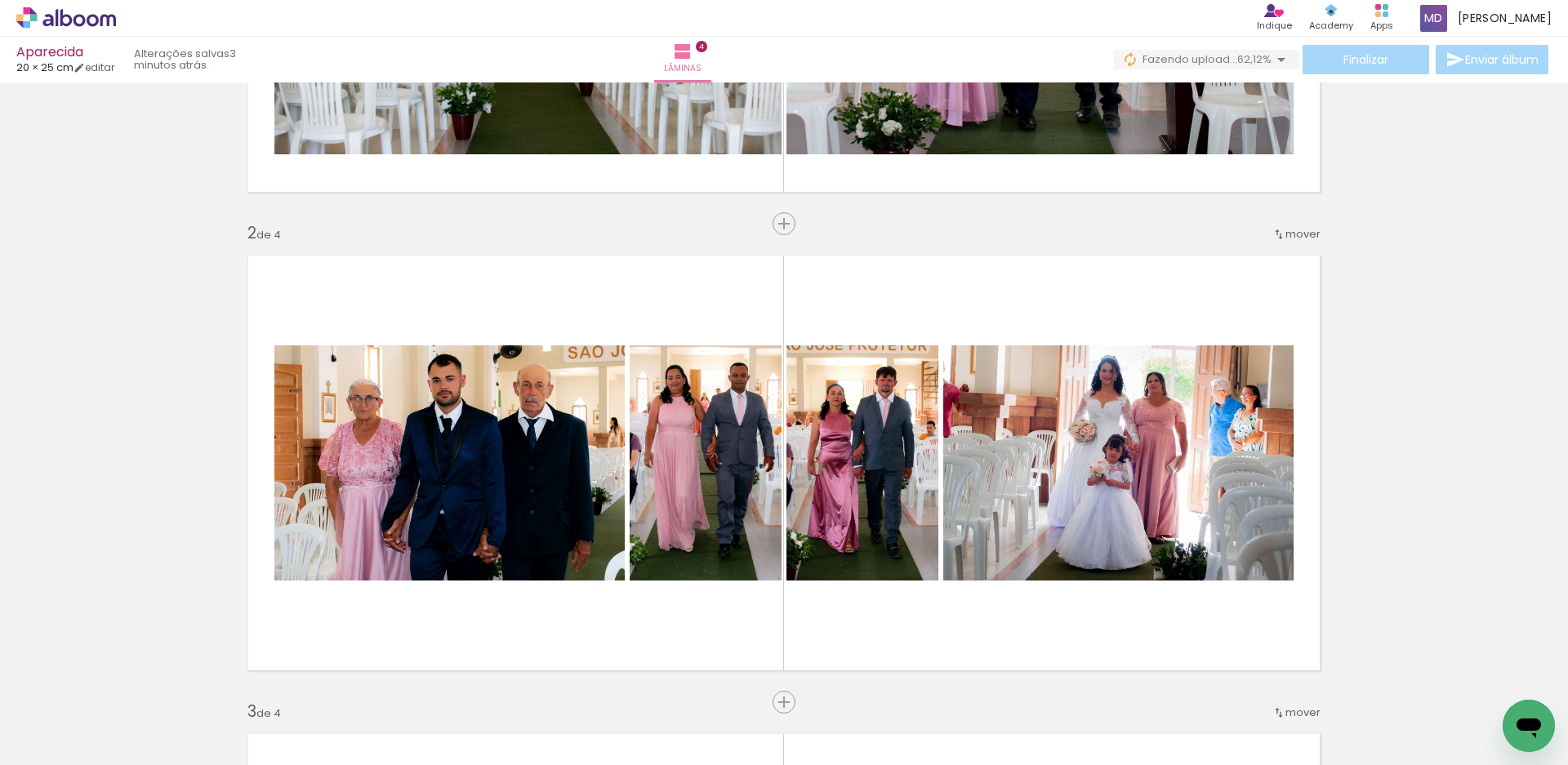
scroll to position [0, 6372]
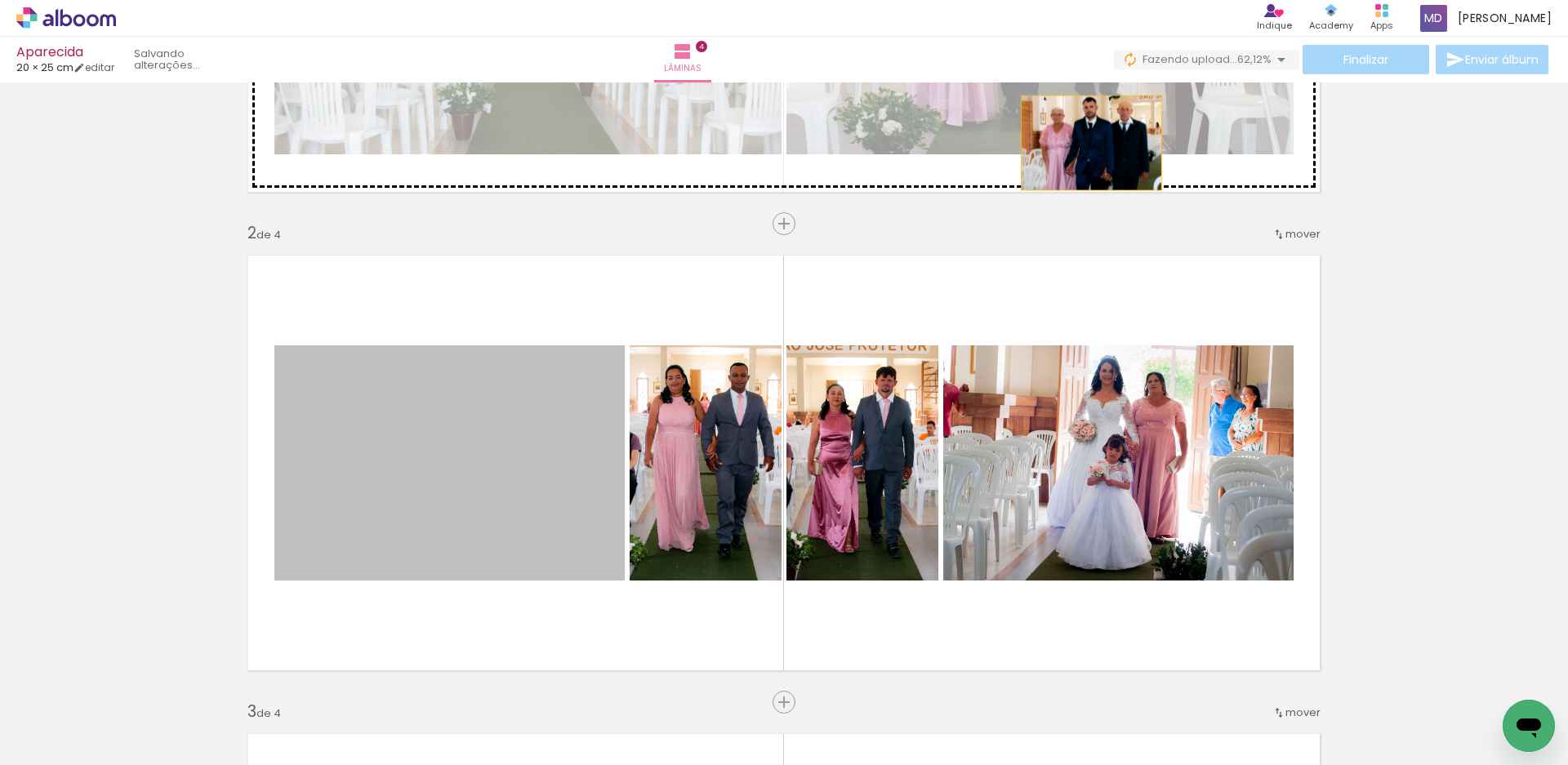
drag, startPoint x: 410, startPoint y: 543, endPoint x: 1085, endPoint y: 143, distance: 784.6
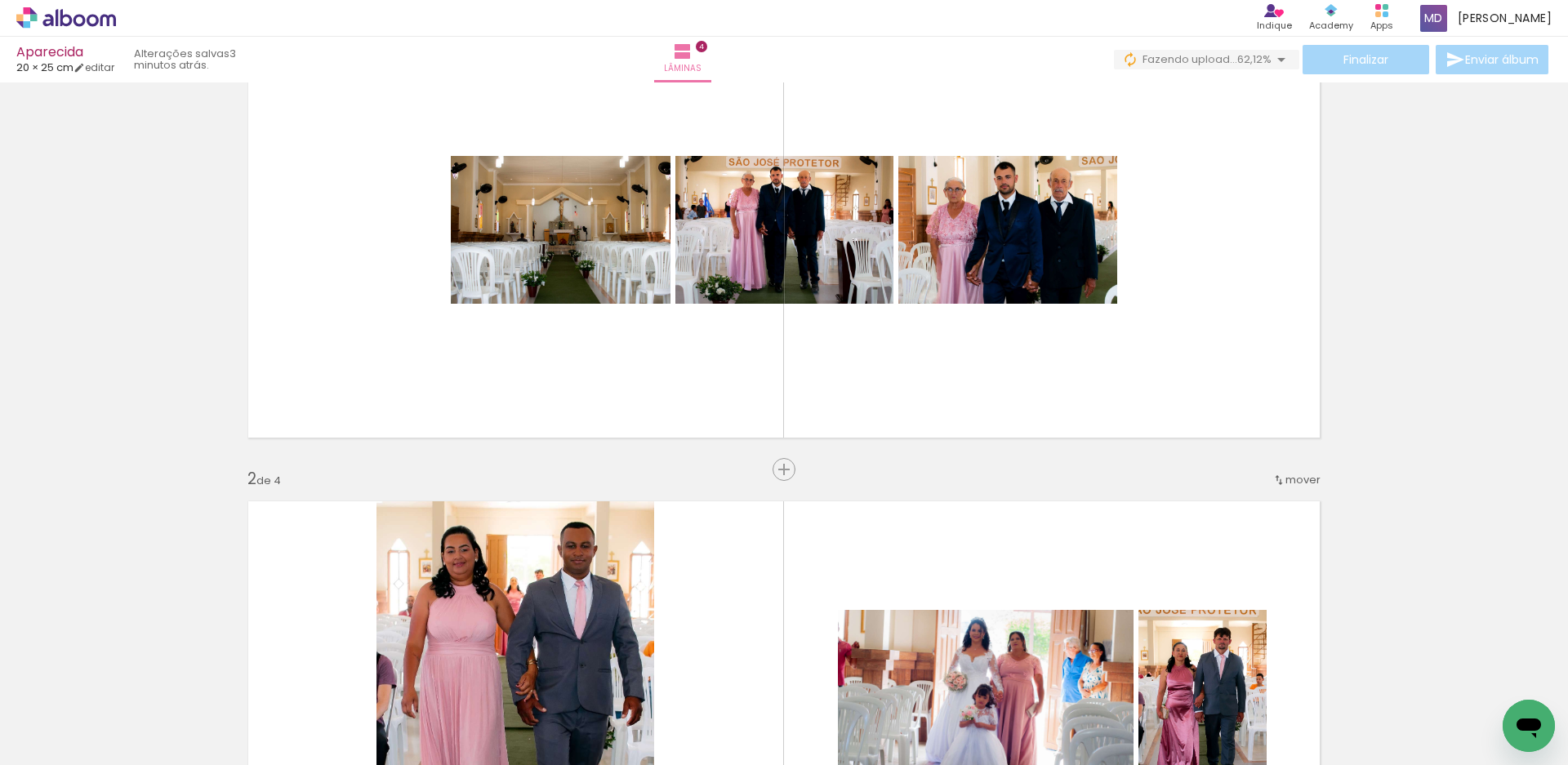
scroll to position [54, 0]
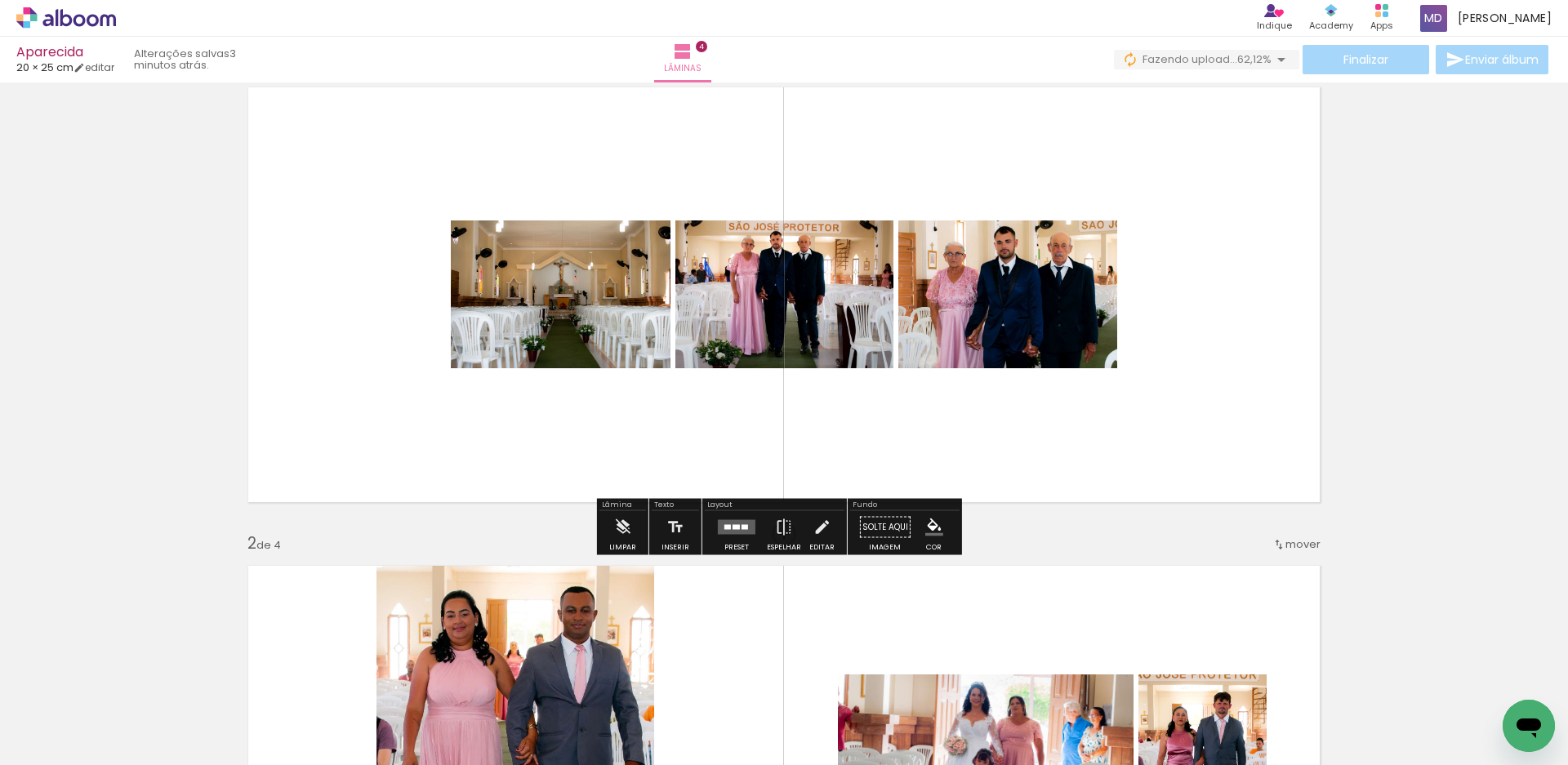
click at [727, 529] on div at bounding box center [727, 527] width 7 height 5
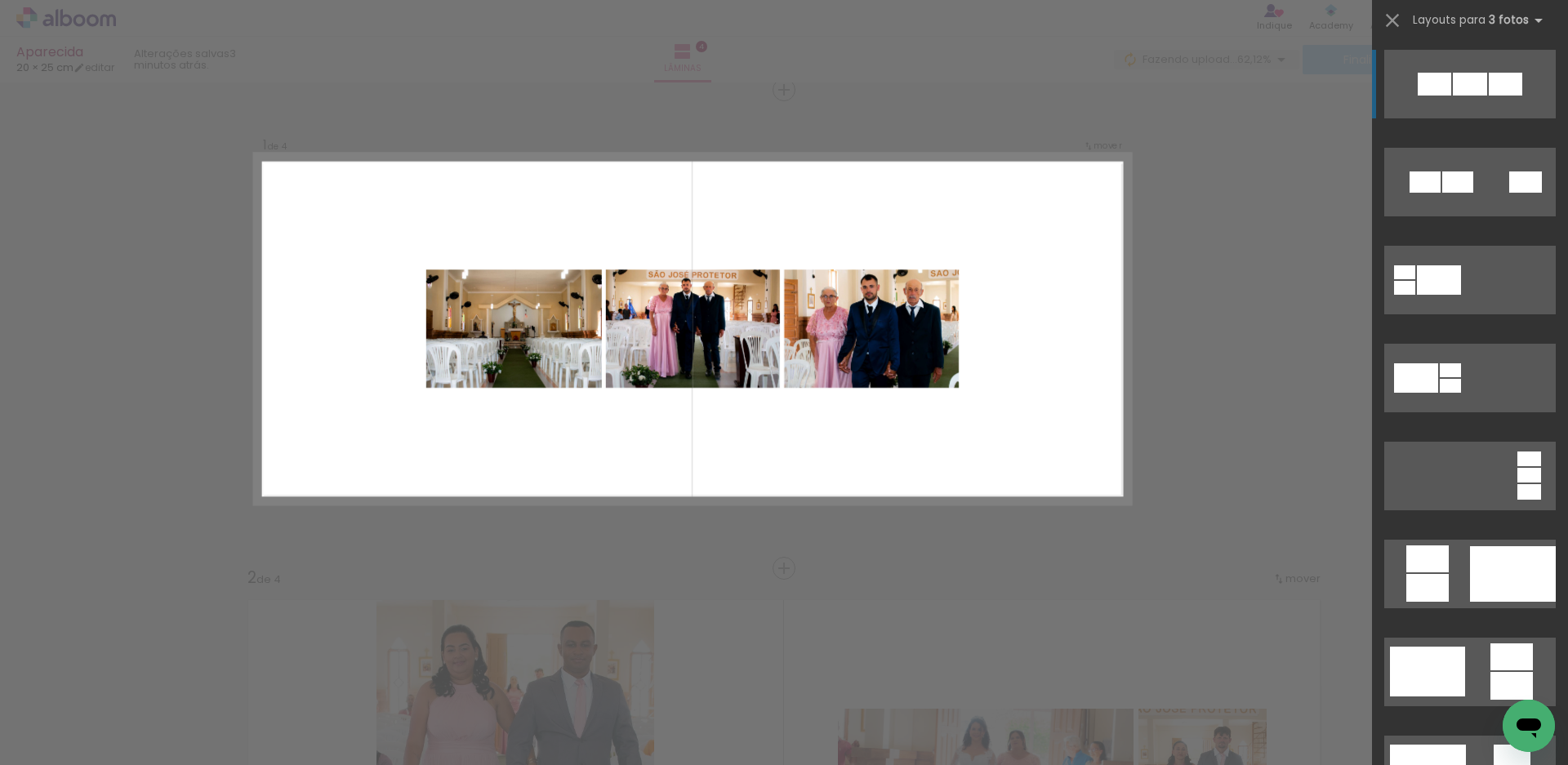
scroll to position [0, 0]
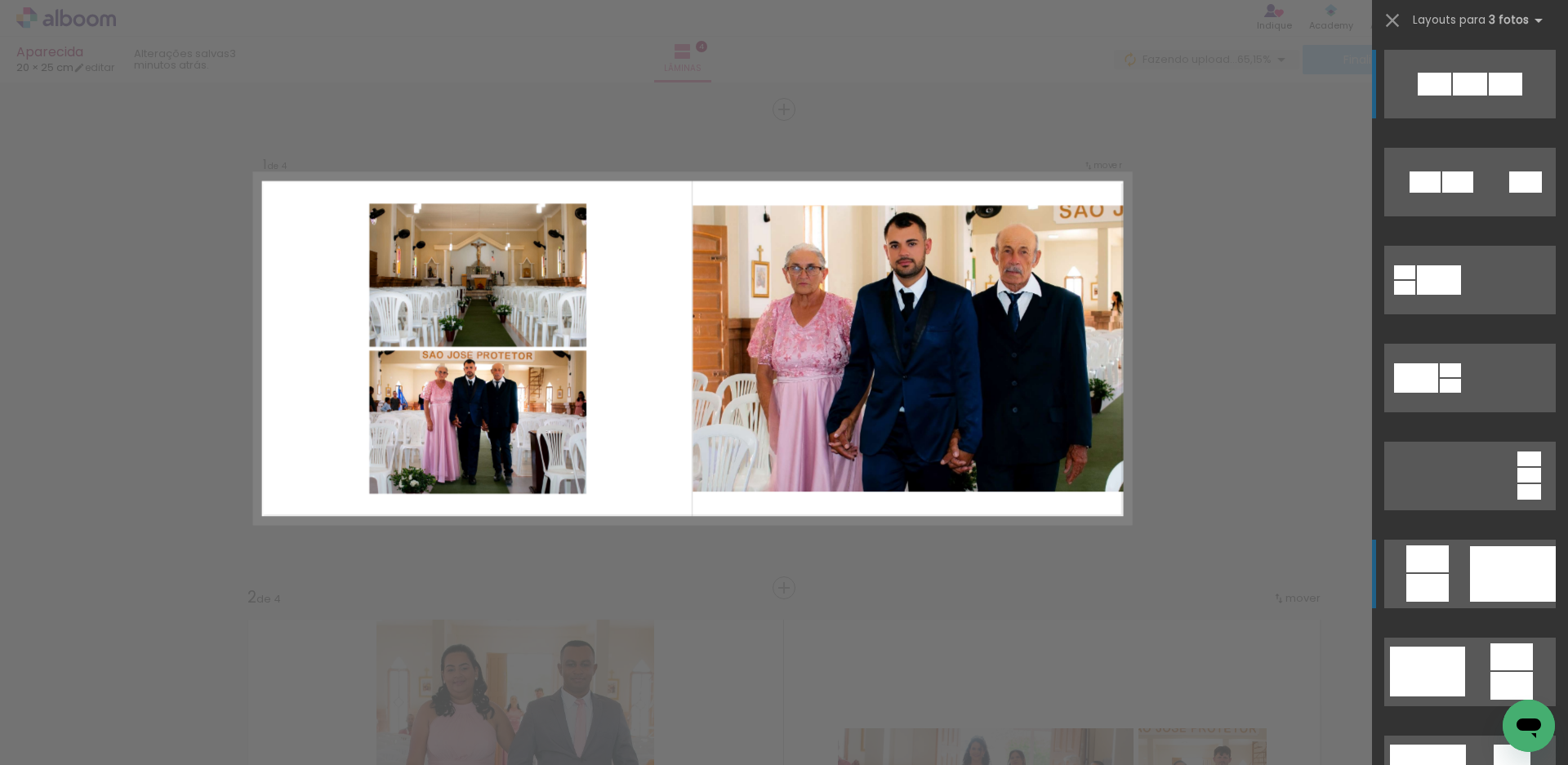
click at [1445, 570] on quentale-layouter at bounding box center [1470, 574] width 172 height 68
